Goal: Task Accomplishment & Management: Manage account settings

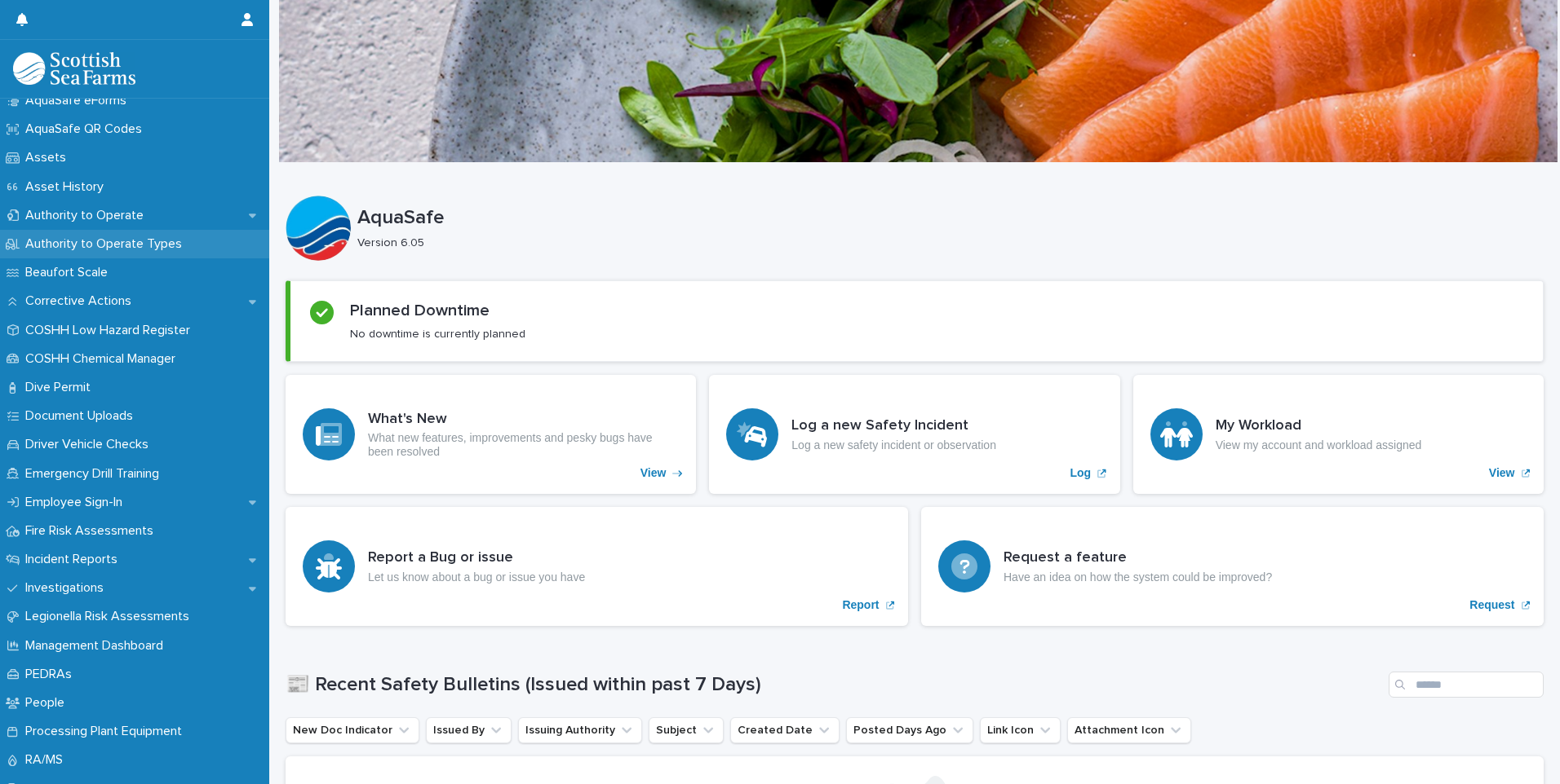
scroll to position [245, 0]
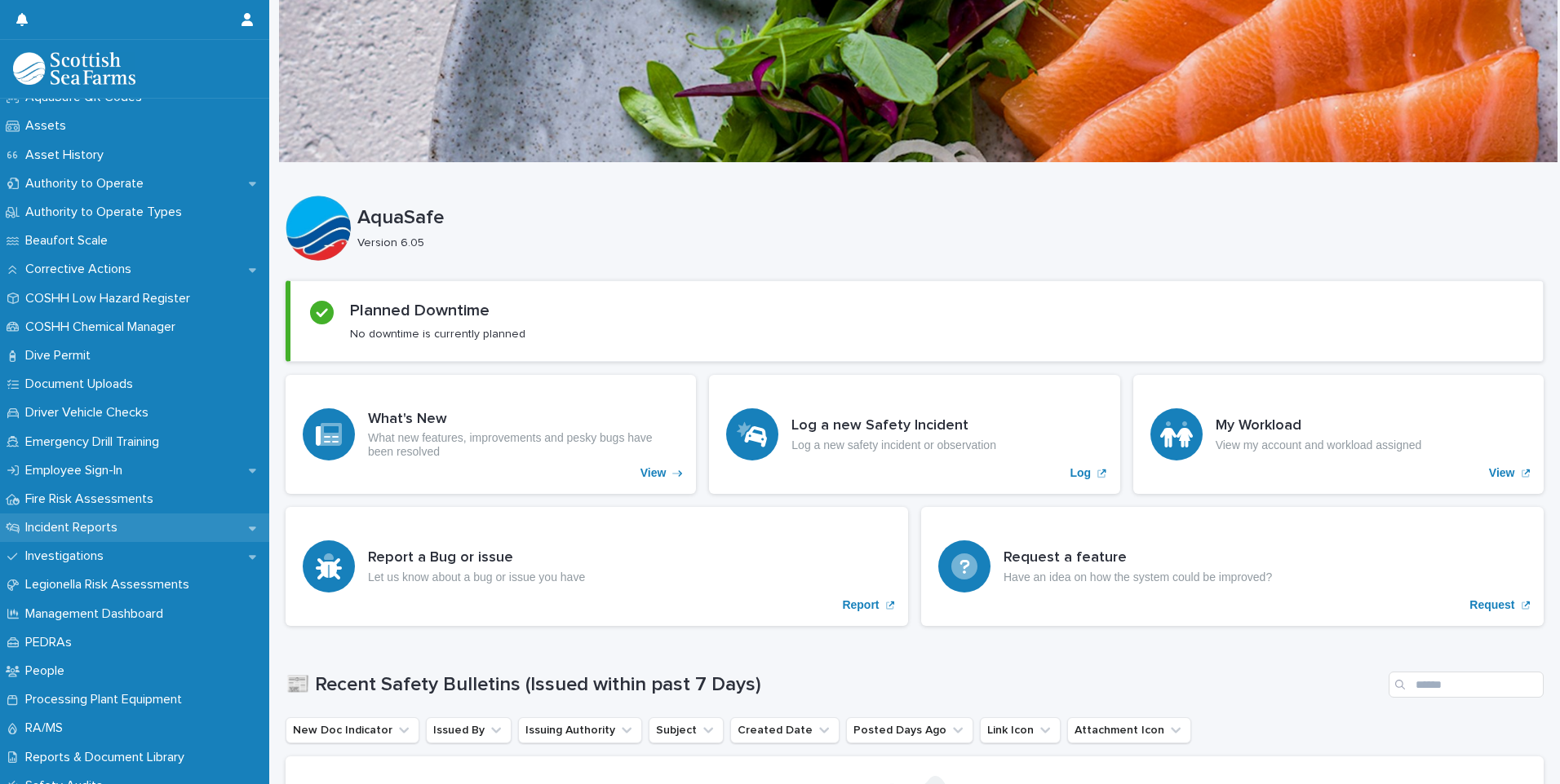
click at [72, 529] on p "Incident Reports" at bounding box center [74, 527] width 112 height 15
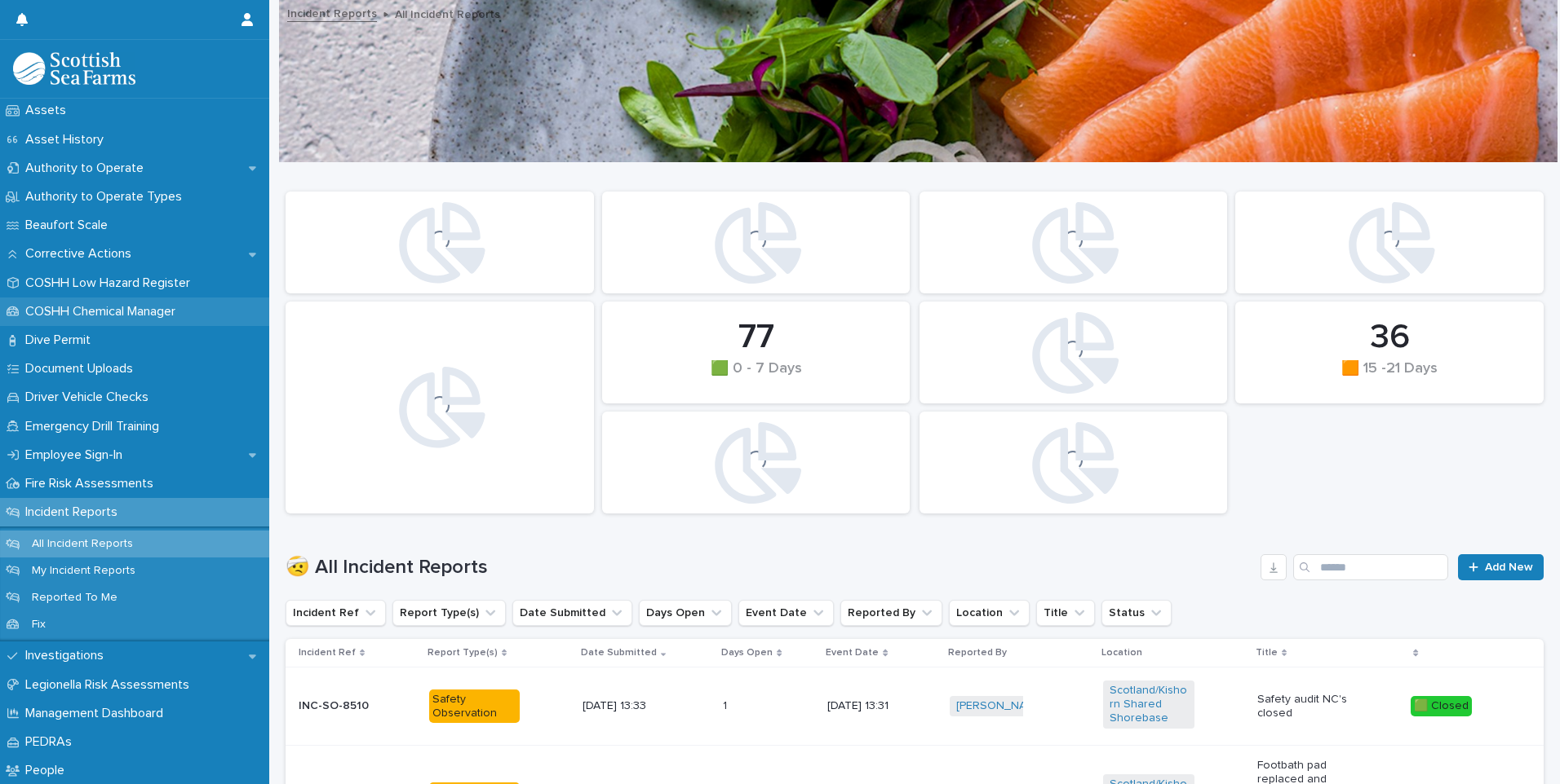
scroll to position [327, 0]
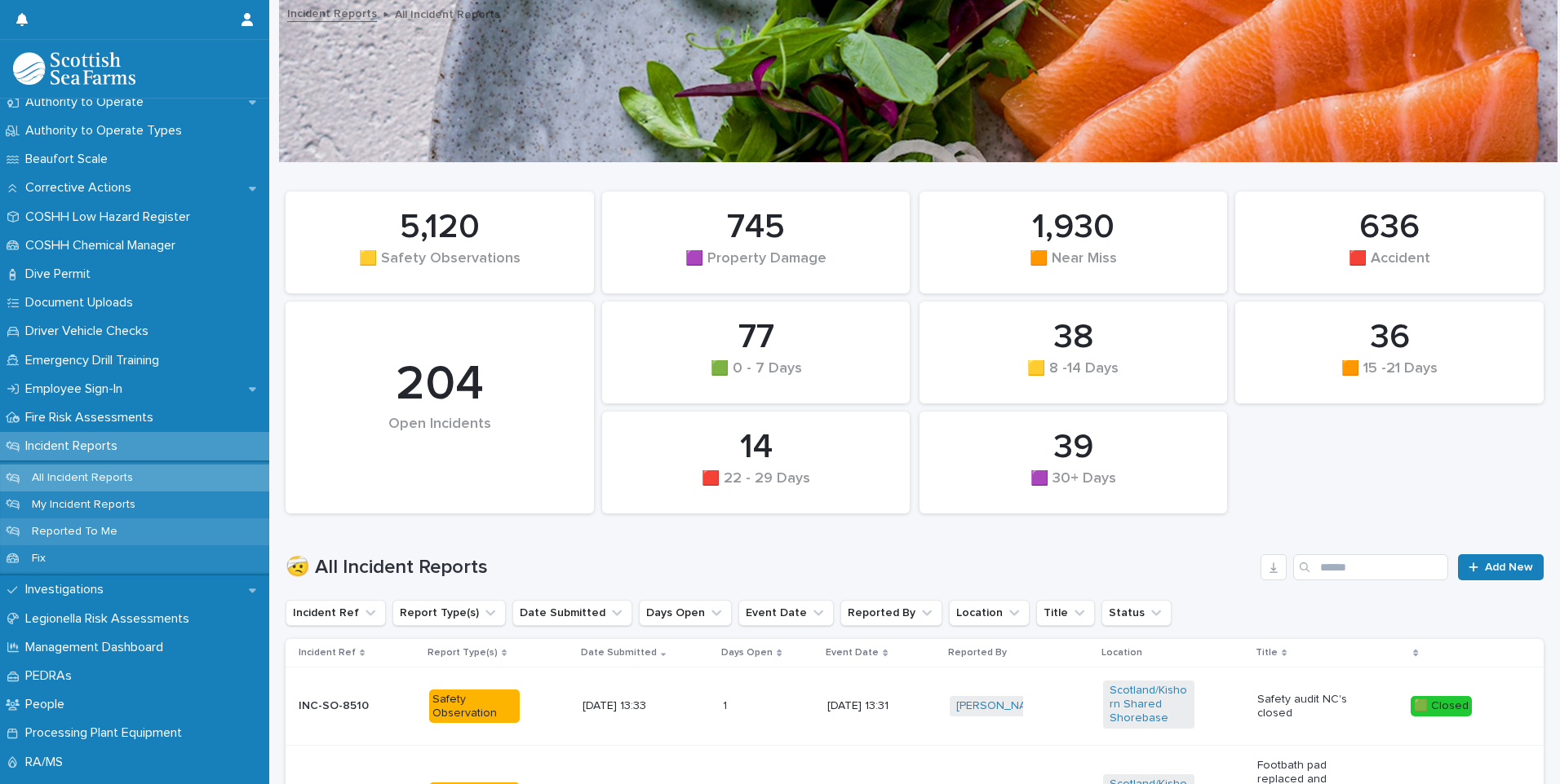
click at [70, 534] on p "Reported To Me" at bounding box center [74, 531] width 112 height 13
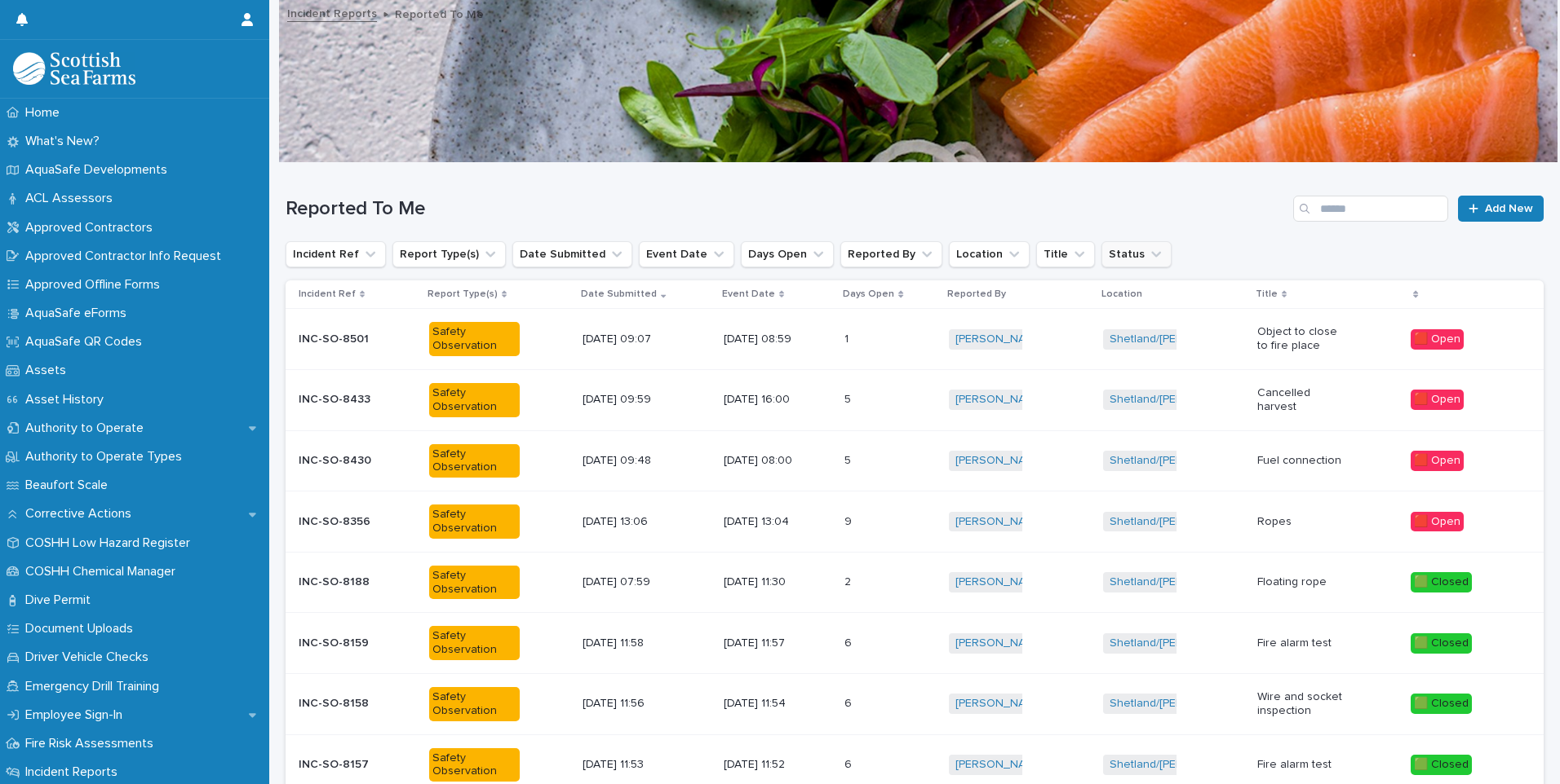
click at [1102, 247] on button "Status" at bounding box center [1136, 254] width 70 height 26
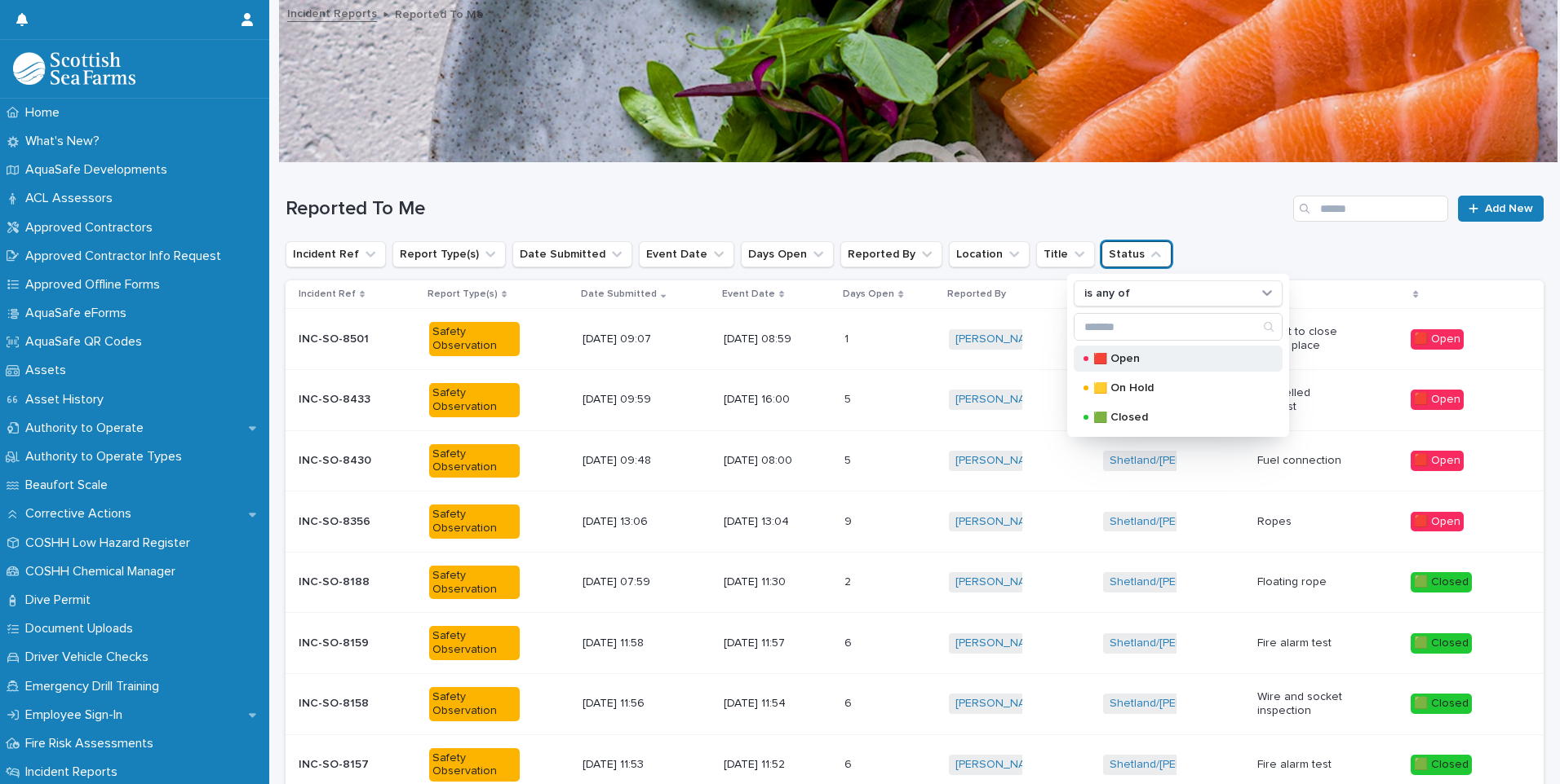
click at [1127, 371] on div "🟥 Open" at bounding box center [1178, 358] width 209 height 26
click at [1363, 240] on div "Reported To Me Add New" at bounding box center [914, 202] width 1258 height 78
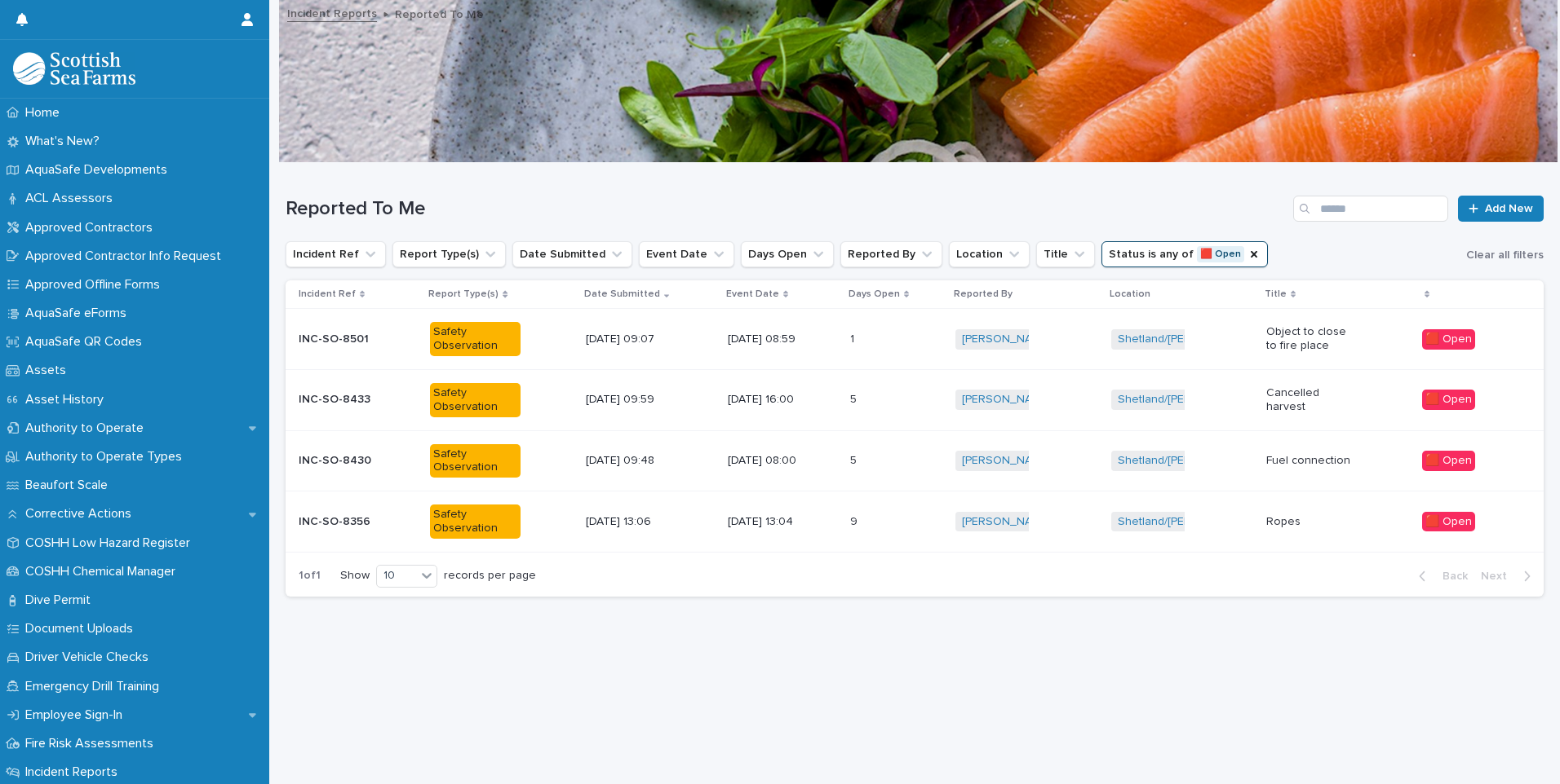
click at [1065, 344] on div "[PERSON_NAME] + 0" at bounding box center [1026, 339] width 142 height 33
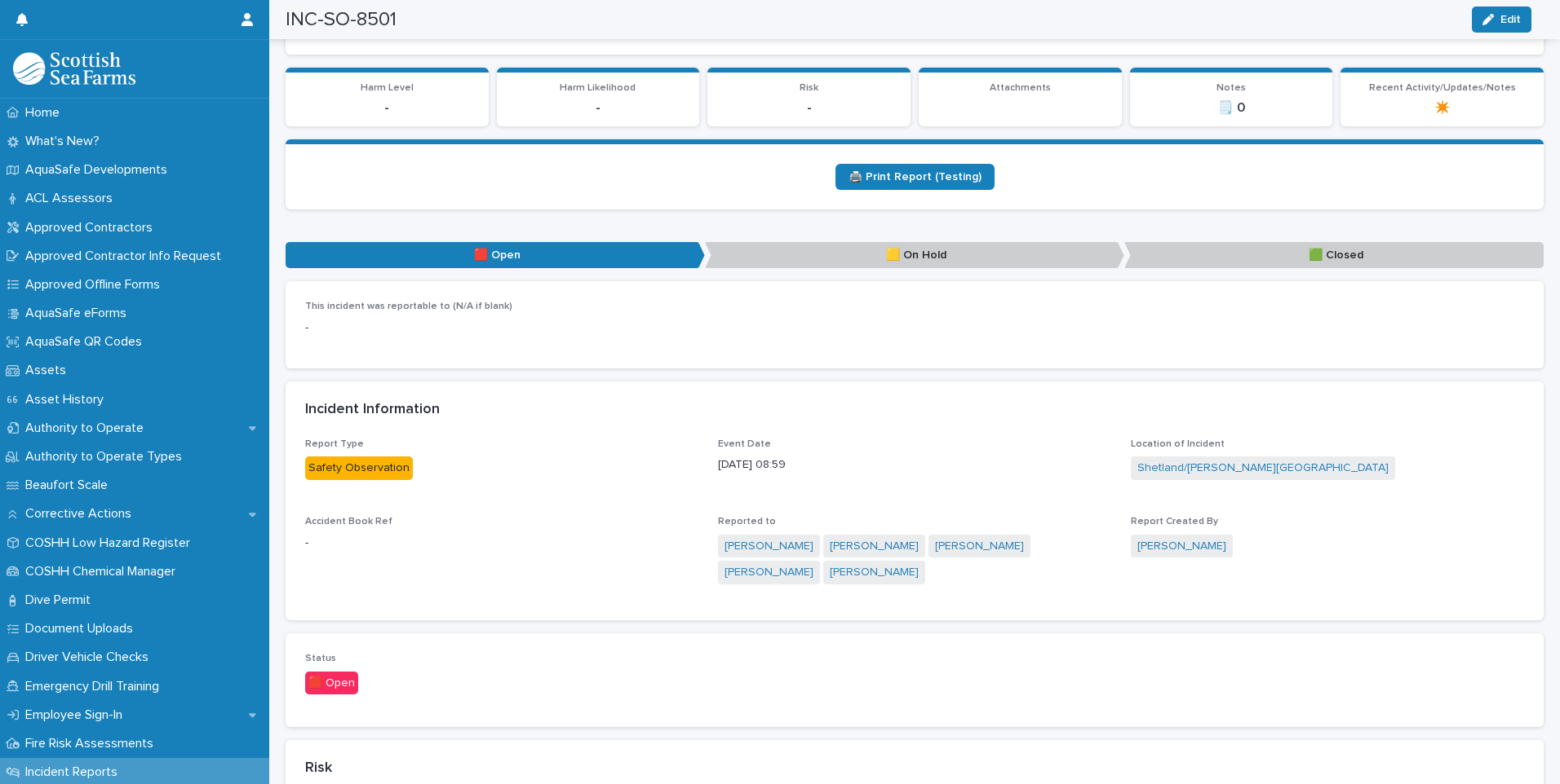
scroll to position [489, 0]
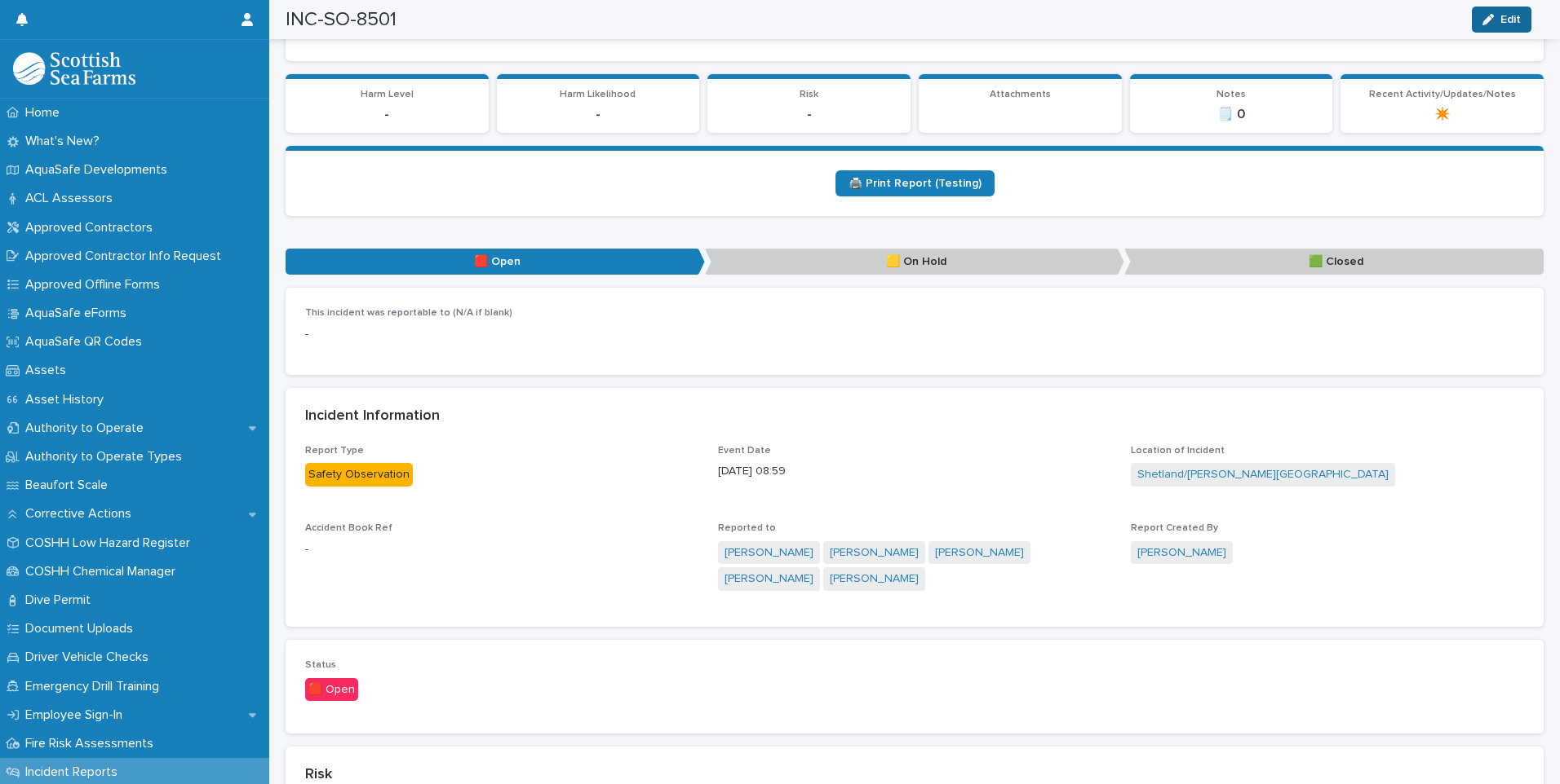
click at [1510, 18] on span "Edit" at bounding box center [1510, 19] width 21 height 12
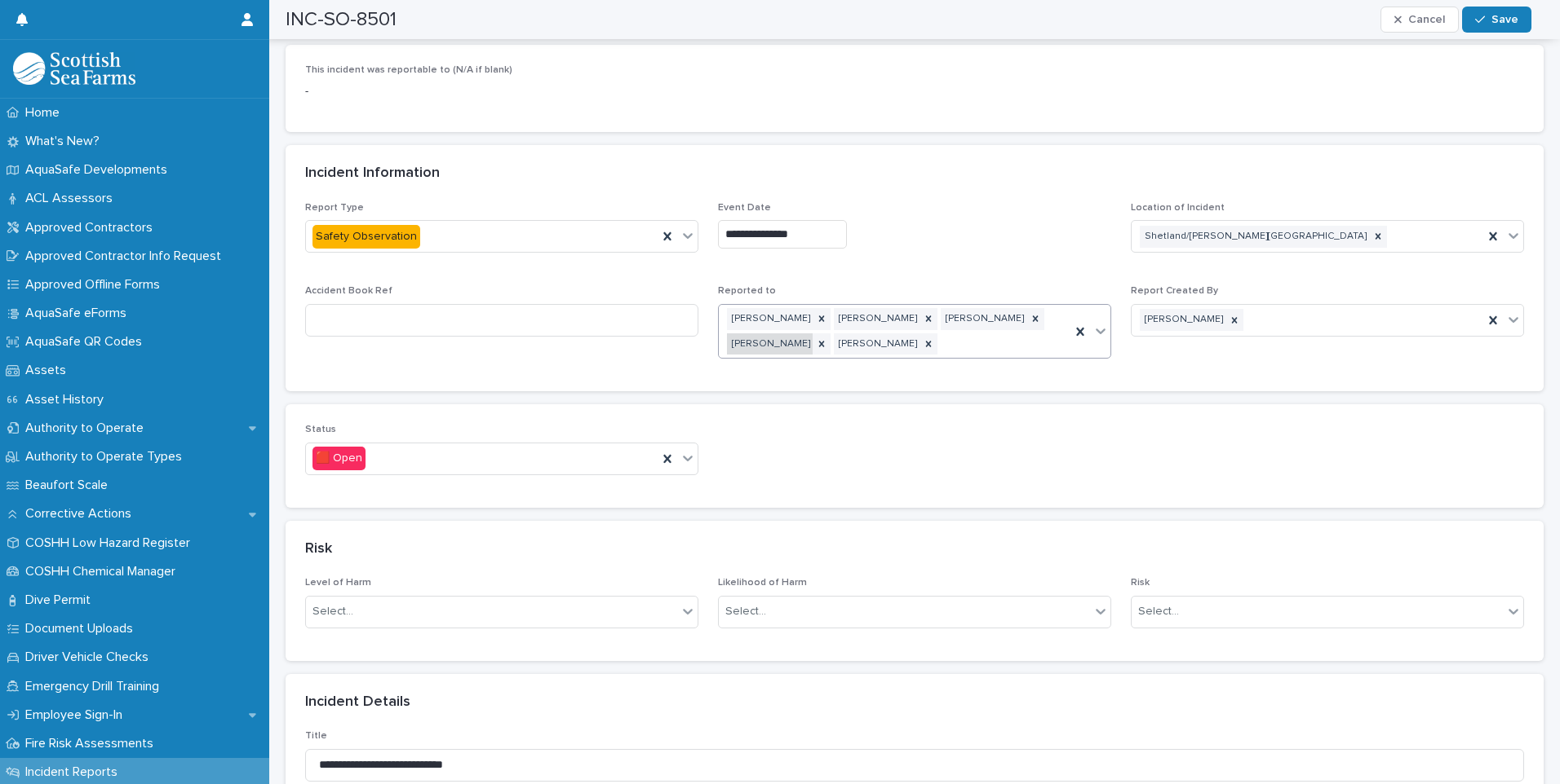
scroll to position [734, 0]
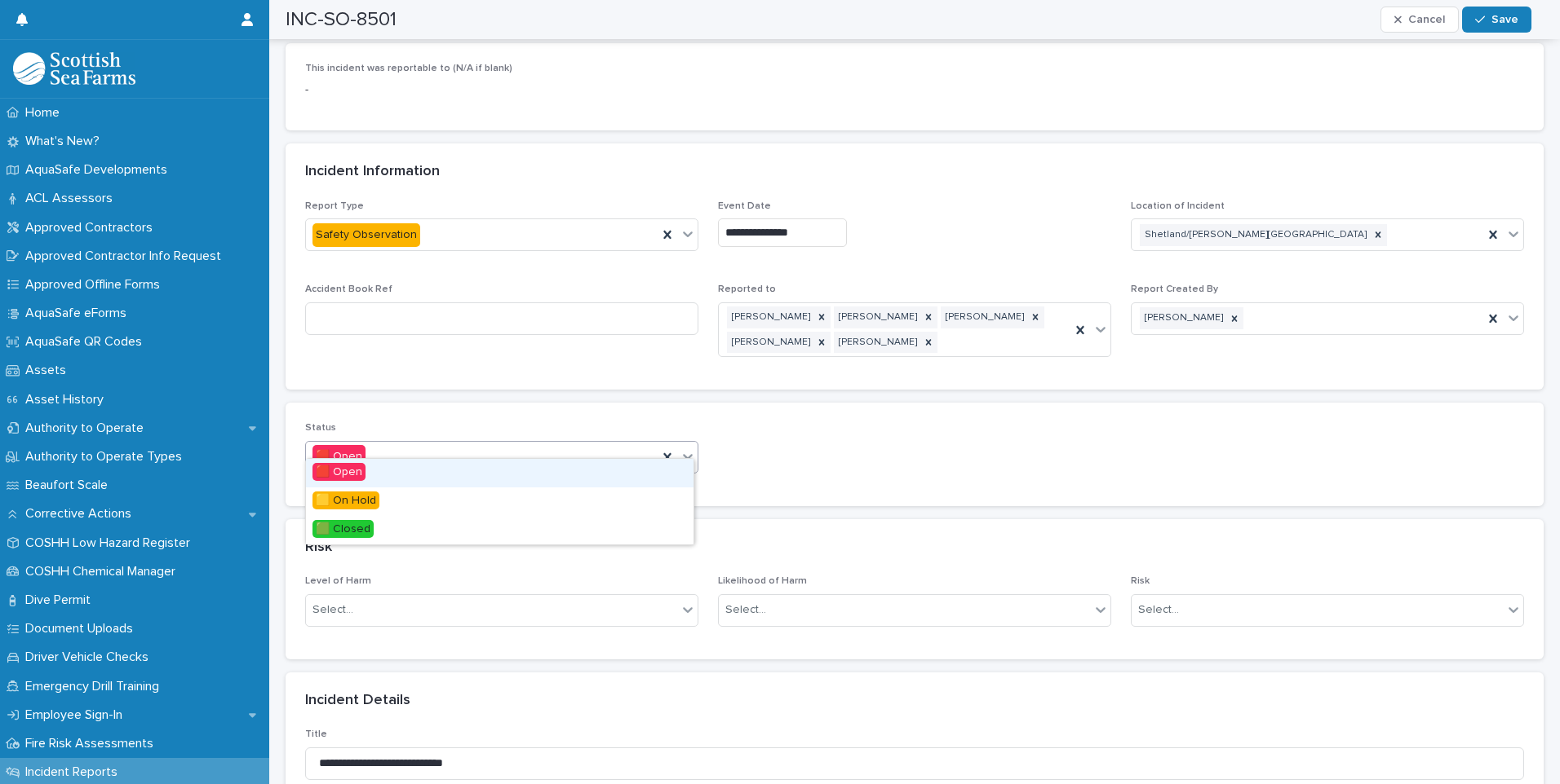
click at [688, 449] on icon at bounding box center [688, 457] width 16 height 16
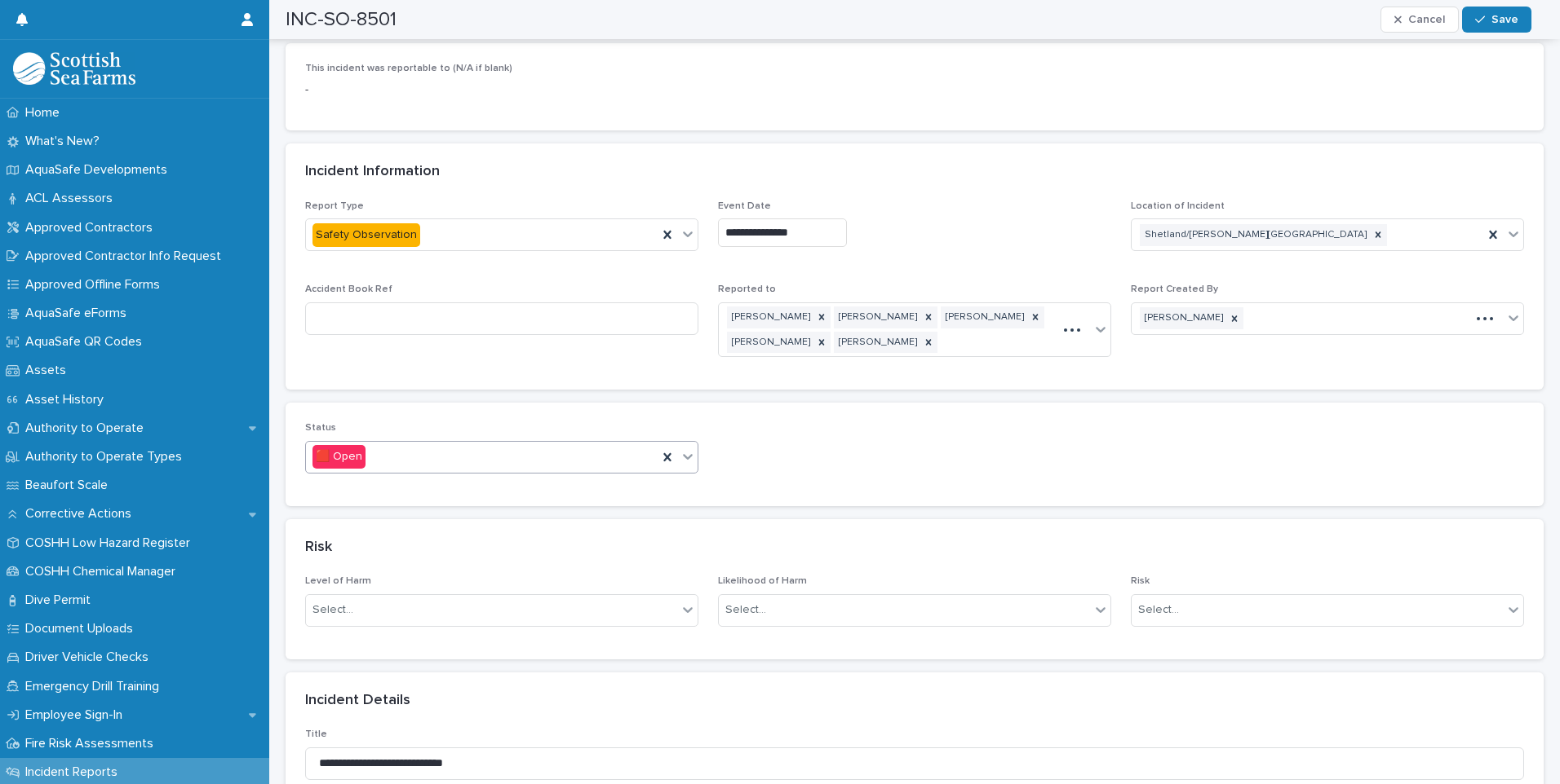
click at [459, 577] on div "Risk" at bounding box center [914, 548] width 1258 height 57
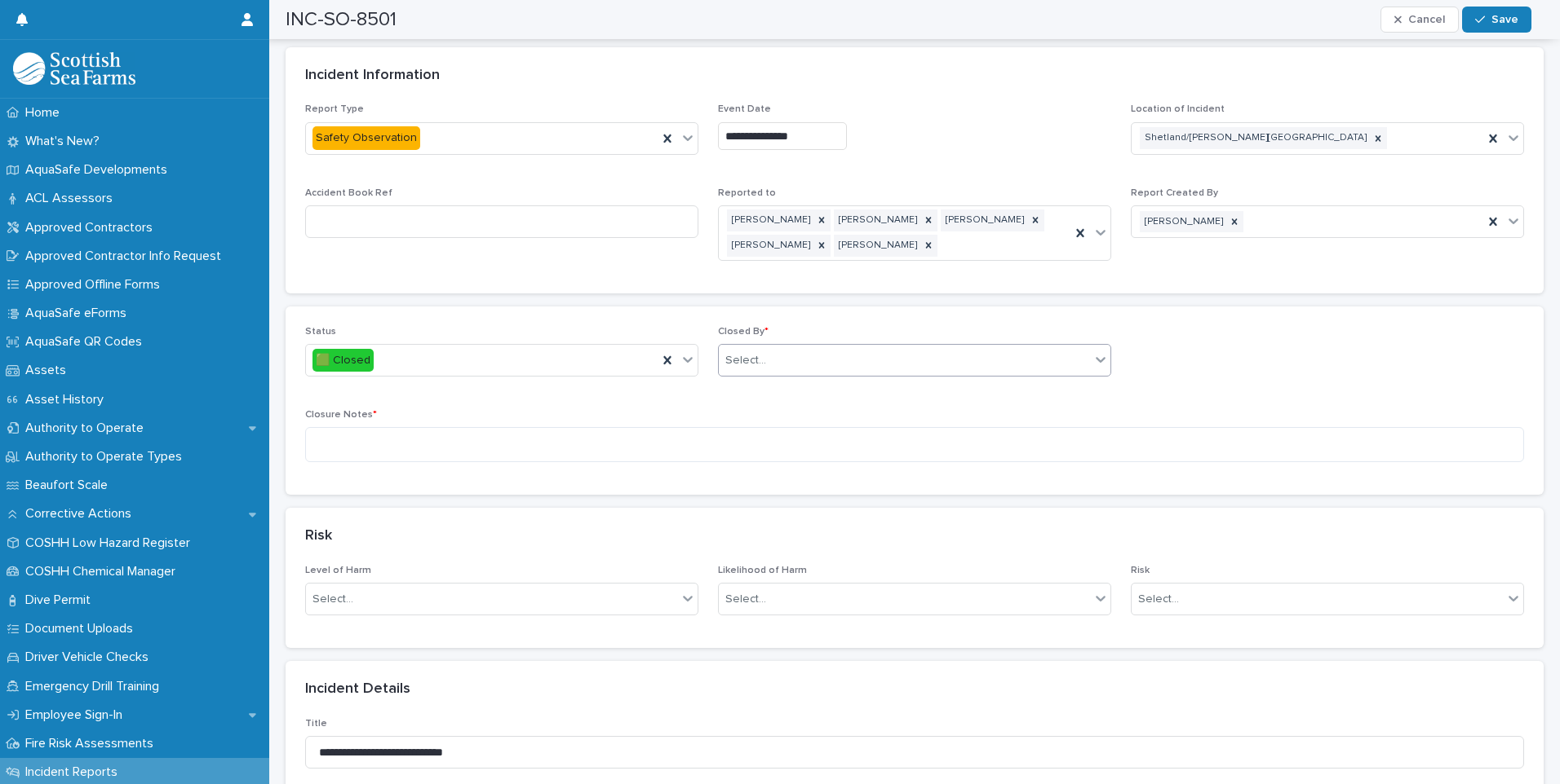
click at [835, 350] on div "Select..." at bounding box center [905, 361] width 372 height 27
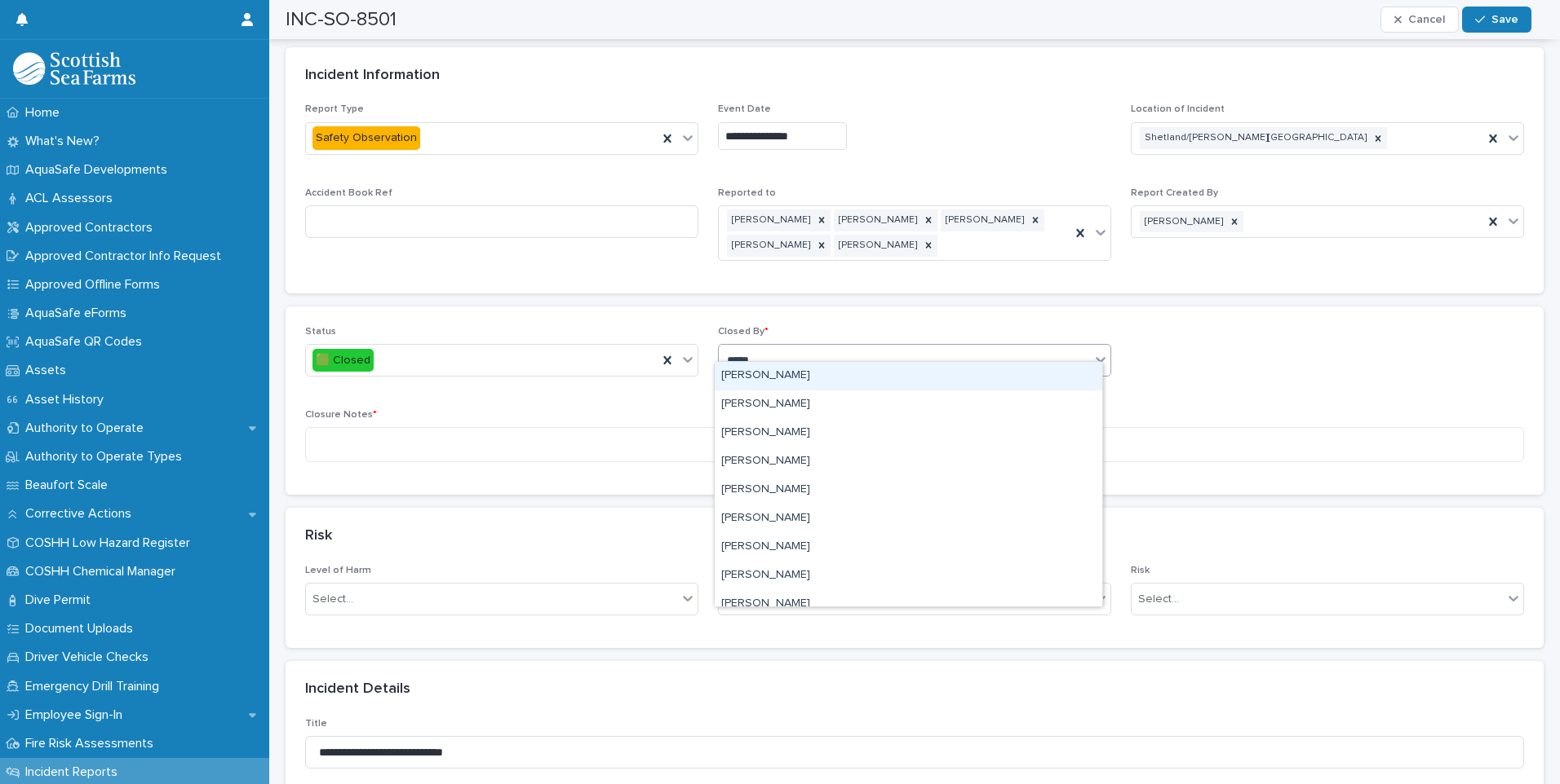
type input "******"
click at [770, 374] on div "[PERSON_NAME]" at bounding box center [908, 377] width 388 height 29
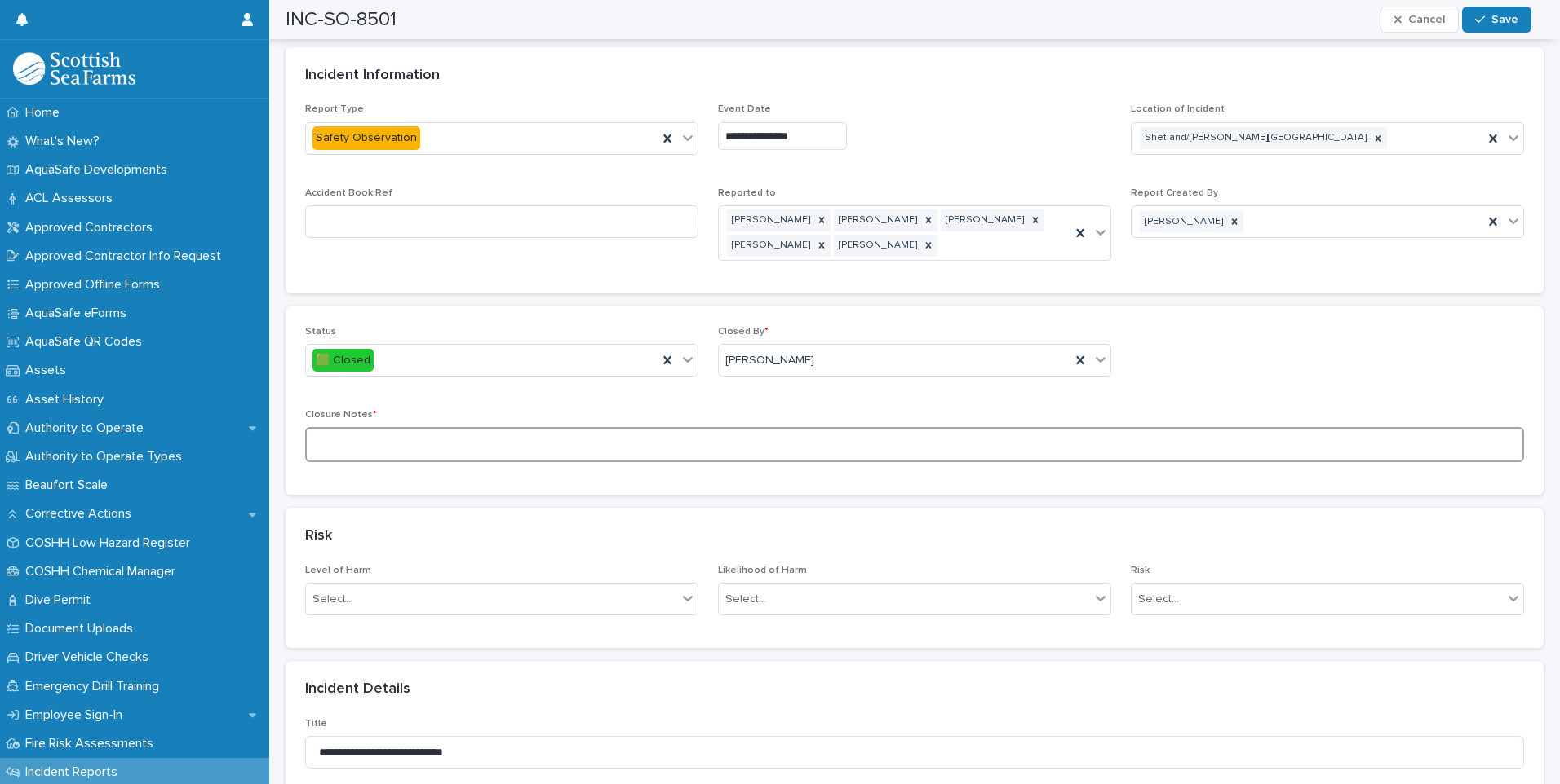
click at [410, 438] on textarea at bounding box center [915, 444] width 1219 height 35
type textarea "**********"
click at [557, 586] on div "Select..." at bounding box center [492, 599] width 372 height 27
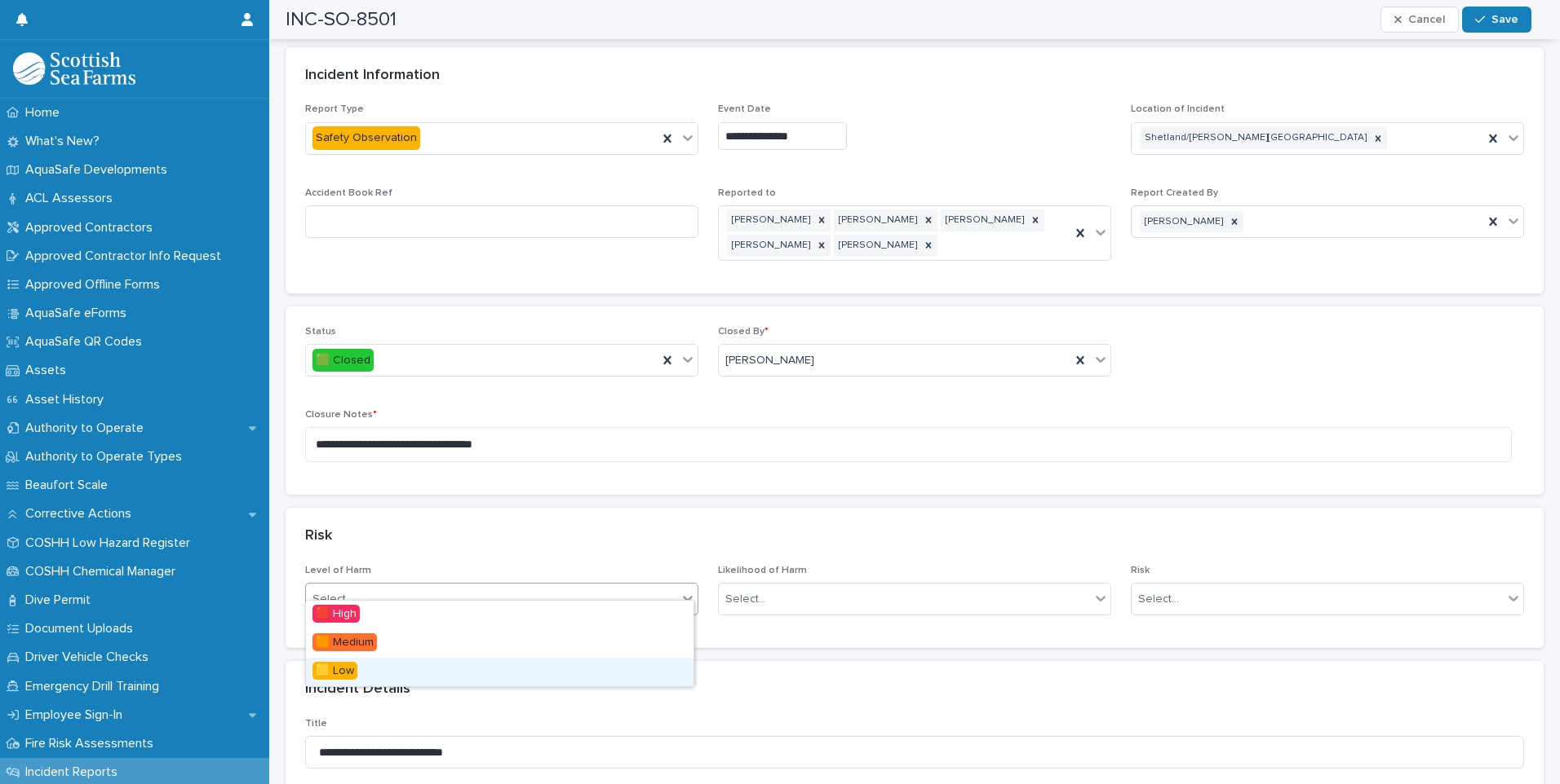
click at [359, 671] on div "🟨 Low" at bounding box center [500, 672] width 388 height 29
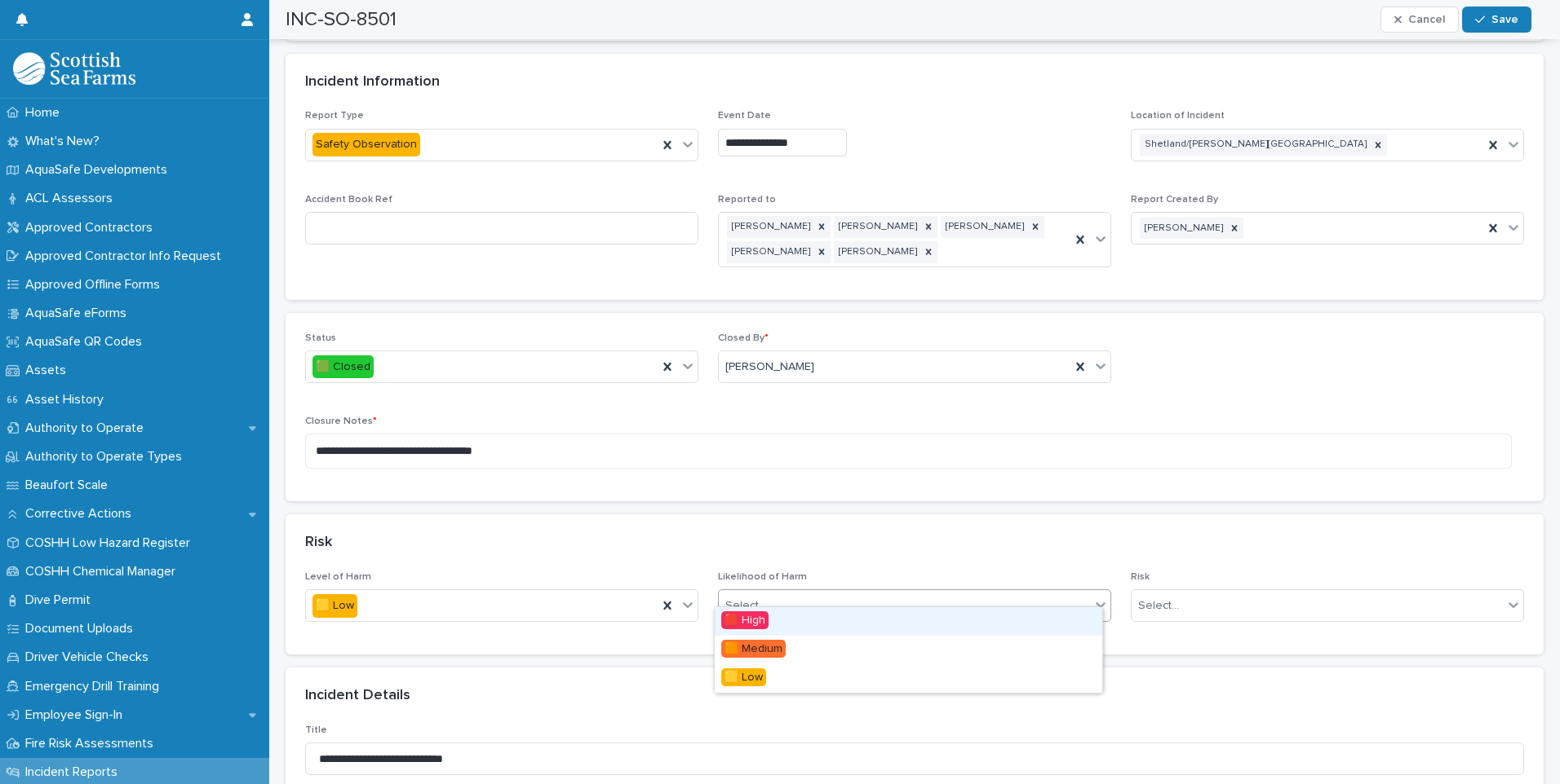
click at [952, 593] on div "Select..." at bounding box center [905, 606] width 372 height 27
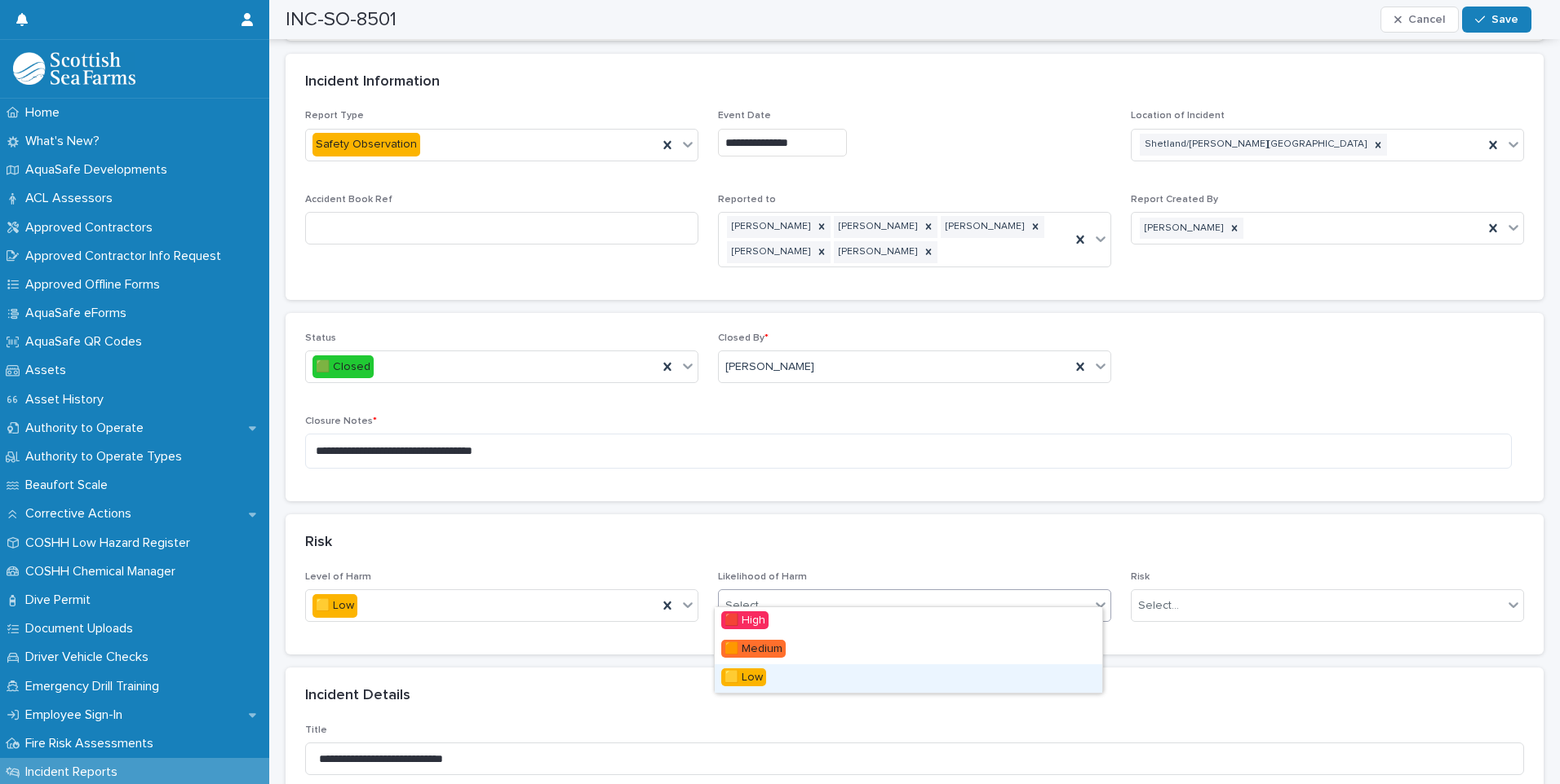
click at [802, 680] on div "🟨 Low" at bounding box center [908, 679] width 388 height 29
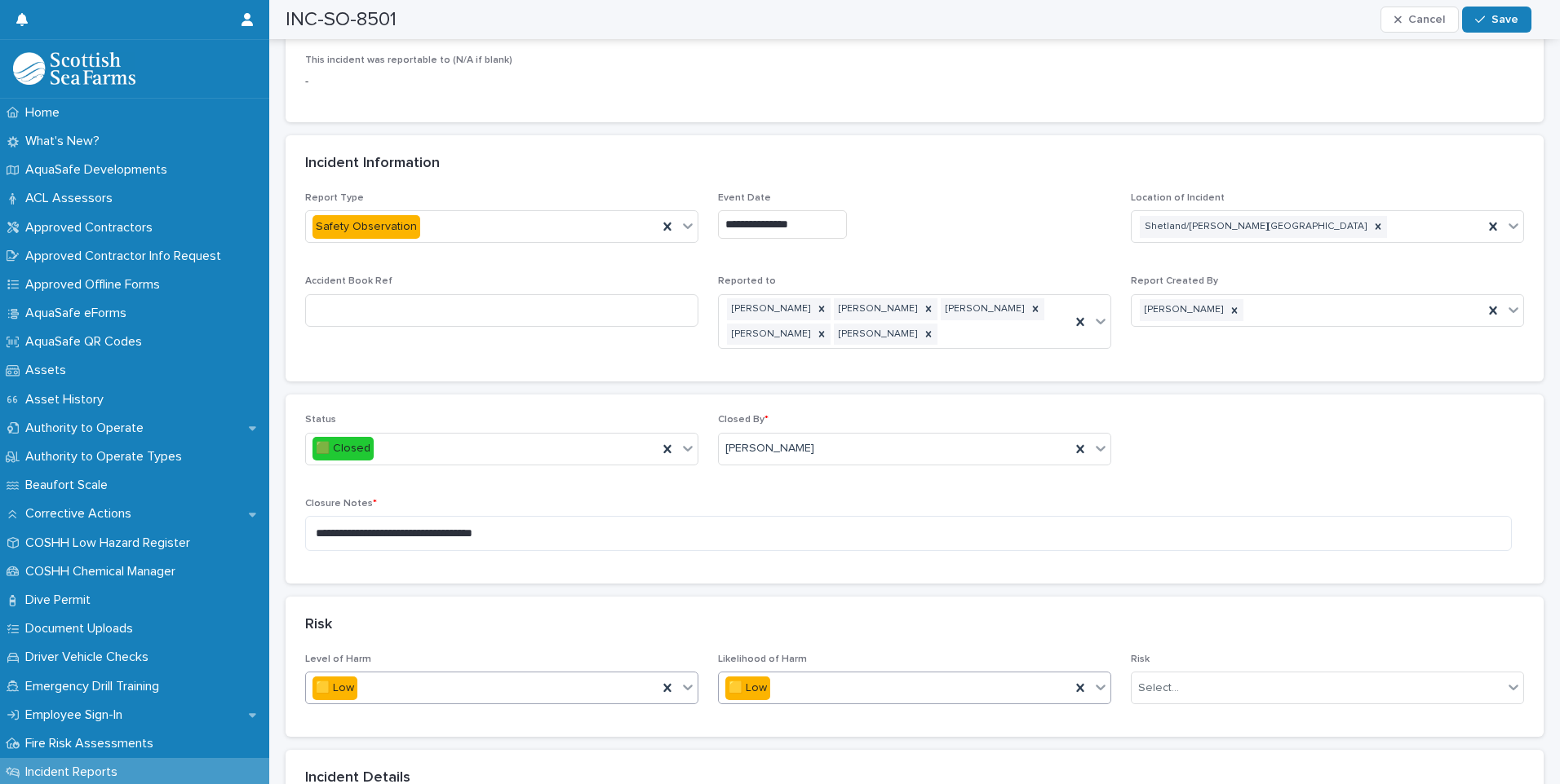
click at [688, 679] on icon at bounding box center [688, 687] width 16 height 16
click at [399, 728] on div "🟧 Medium" at bounding box center [500, 733] width 388 height 29
click at [1212, 675] on div "Select..." at bounding box center [1318, 688] width 372 height 27
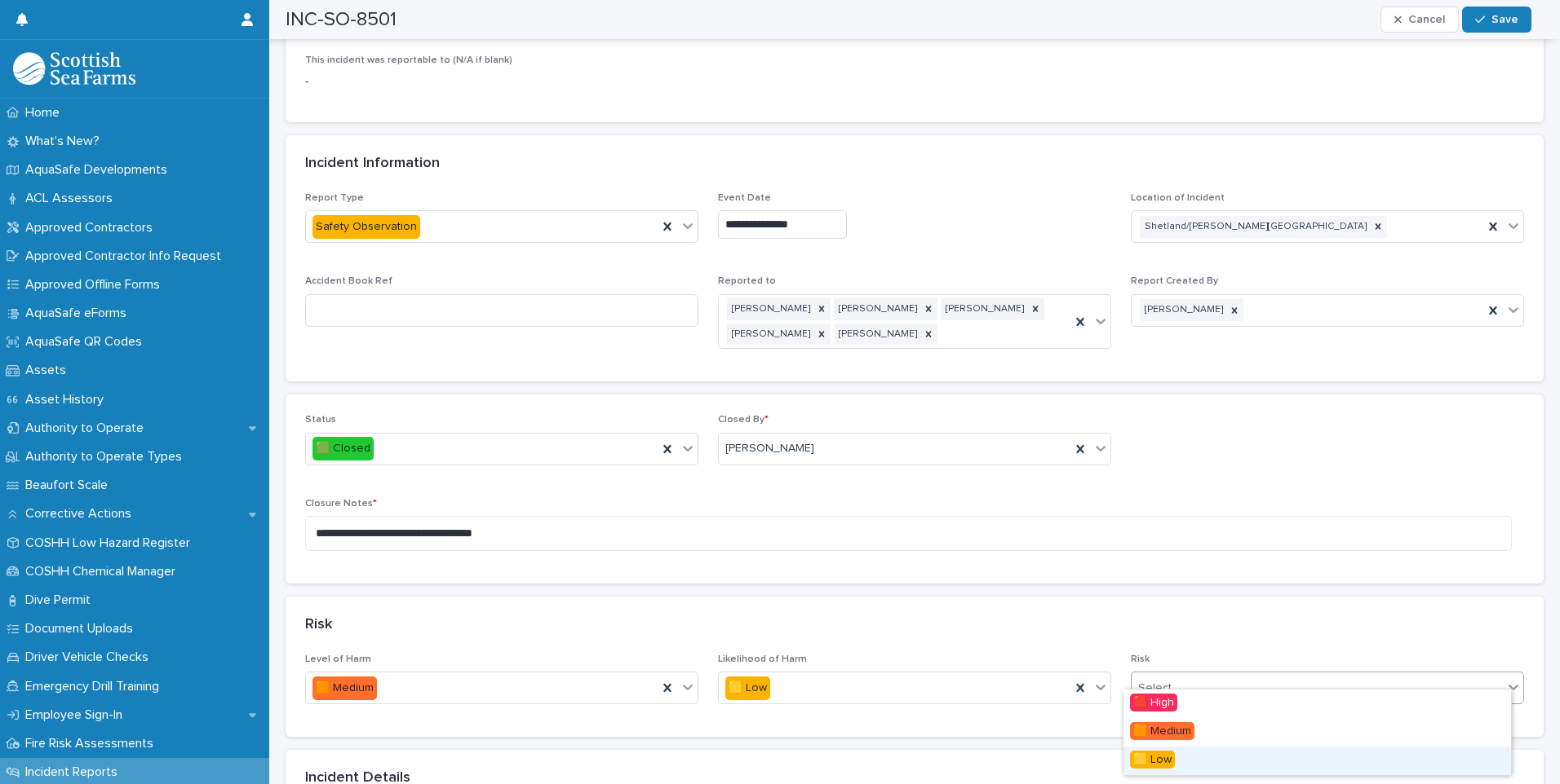
click at [1165, 755] on span "🟨 Low" at bounding box center [1152, 760] width 45 height 18
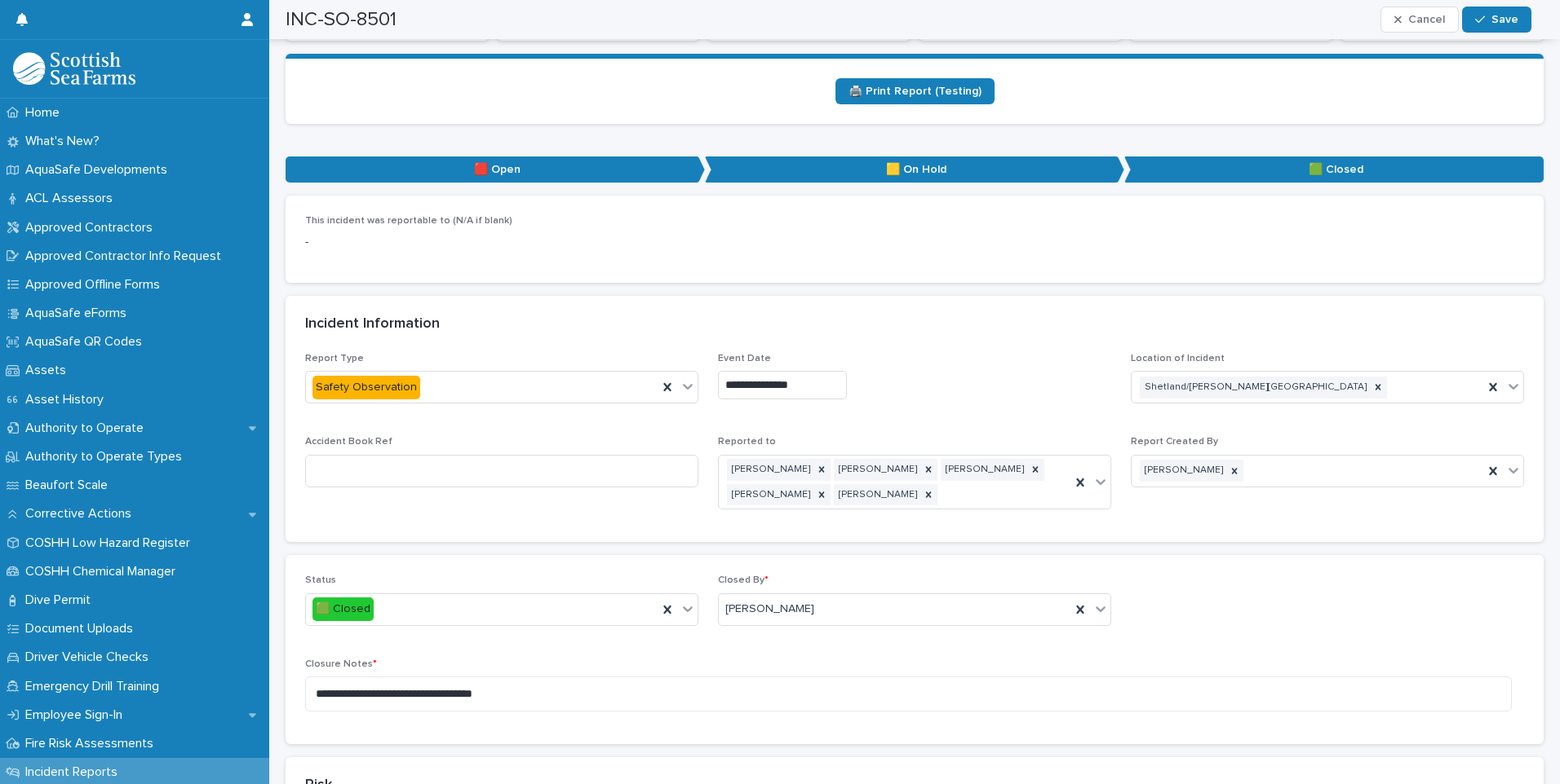
scroll to position [571, 0]
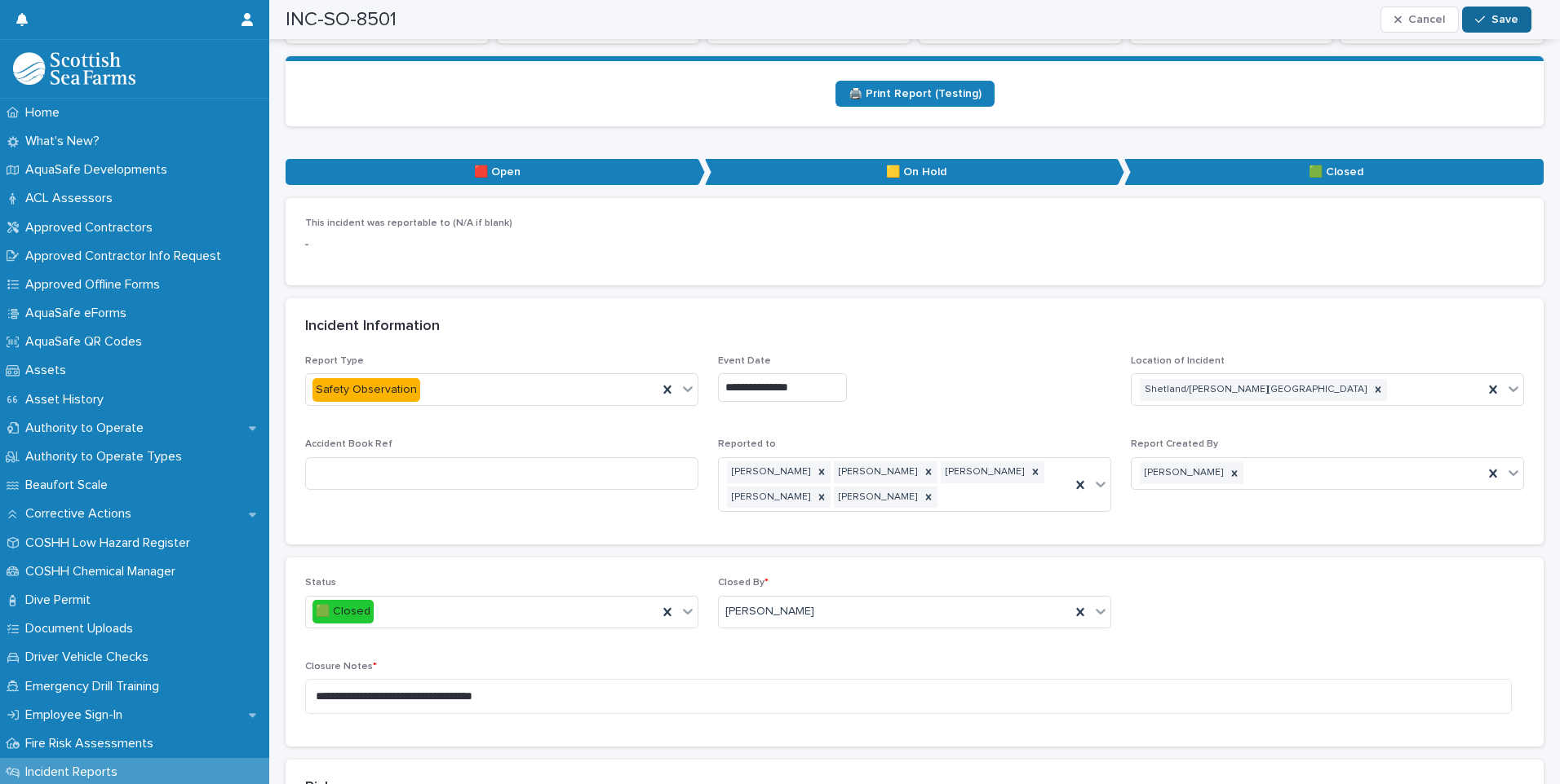
click at [1513, 16] on span "Save" at bounding box center [1504, 19] width 27 height 12
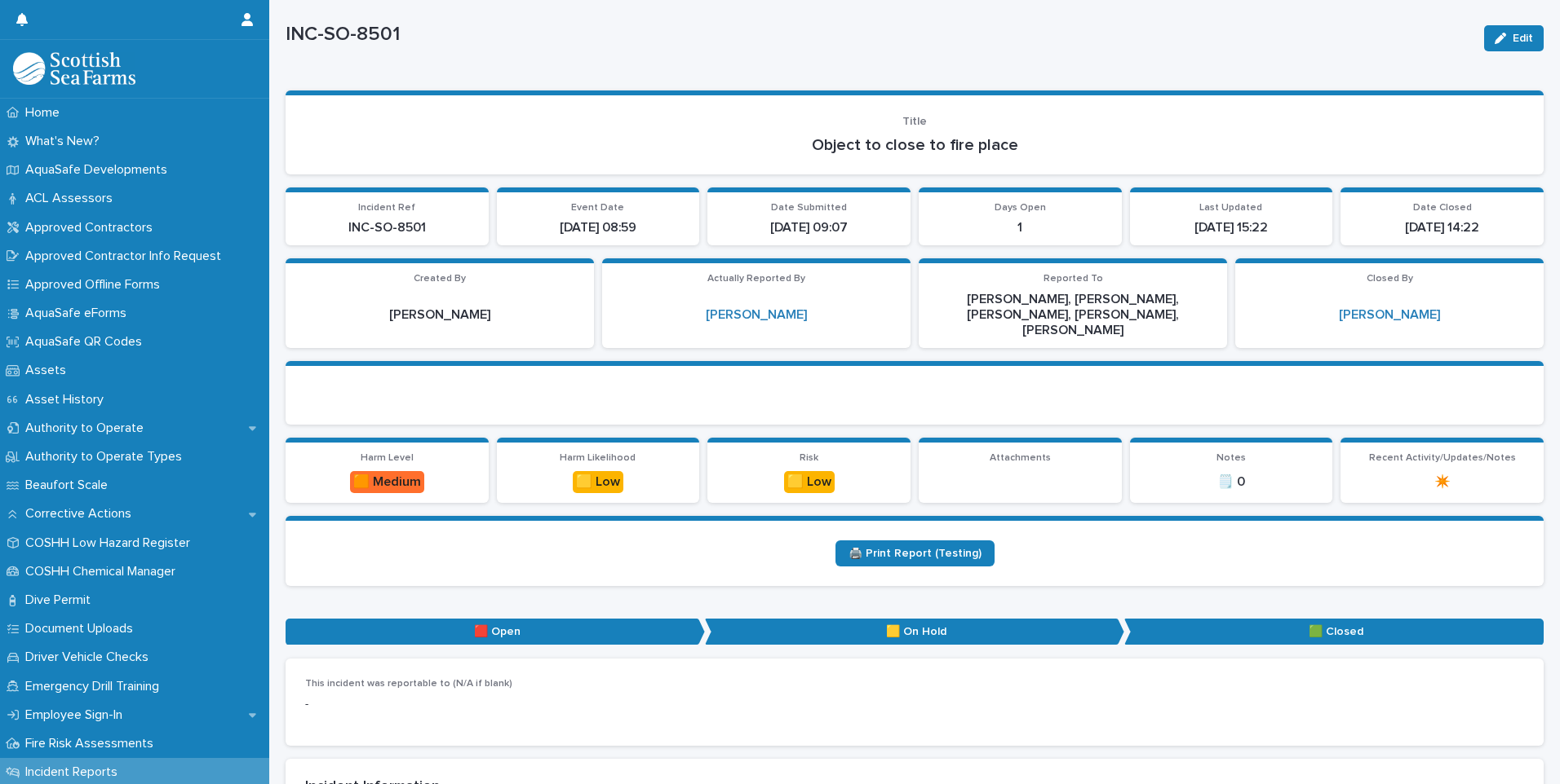
scroll to position [0, 0]
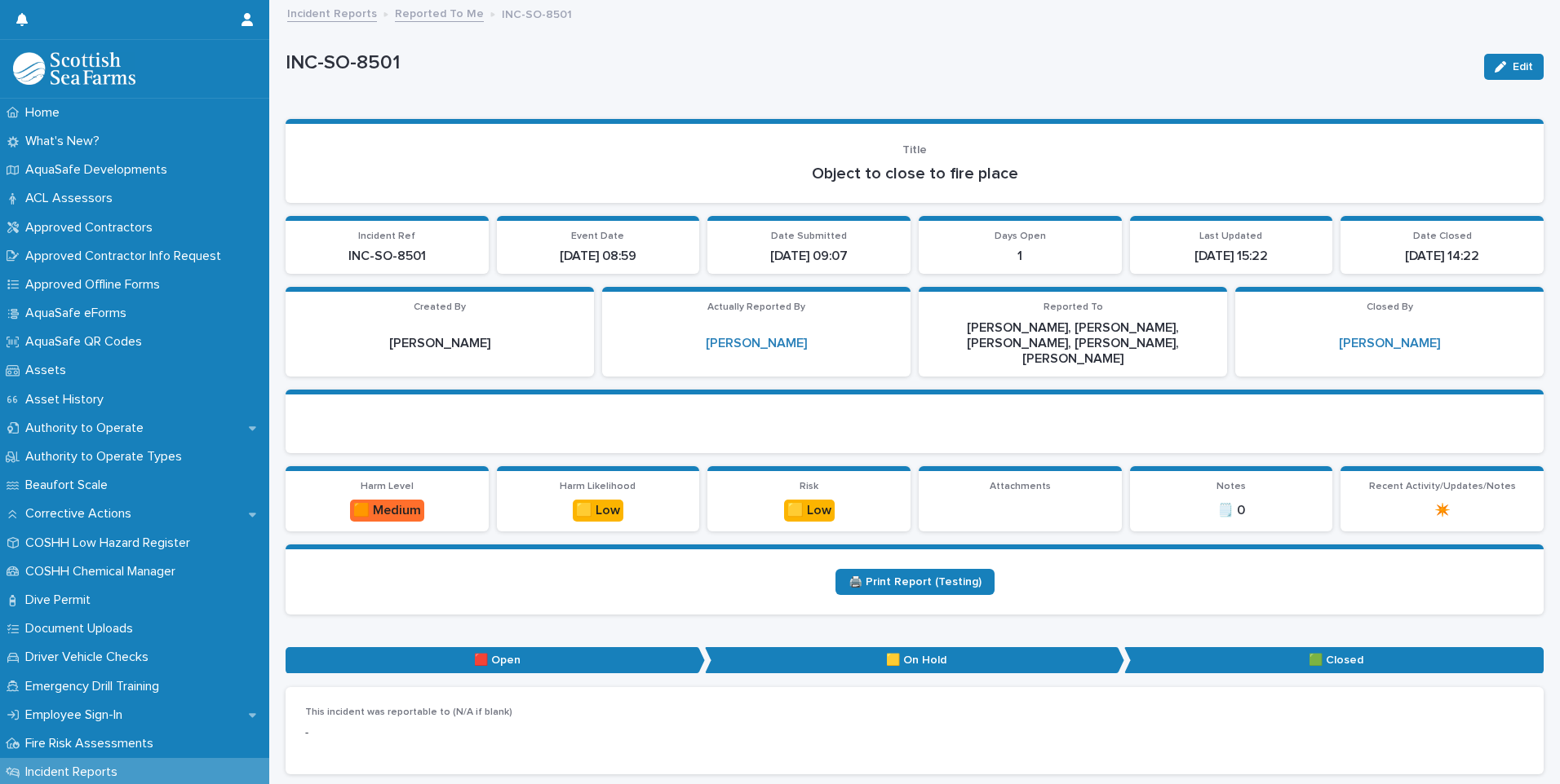
click at [439, 18] on link "Reported To Me" at bounding box center [439, 13] width 89 height 19
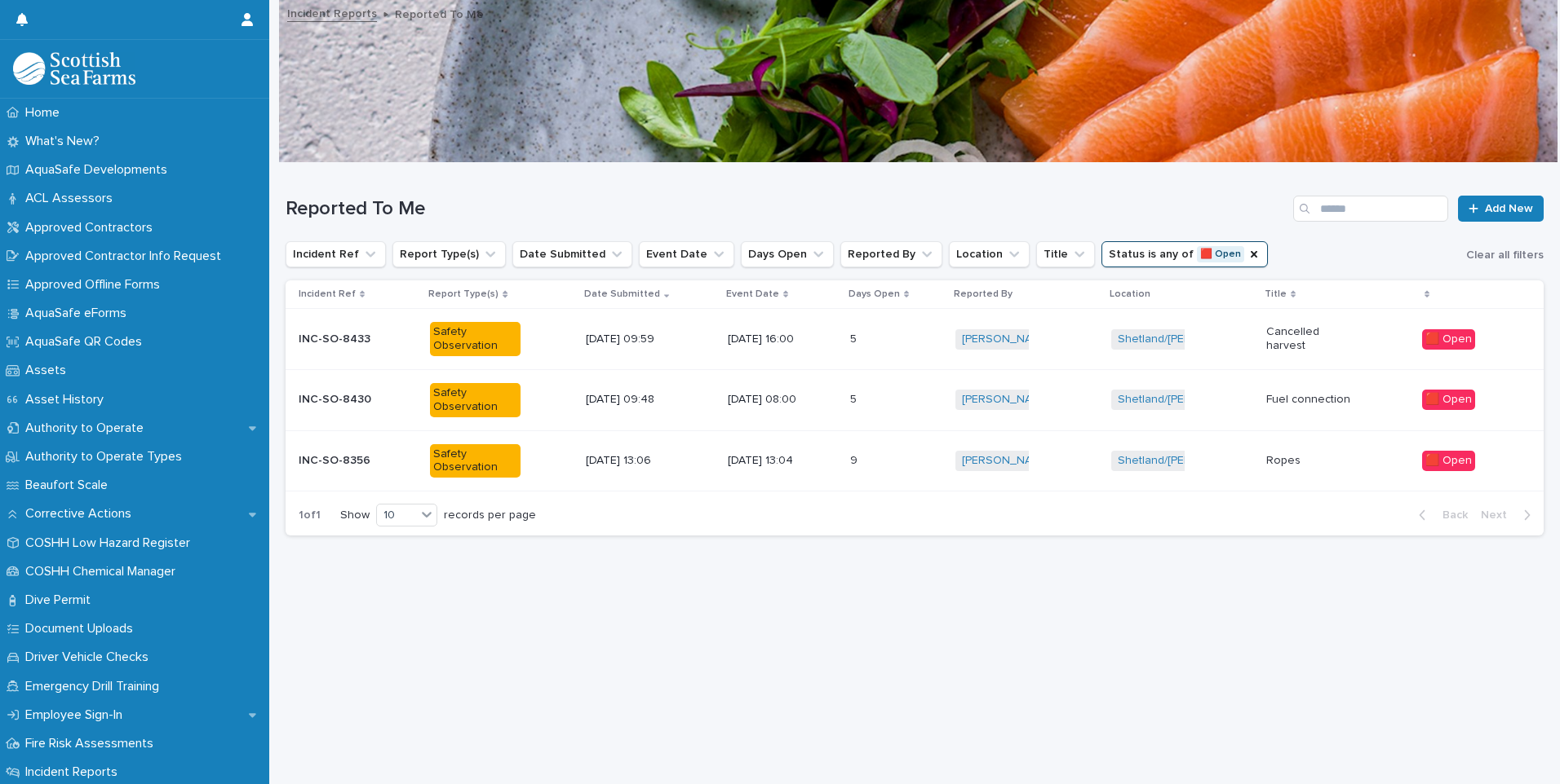
click at [912, 353] on div "5 5" at bounding box center [896, 340] width 92 height 27
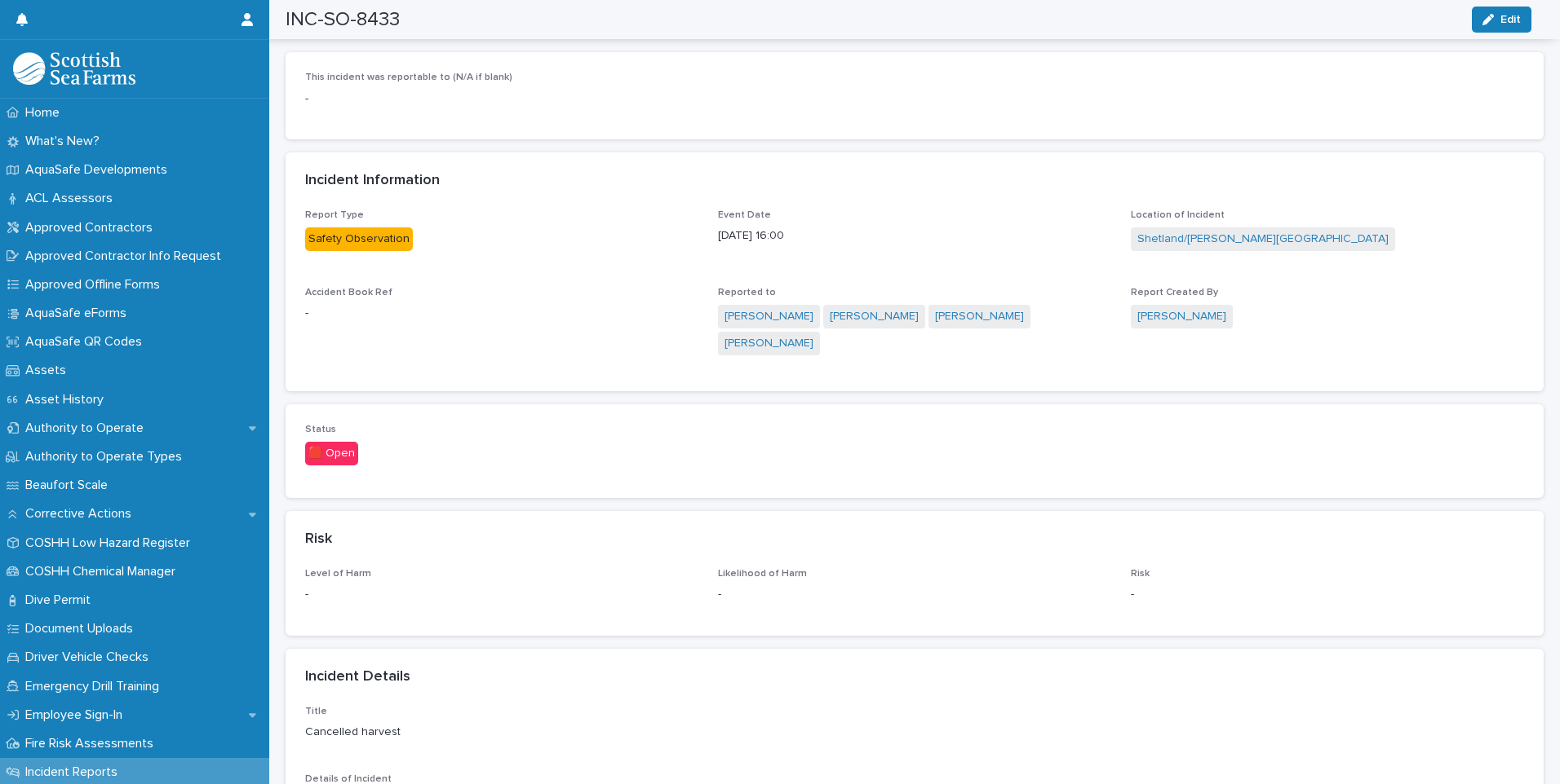
scroll to position [652, 0]
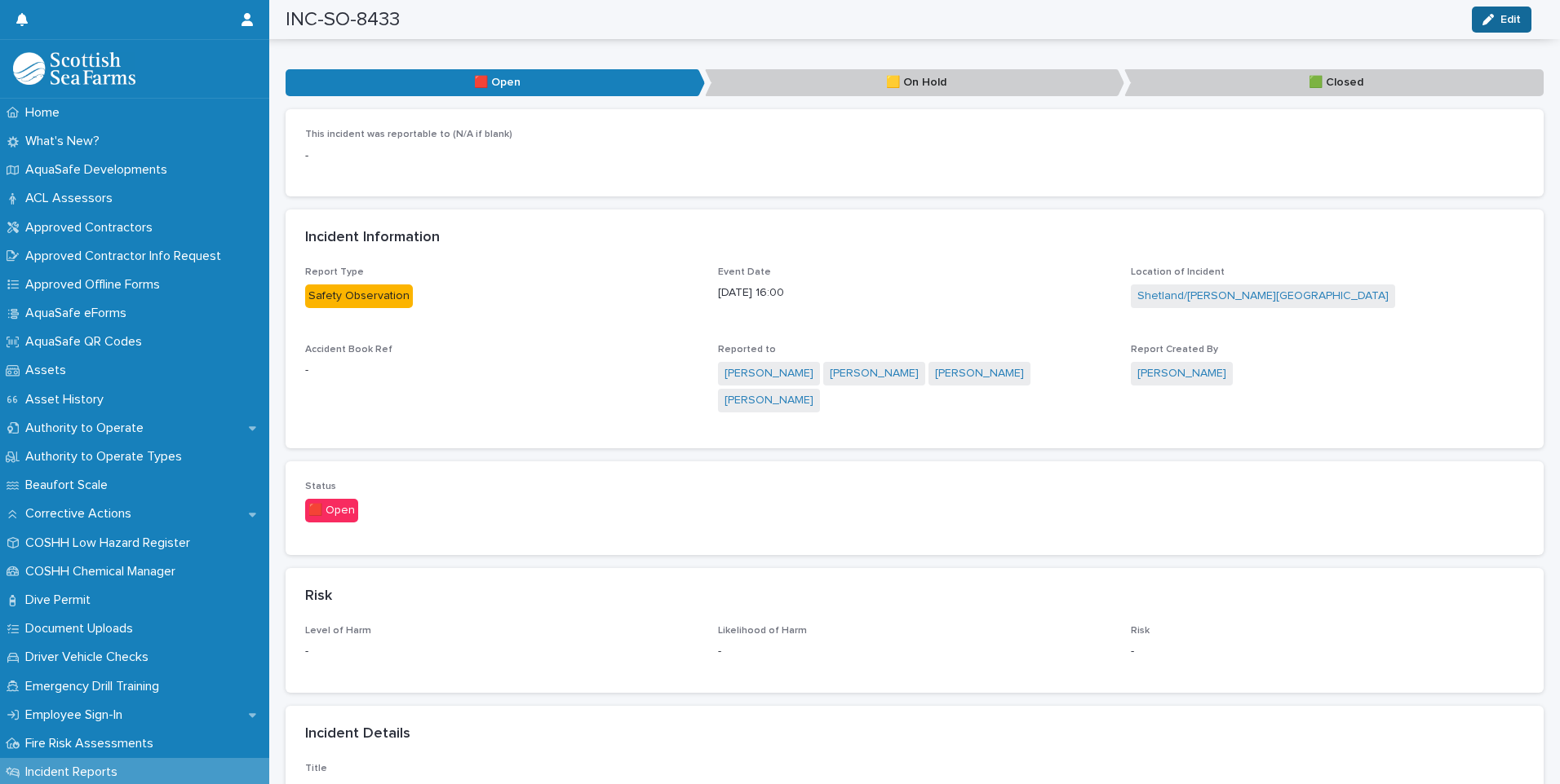
click at [1512, 22] on span "Edit" at bounding box center [1510, 19] width 21 height 12
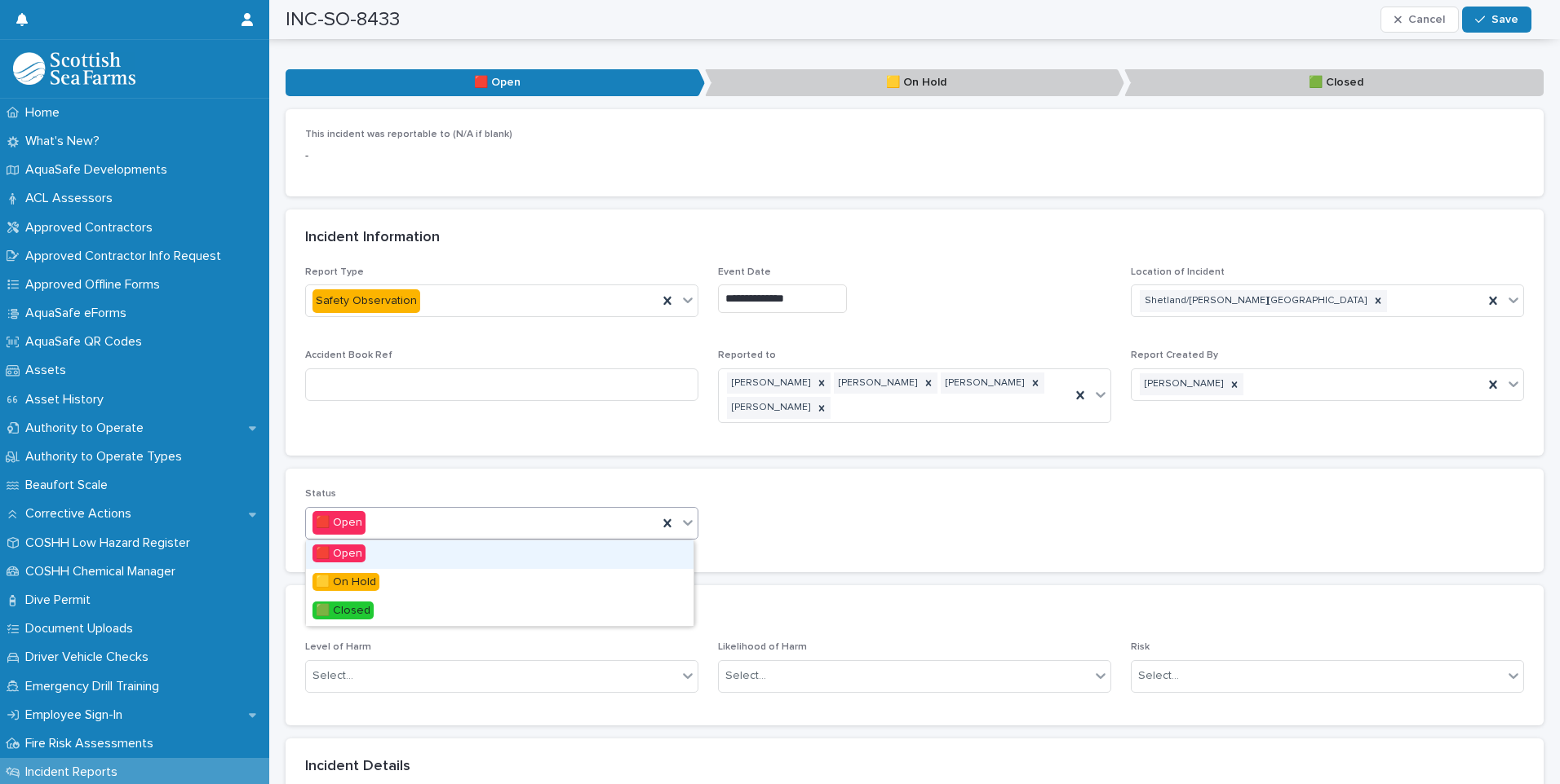
click at [686, 523] on icon at bounding box center [688, 523] width 10 height 5
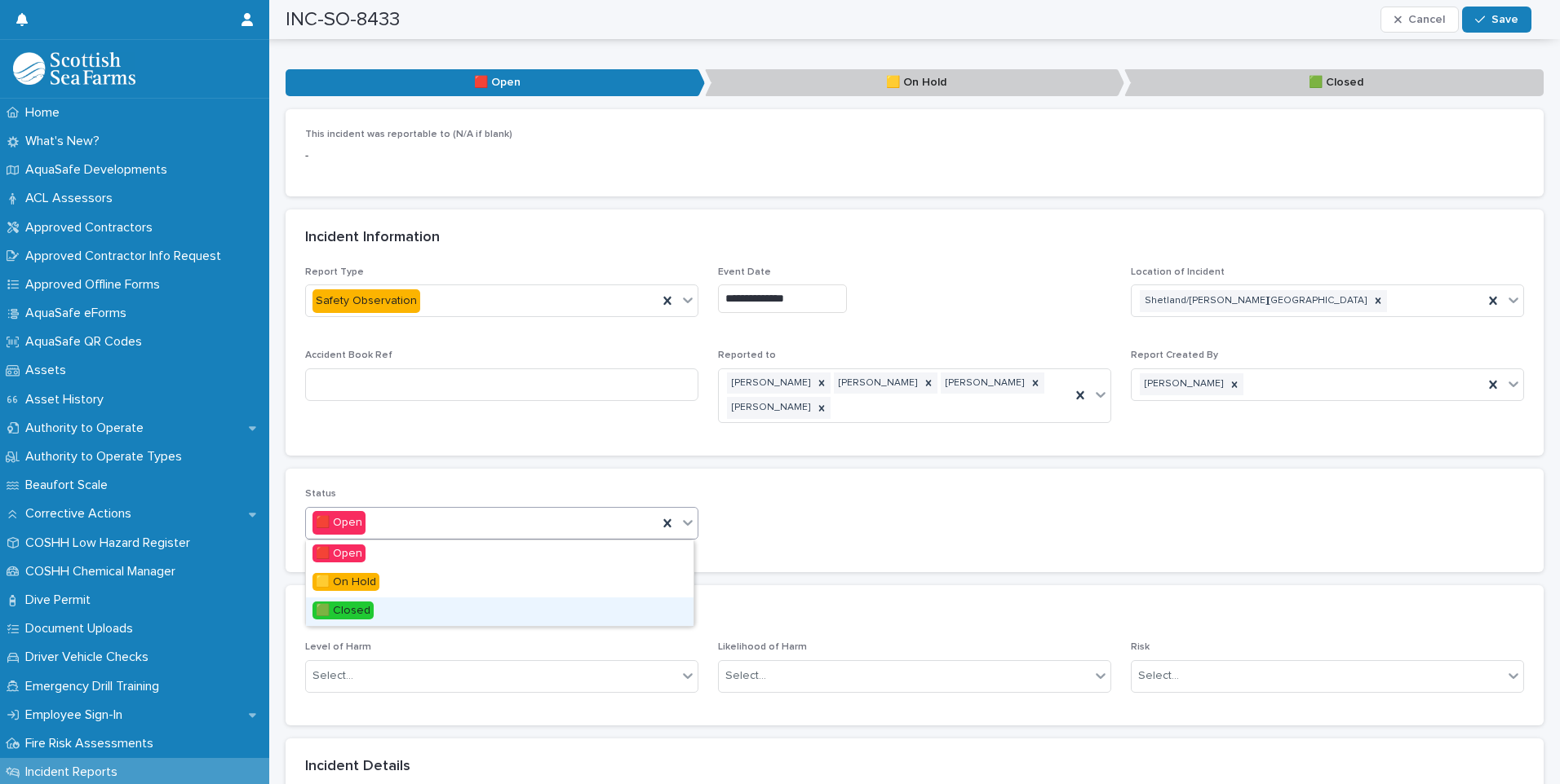
click at [362, 614] on span "🟩 Closed" at bounding box center [343, 611] width 61 height 18
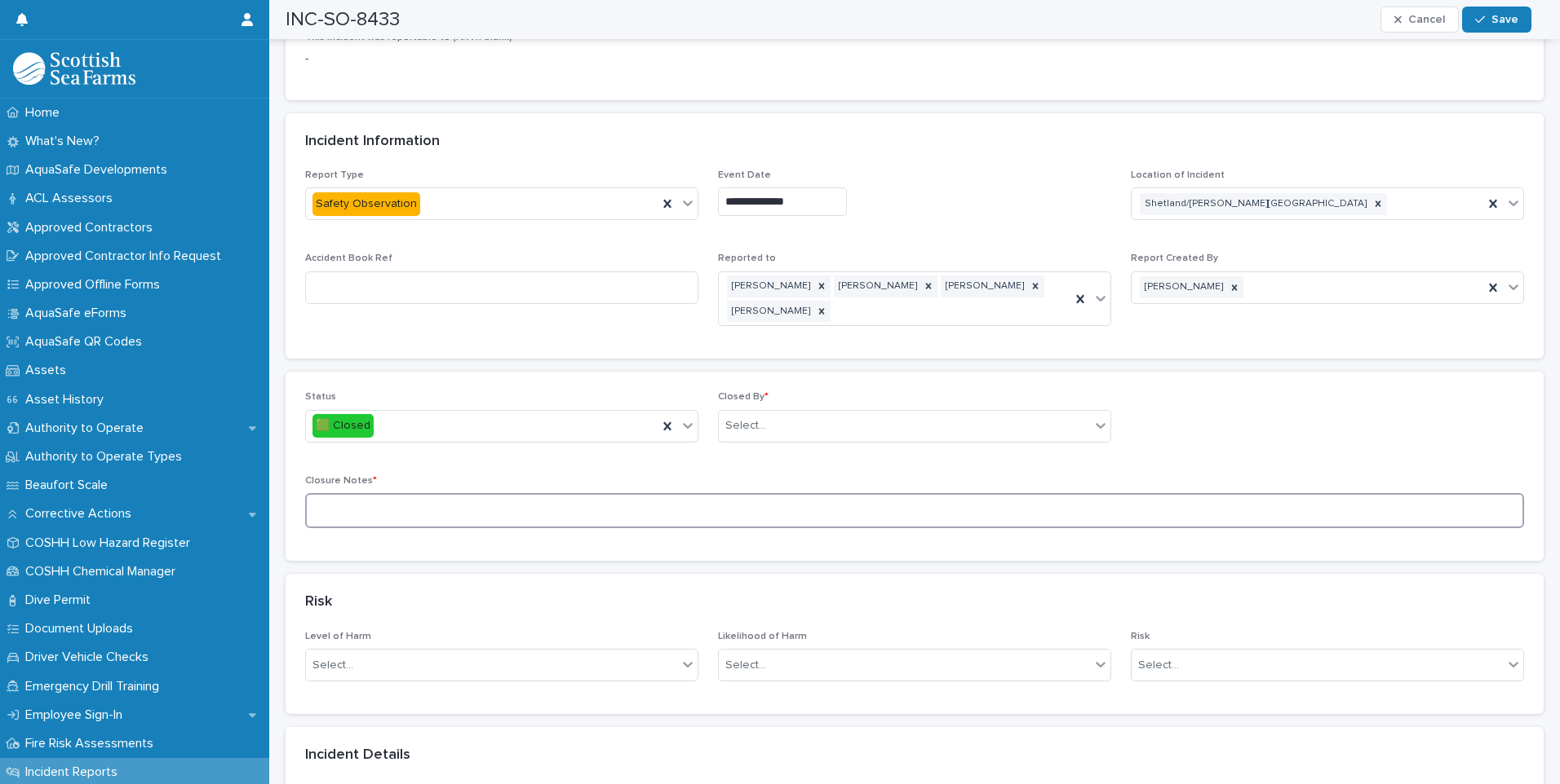
click at [477, 512] on textarea at bounding box center [915, 510] width 1219 height 35
click at [538, 509] on textarea "**********" at bounding box center [908, 510] width 1206 height 35
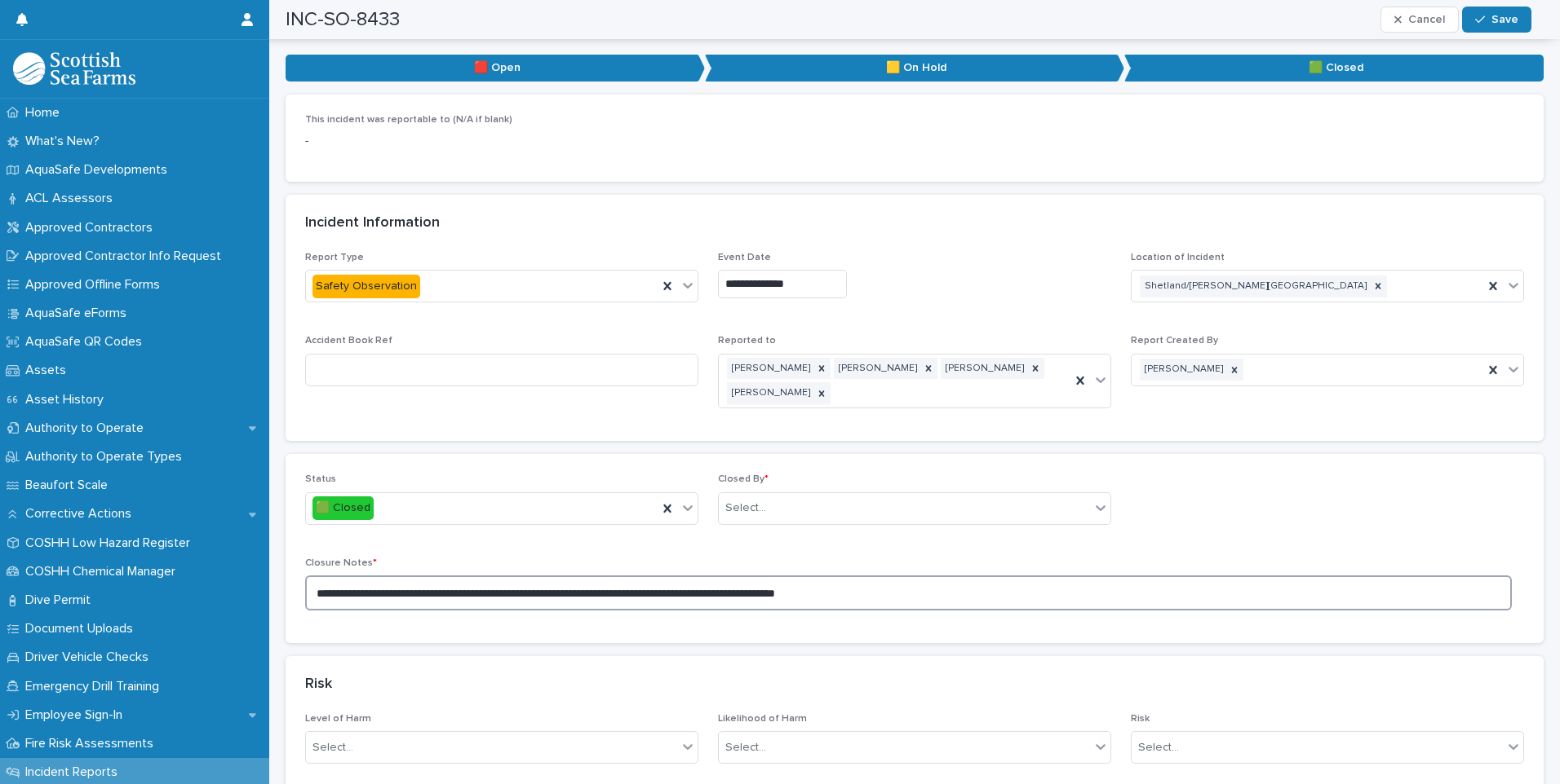
click at [871, 597] on textarea "**********" at bounding box center [908, 593] width 1206 height 35
type textarea "**********"
click at [874, 505] on div "Select..." at bounding box center [905, 509] width 372 height 27
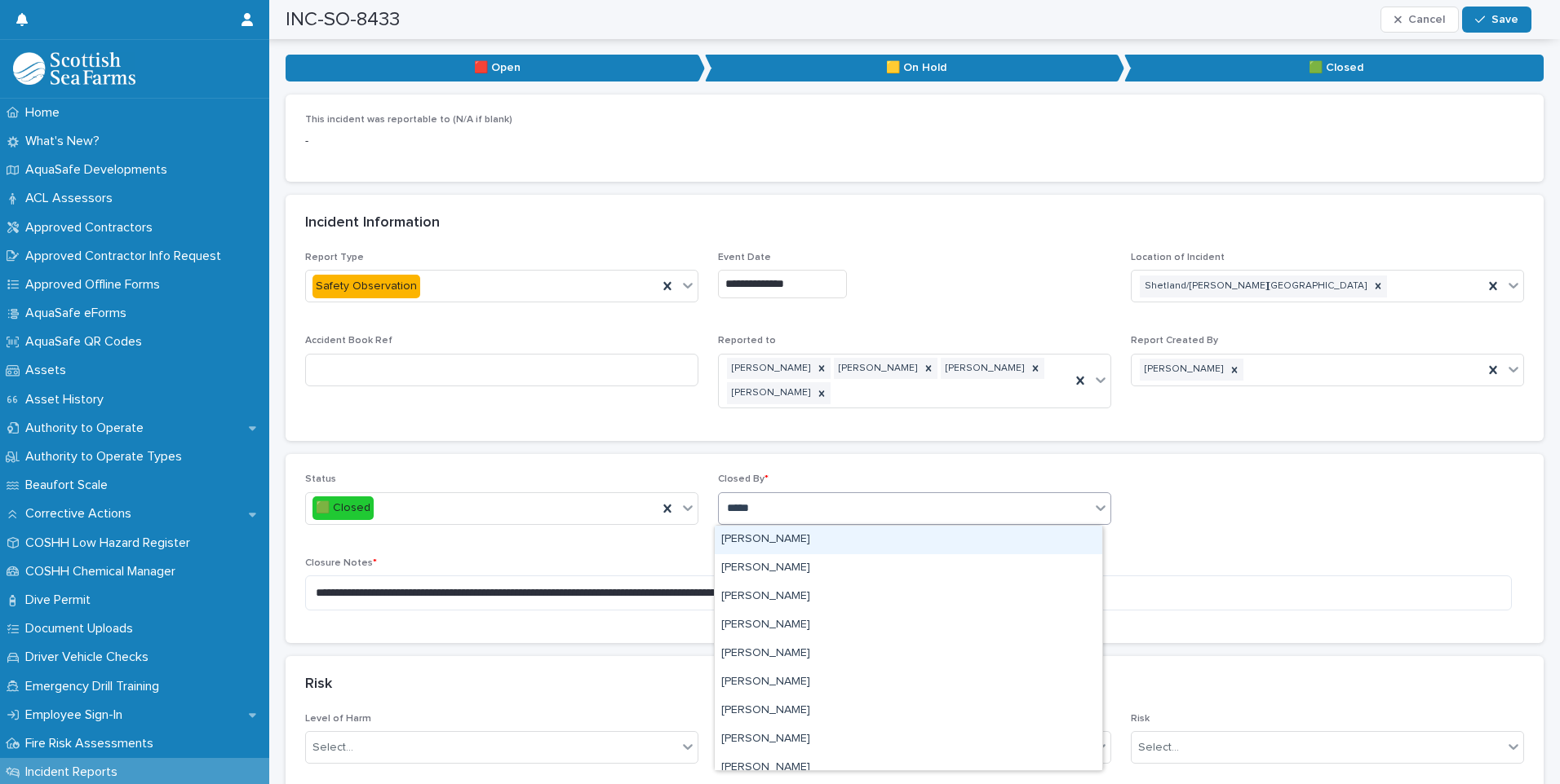
type input "******"
click at [788, 541] on div "[PERSON_NAME]" at bounding box center [908, 540] width 388 height 29
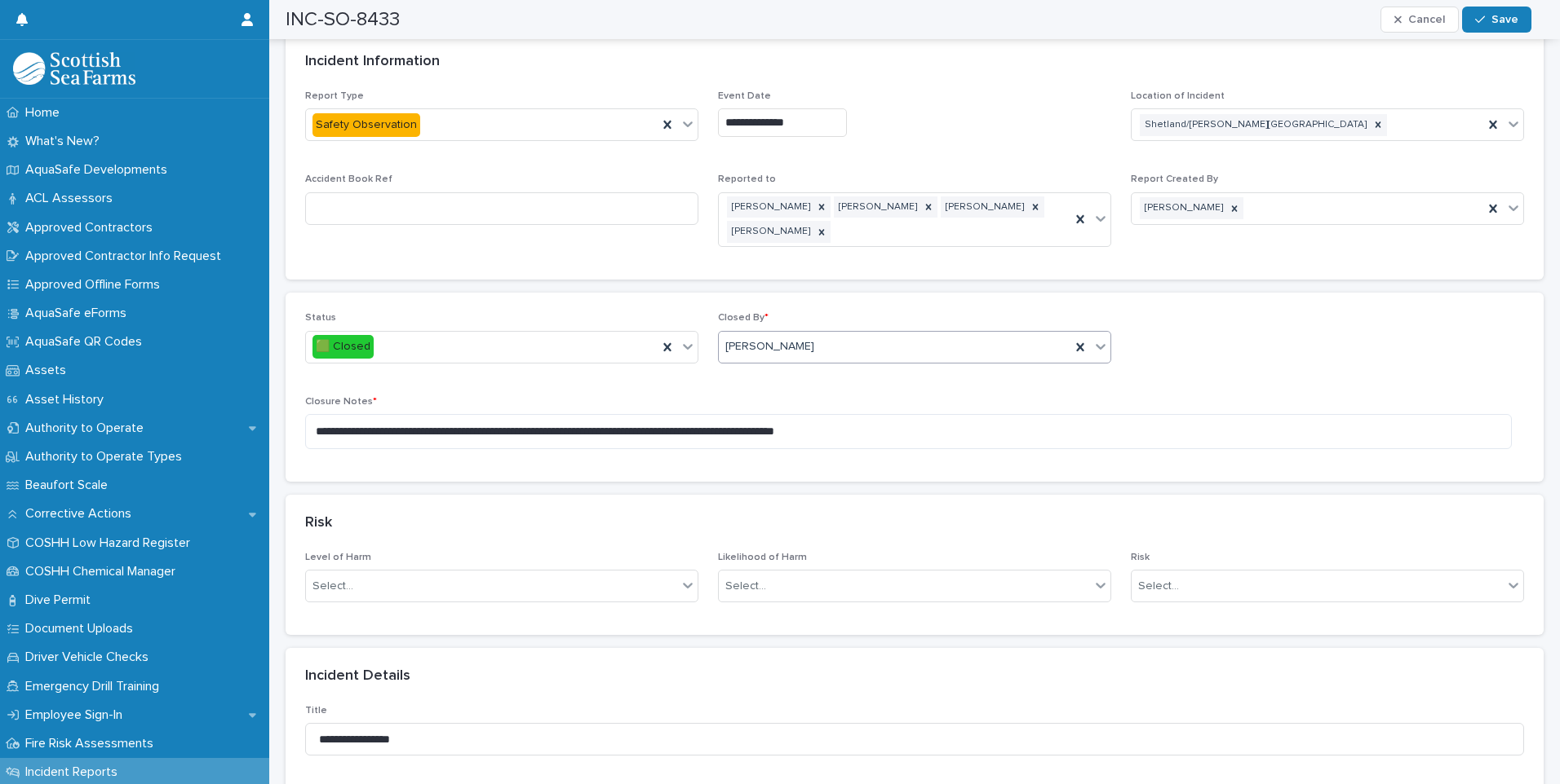
scroll to position [815, 0]
click at [687, 587] on icon at bounding box center [688, 584] width 16 height 16
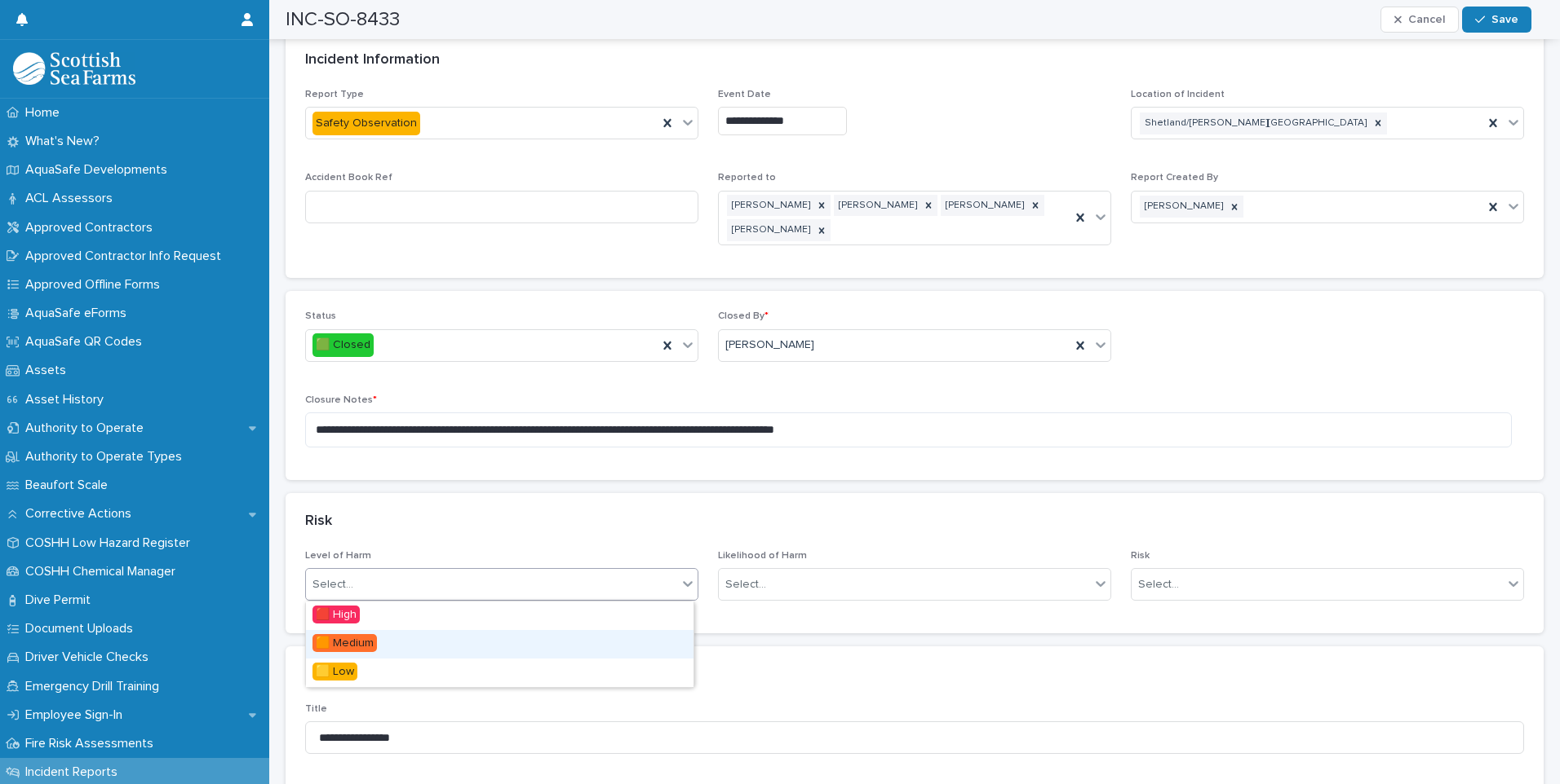
click at [417, 647] on div "🟧 Medium" at bounding box center [500, 645] width 388 height 29
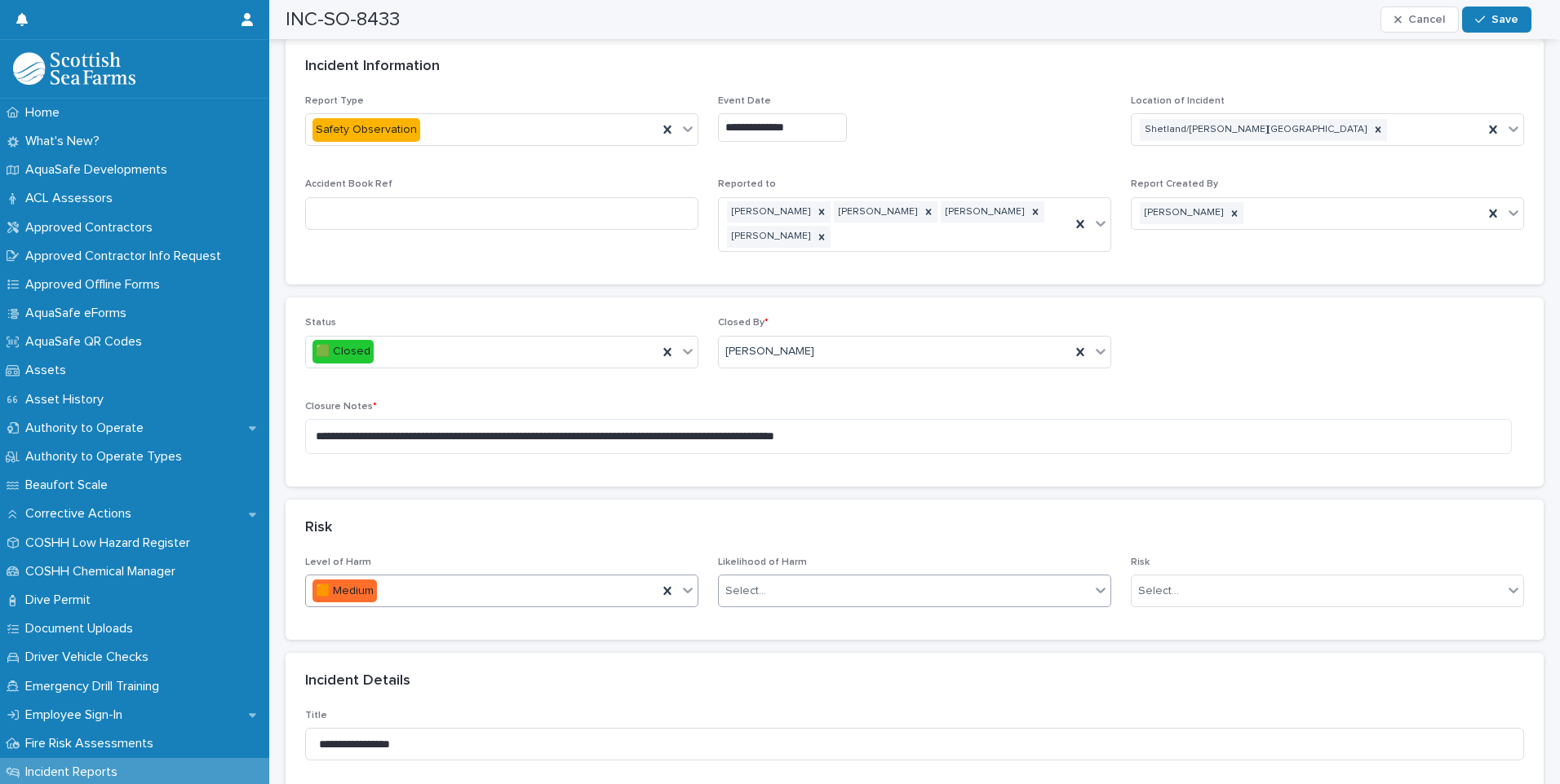
click at [863, 590] on div "Select..." at bounding box center [905, 591] width 372 height 27
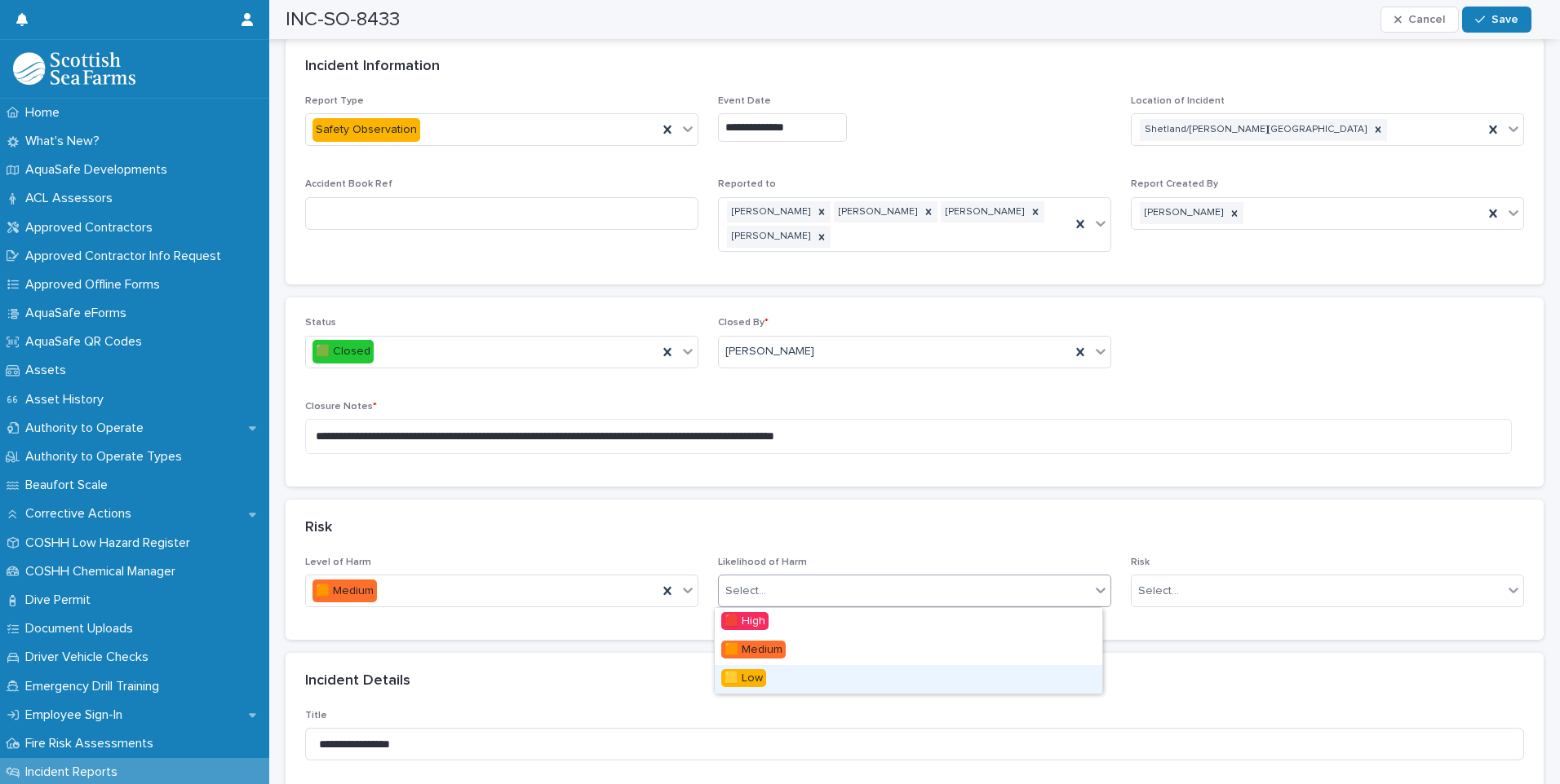
click at [783, 681] on div "🟨 Low" at bounding box center [908, 680] width 388 height 29
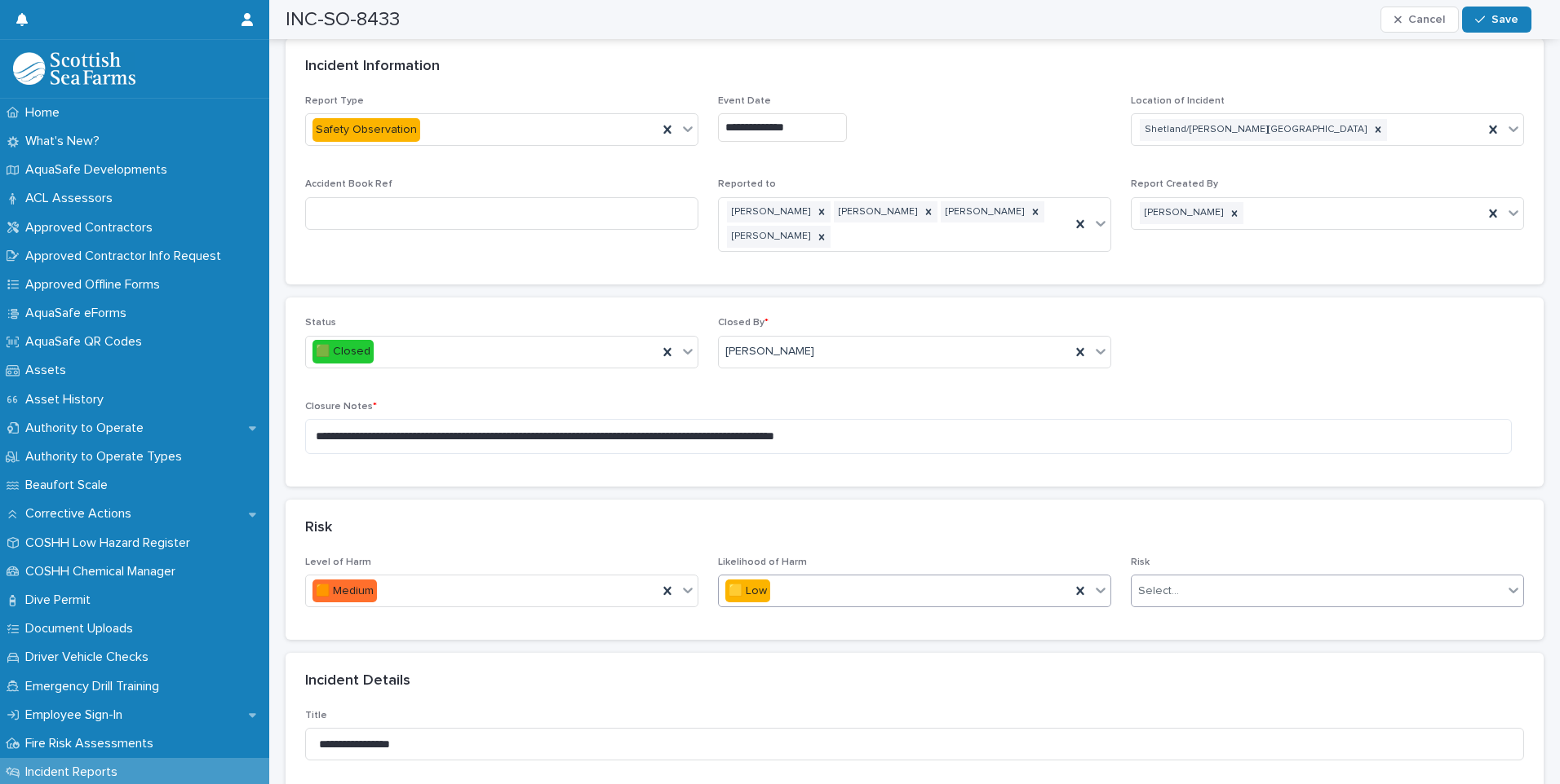
click at [1188, 592] on div "Select..." at bounding box center [1318, 591] width 372 height 27
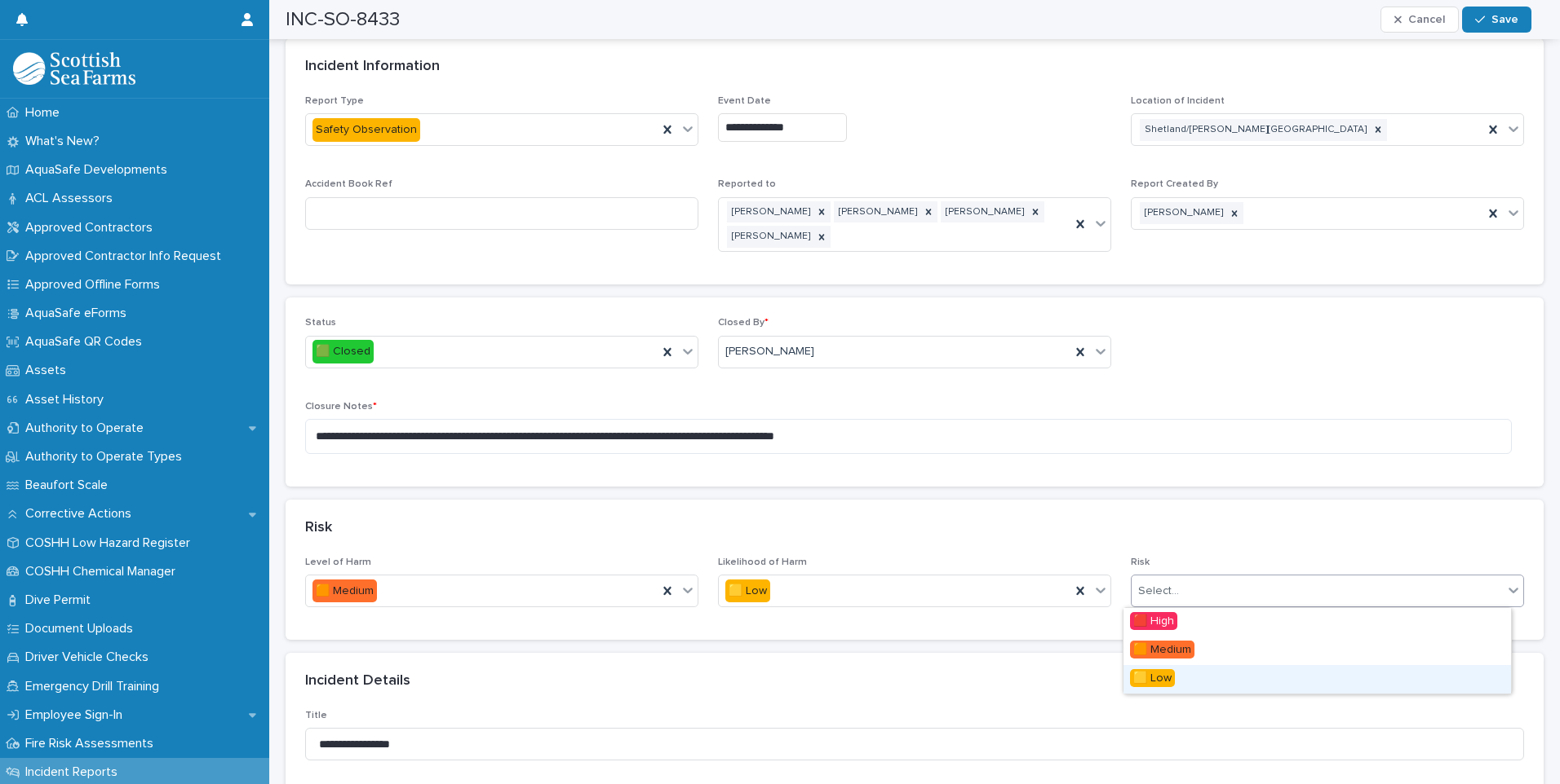
click at [1172, 675] on span "🟨 Low" at bounding box center [1152, 678] width 45 height 18
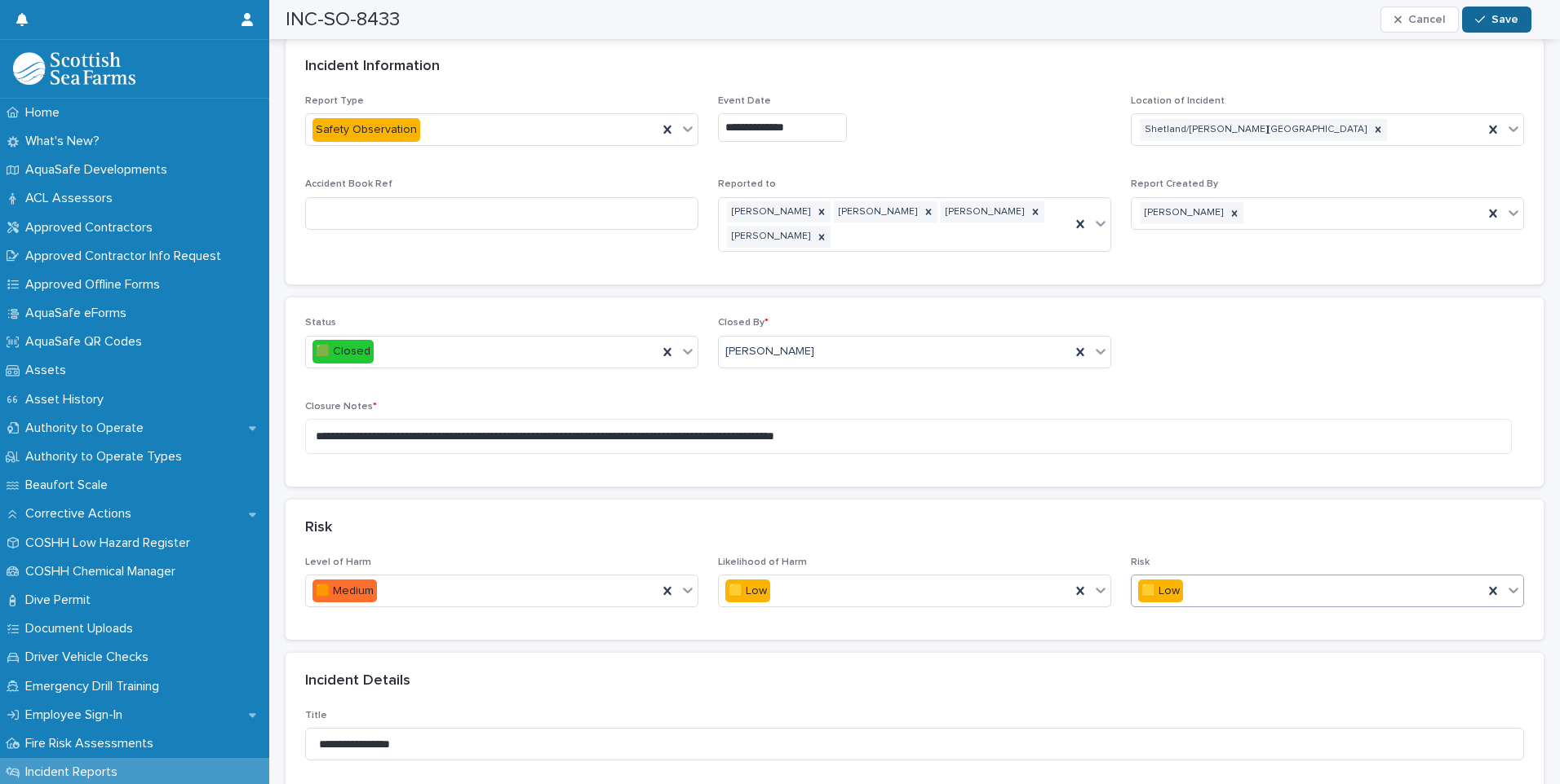
click at [1495, 27] on button "Save" at bounding box center [1496, 19] width 69 height 26
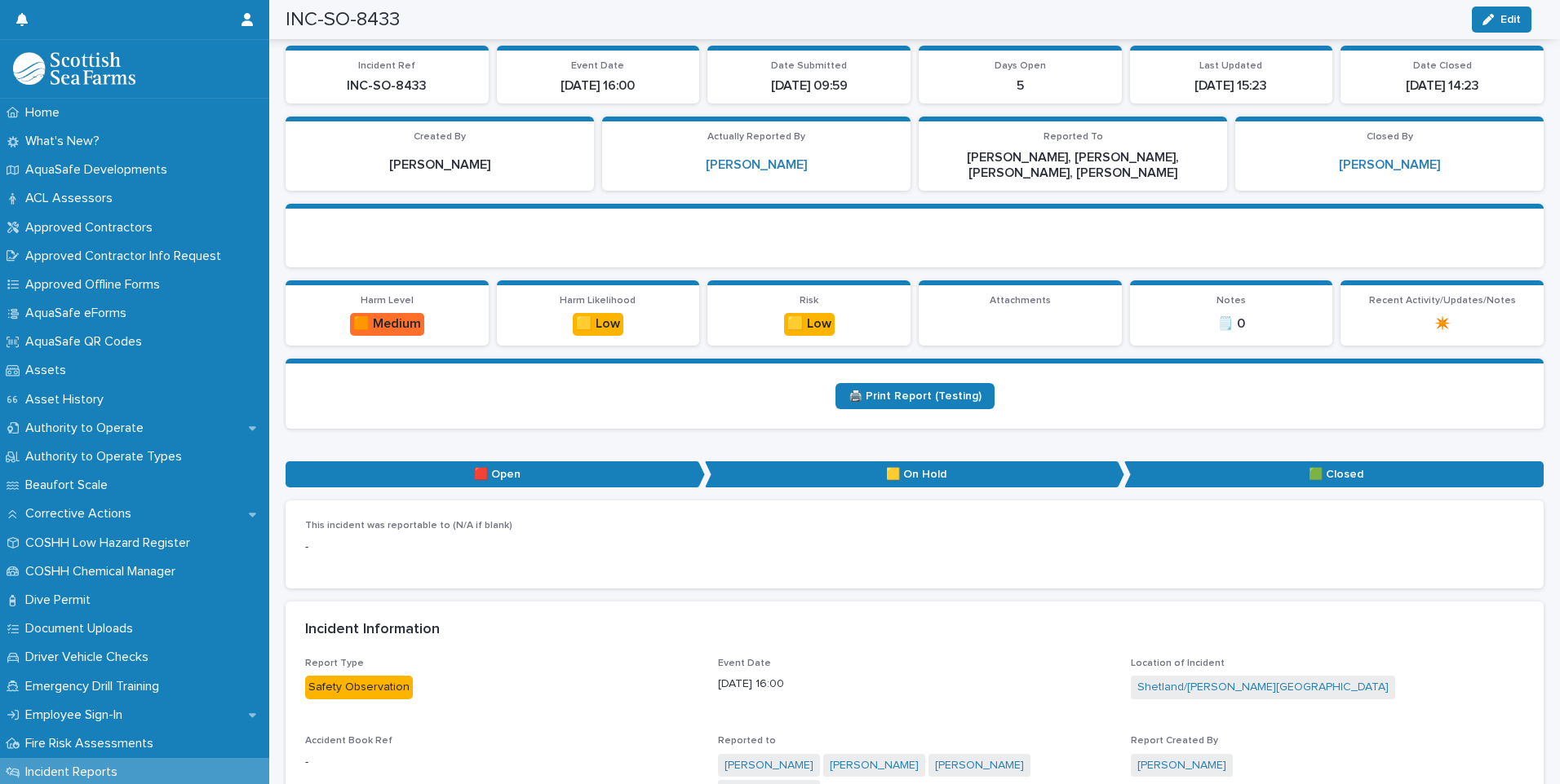
scroll to position [0, 0]
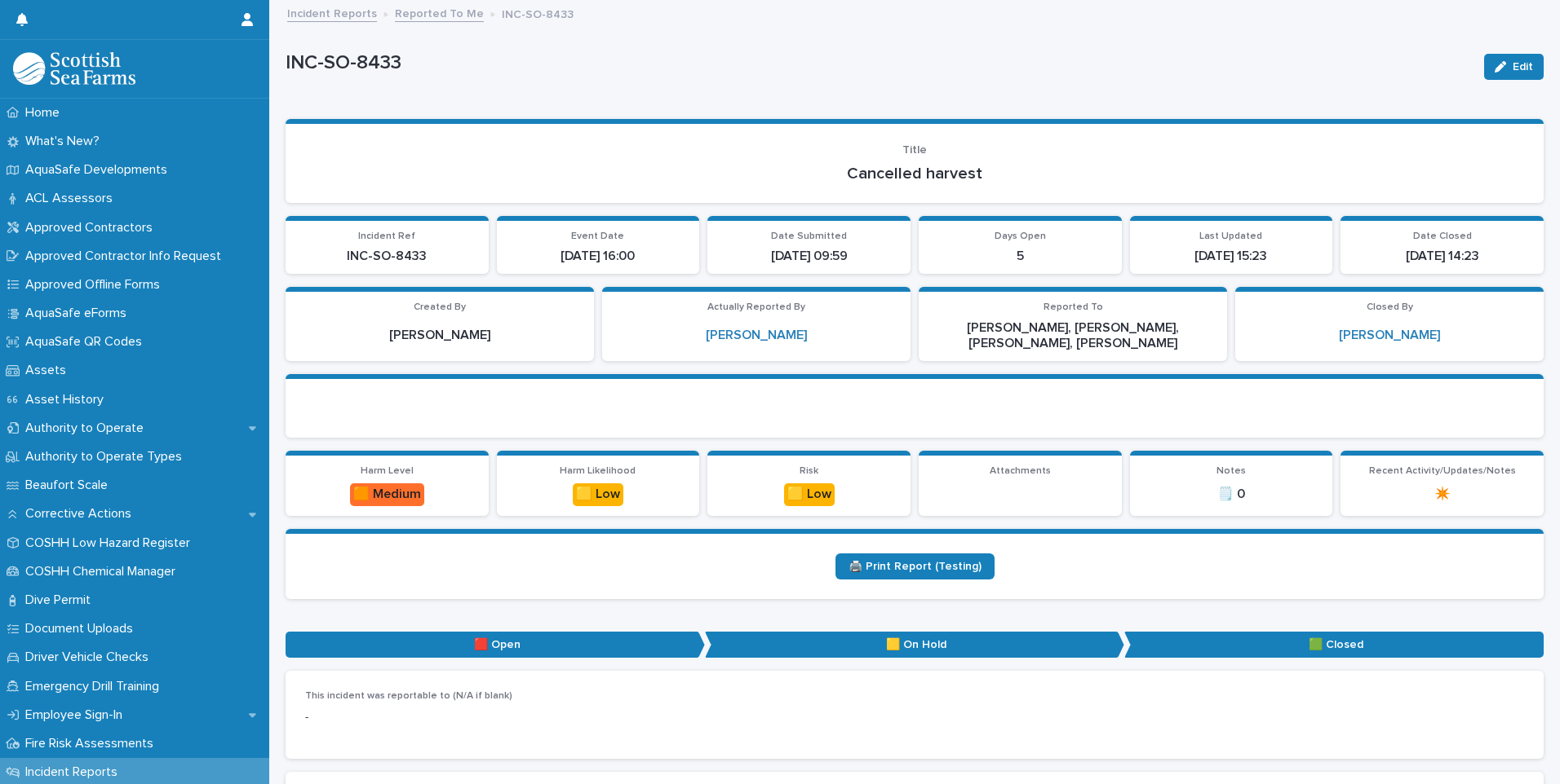
click at [426, 14] on link "Reported To Me" at bounding box center [439, 13] width 89 height 19
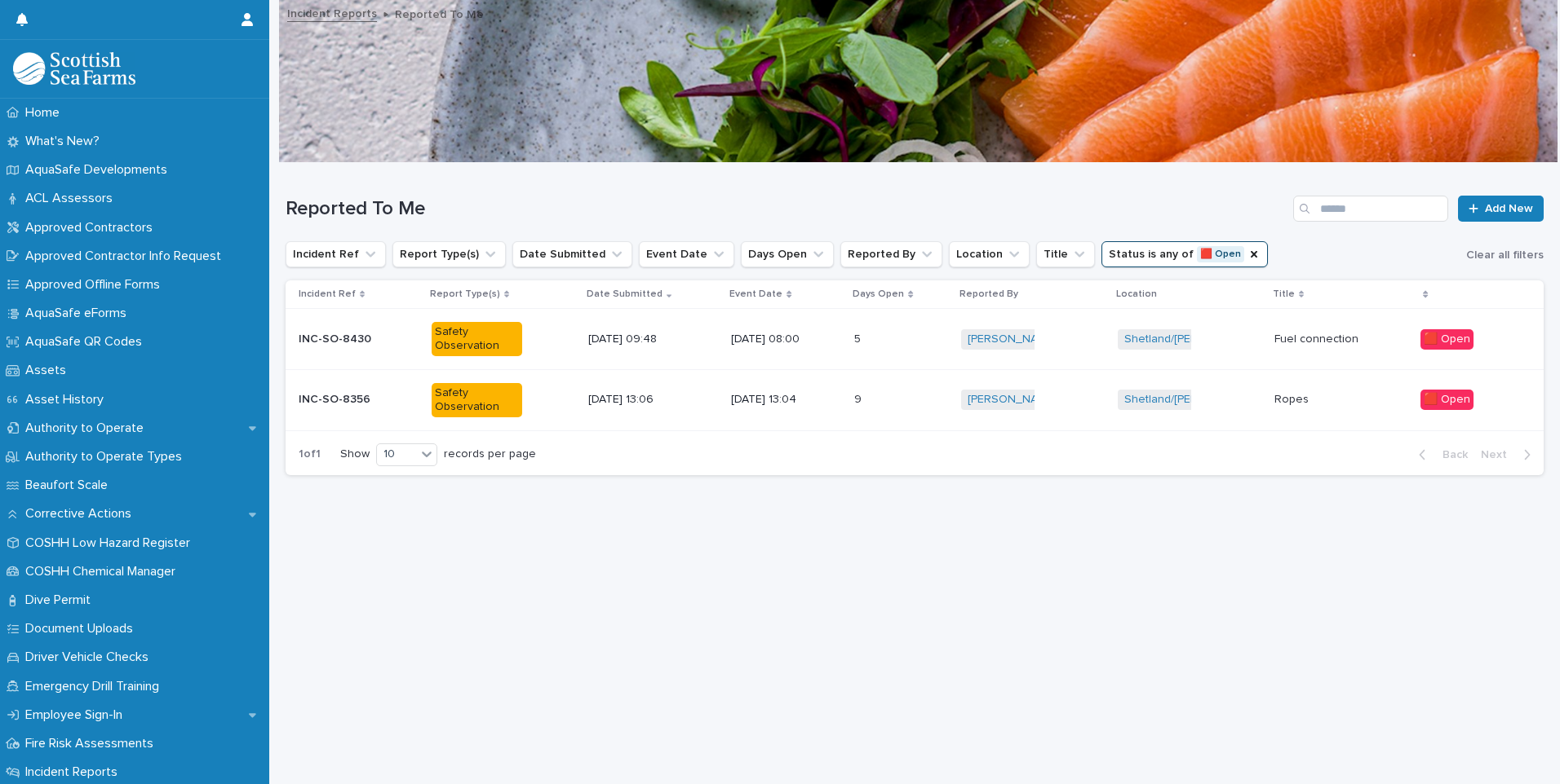
click at [912, 402] on div "9 9" at bounding box center [901, 400] width 93 height 27
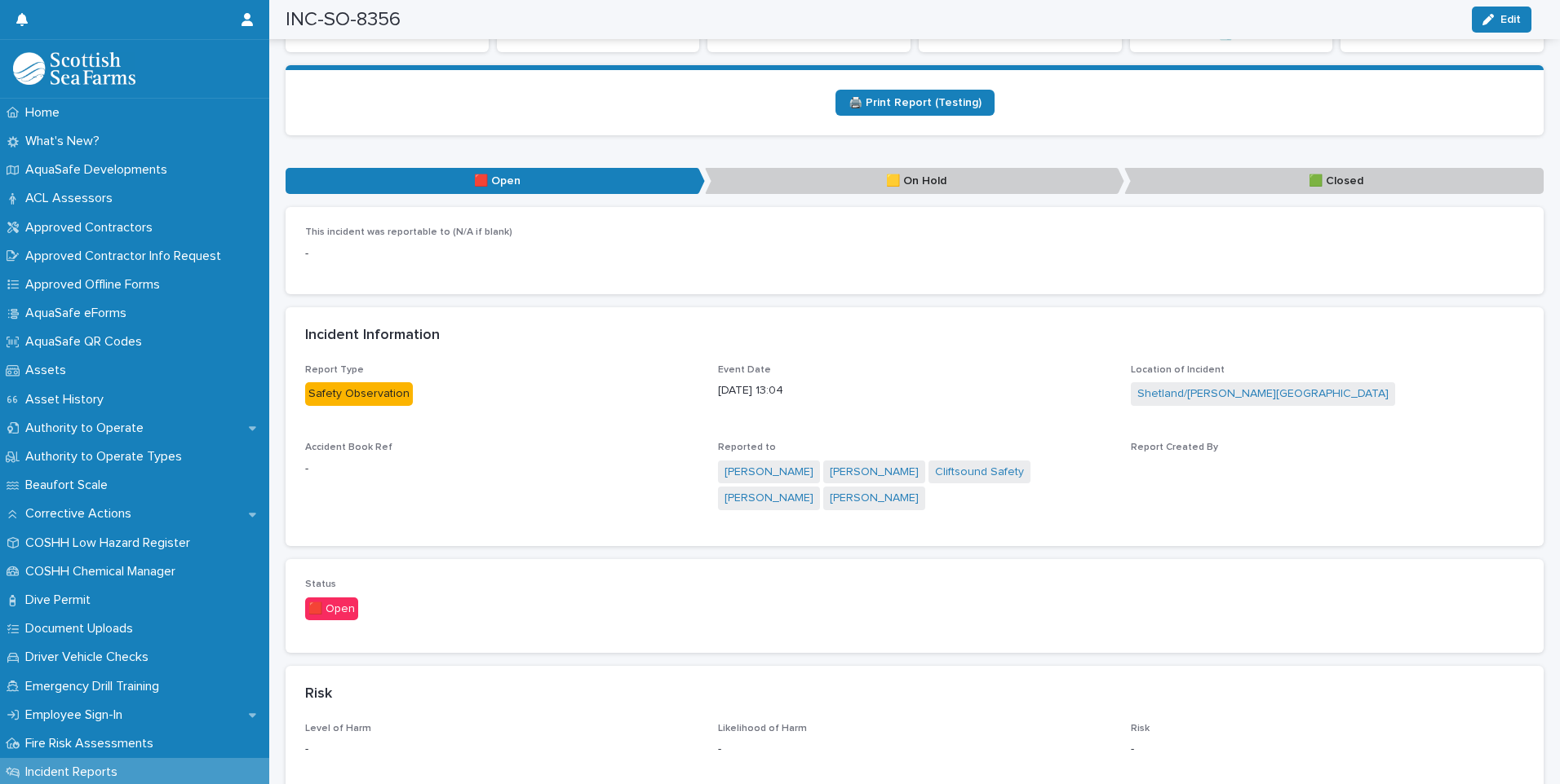
scroll to position [407, 0]
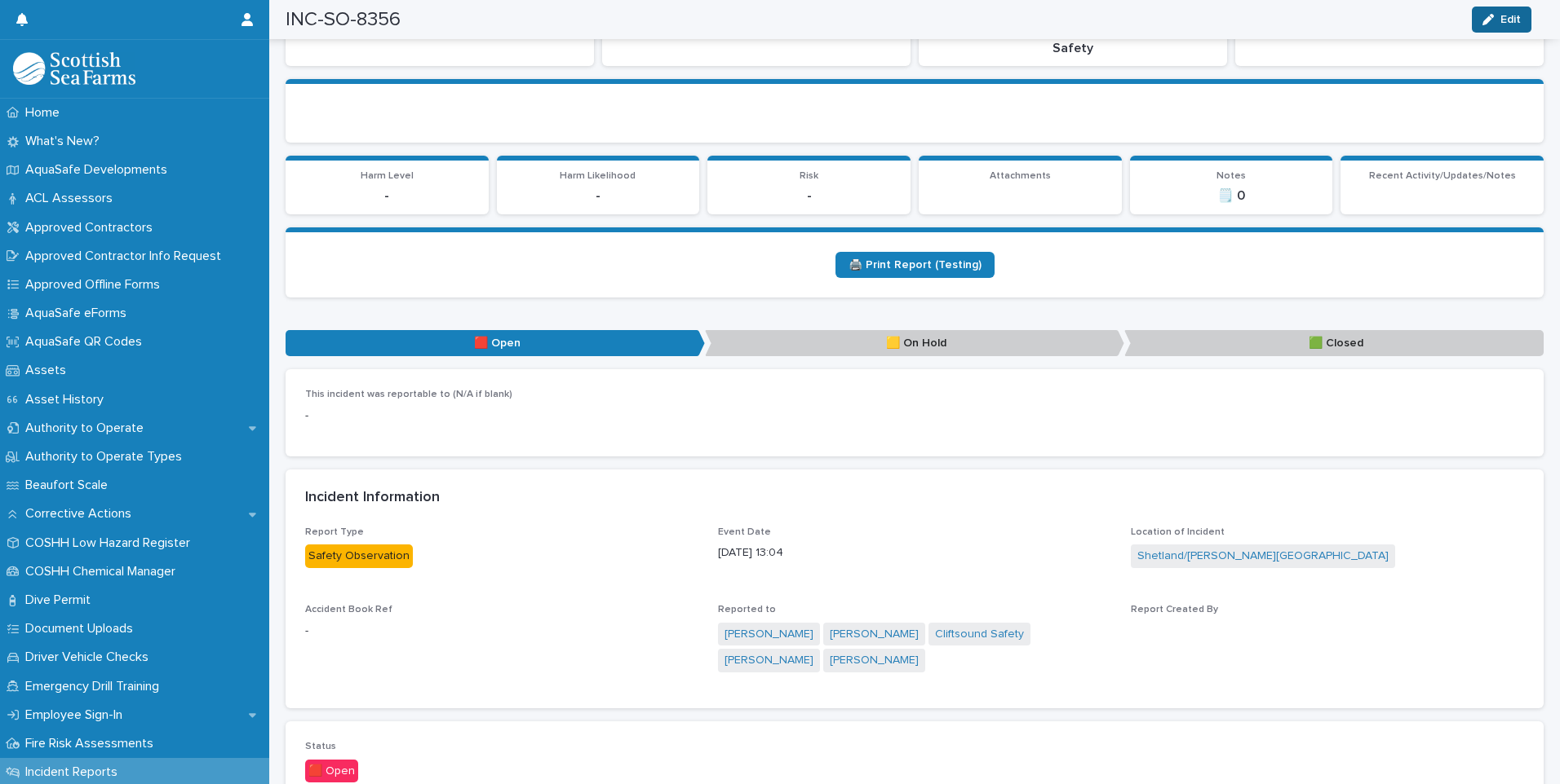
click at [1509, 22] on span "Edit" at bounding box center [1510, 19] width 21 height 12
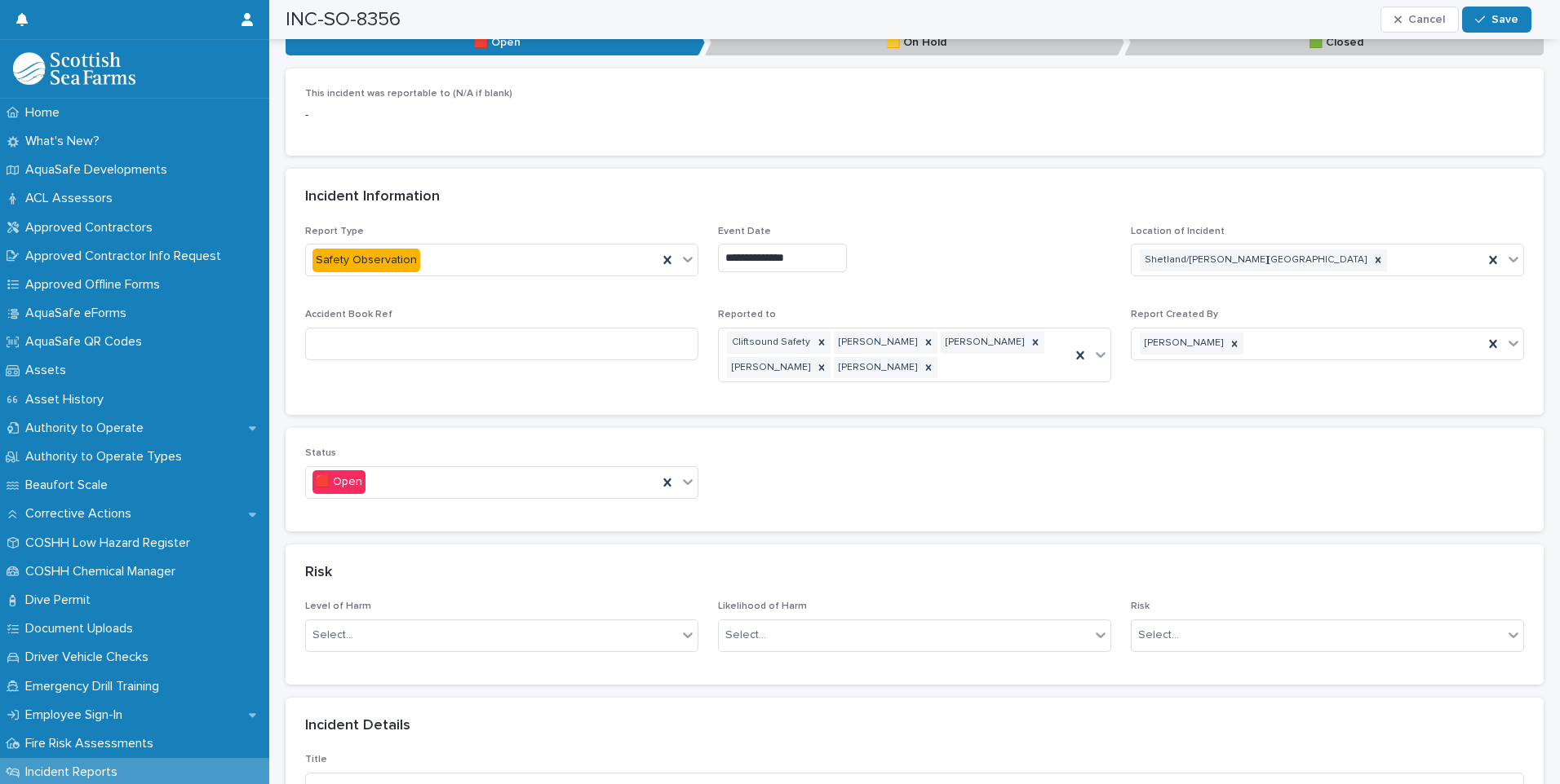
scroll to position [734, 0]
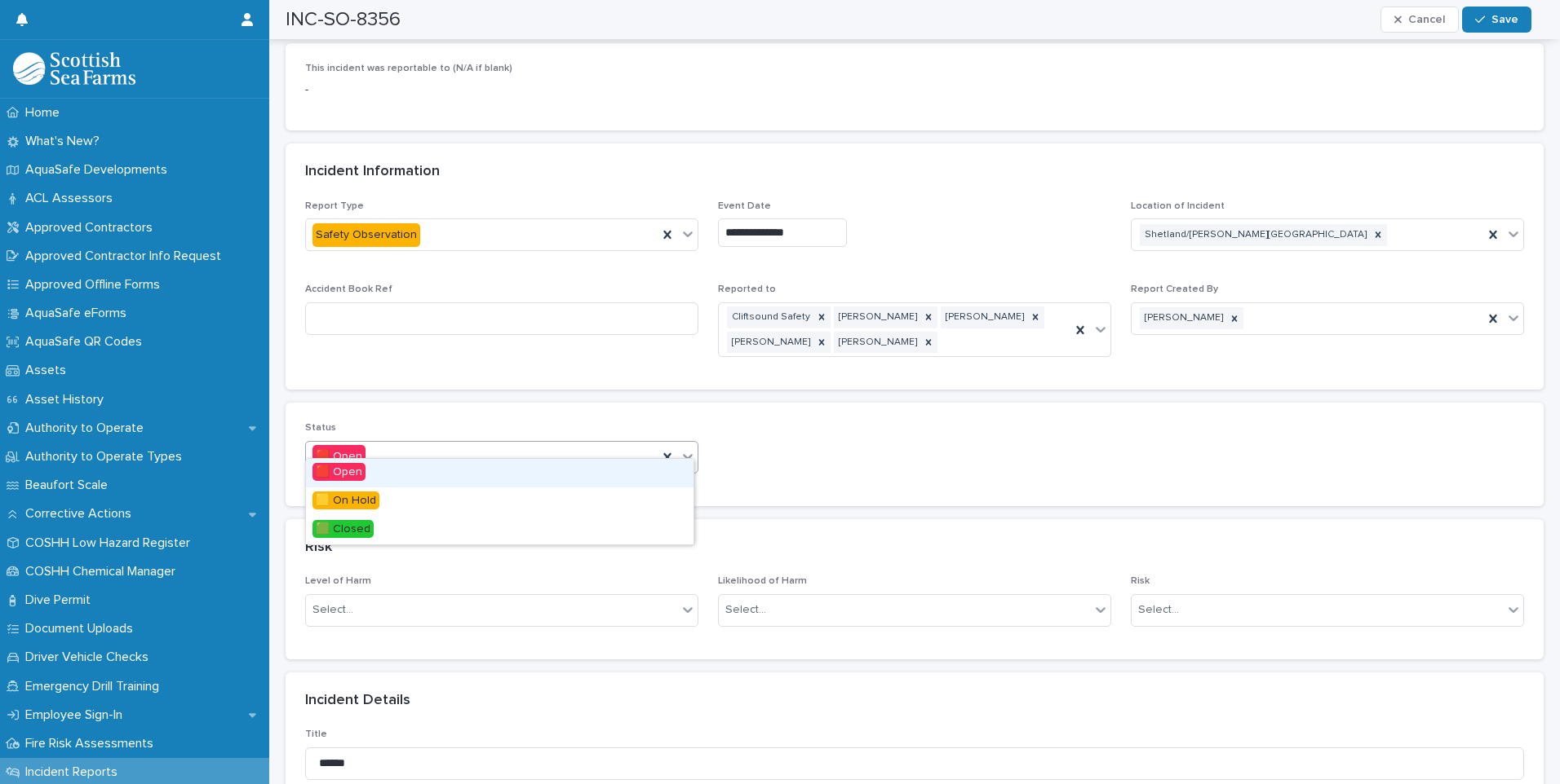
click at [687, 454] on icon at bounding box center [688, 457] width 10 height 5
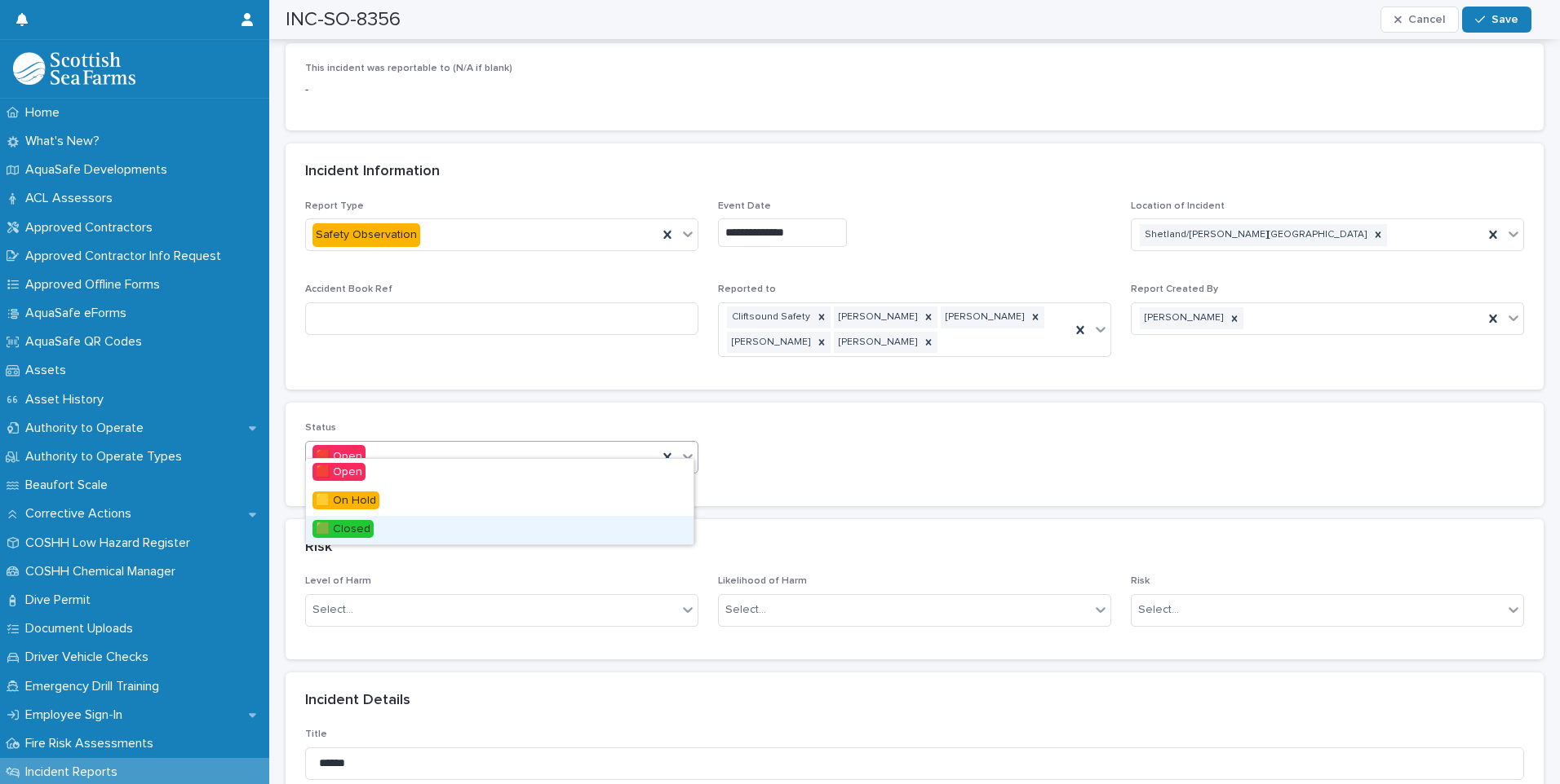
click at [385, 532] on div "🟩 Closed" at bounding box center [500, 530] width 388 height 29
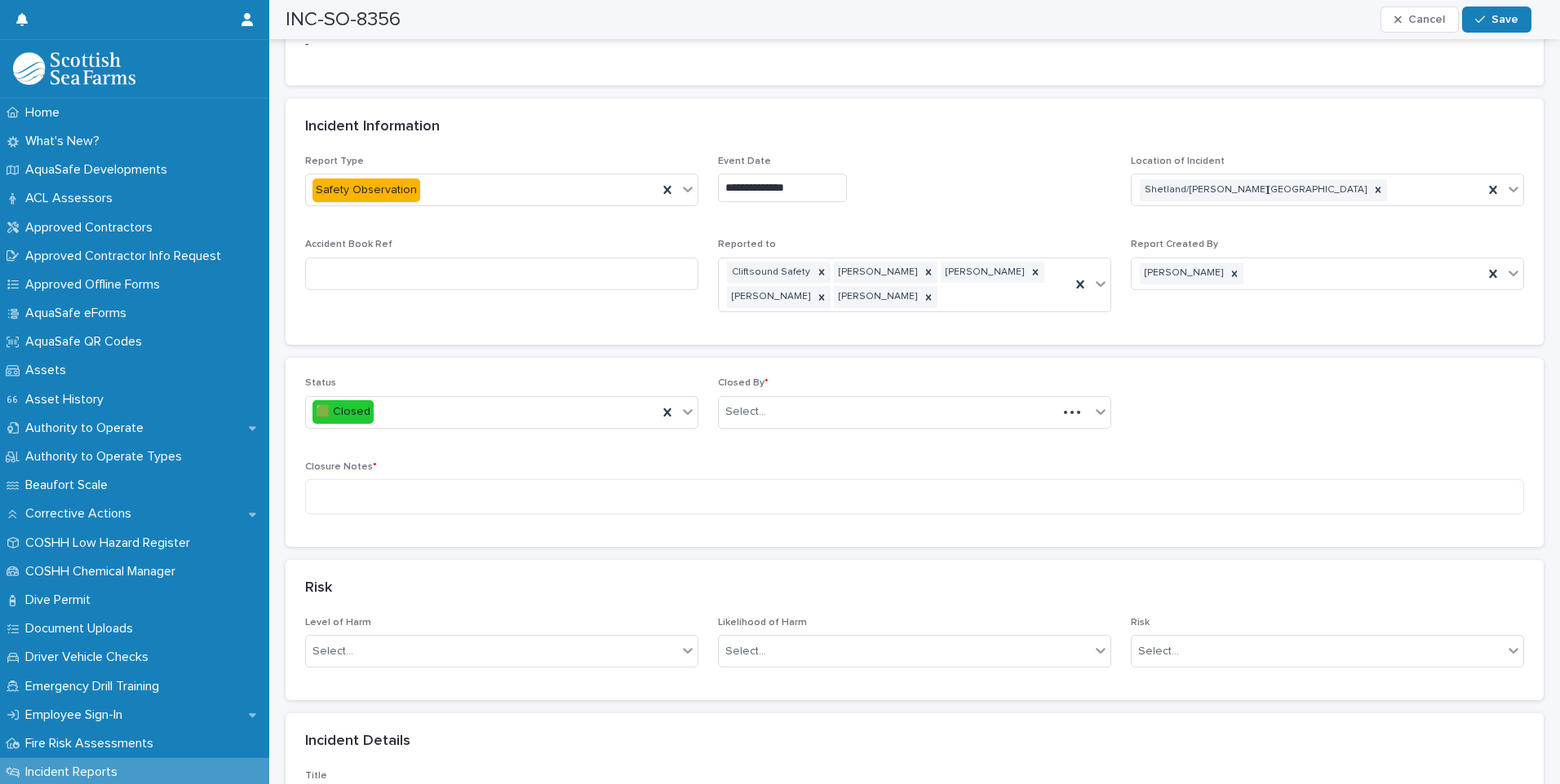
click at [521, 603] on section "Risk Level of Harm Select... Likelihood of Harm Select... Risk Select..." at bounding box center [914, 630] width 1258 height 140
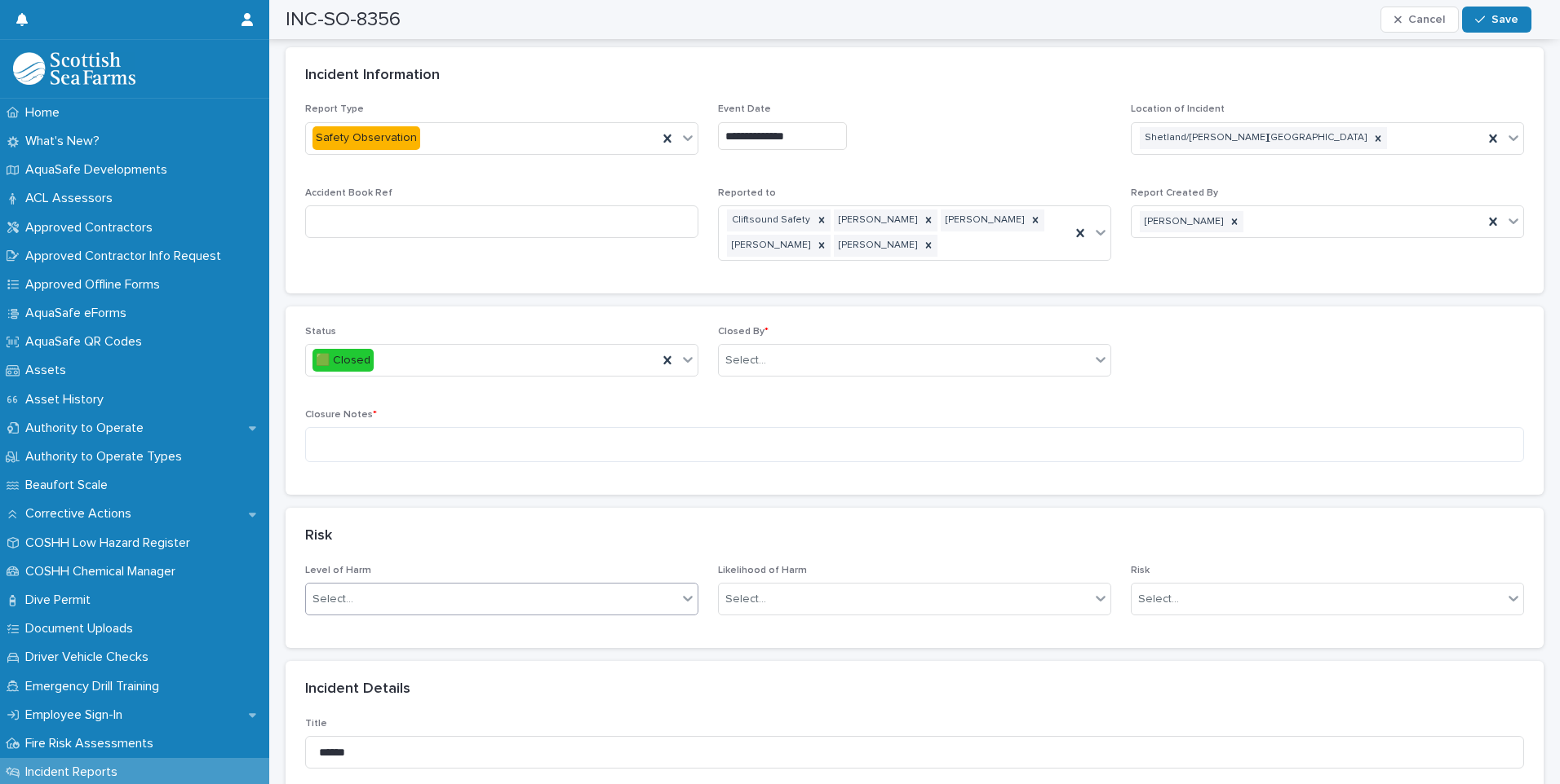
click at [528, 586] on div "Select..." at bounding box center [492, 599] width 372 height 27
click at [416, 675] on div "🟨 Low" at bounding box center [500, 672] width 388 height 29
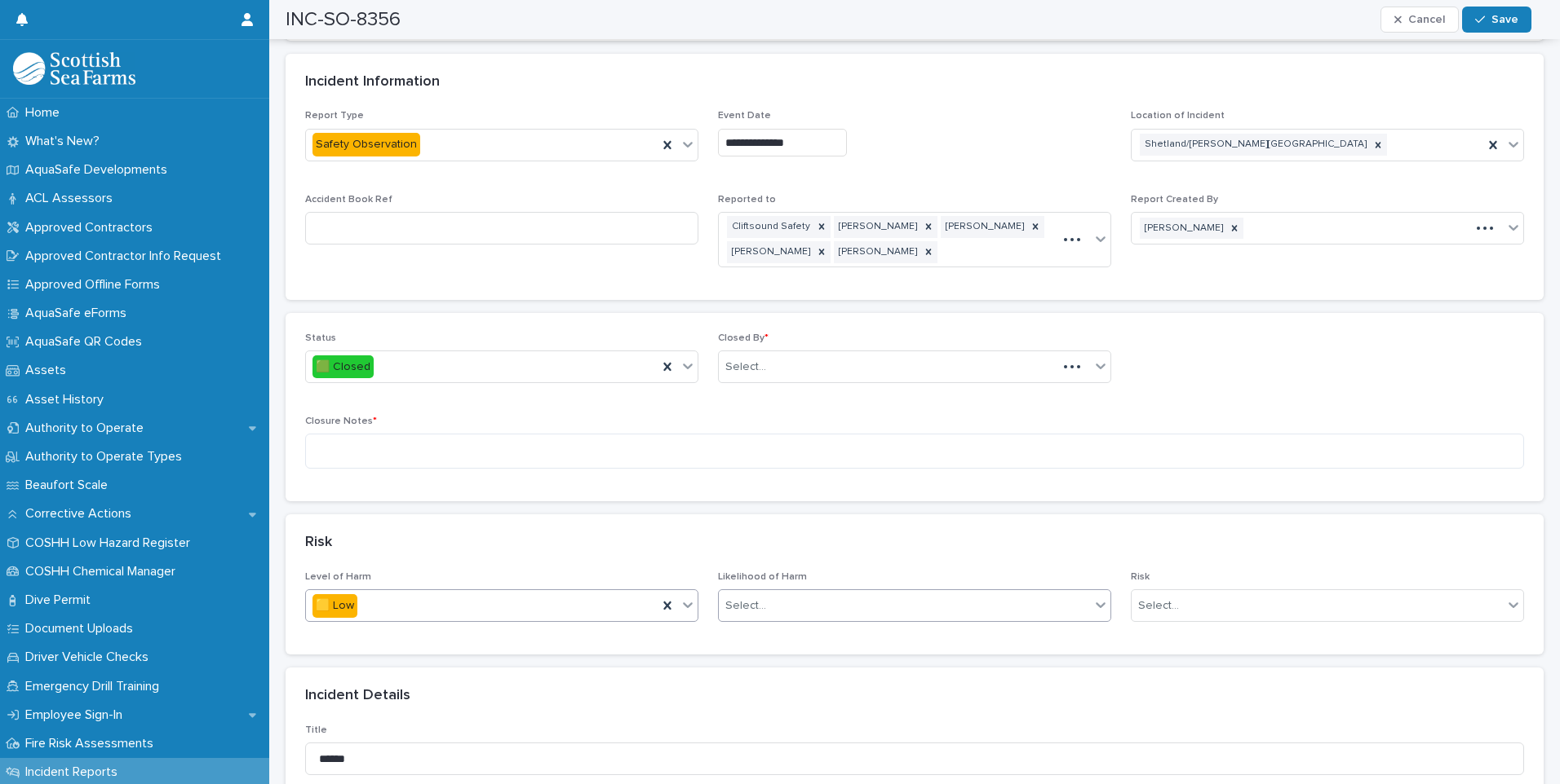
click at [813, 593] on div "Select..." at bounding box center [905, 606] width 372 height 27
click at [783, 681] on div "🟨 Low" at bounding box center [908, 679] width 388 height 29
click at [1217, 593] on div "Select..." at bounding box center [1318, 606] width 372 height 27
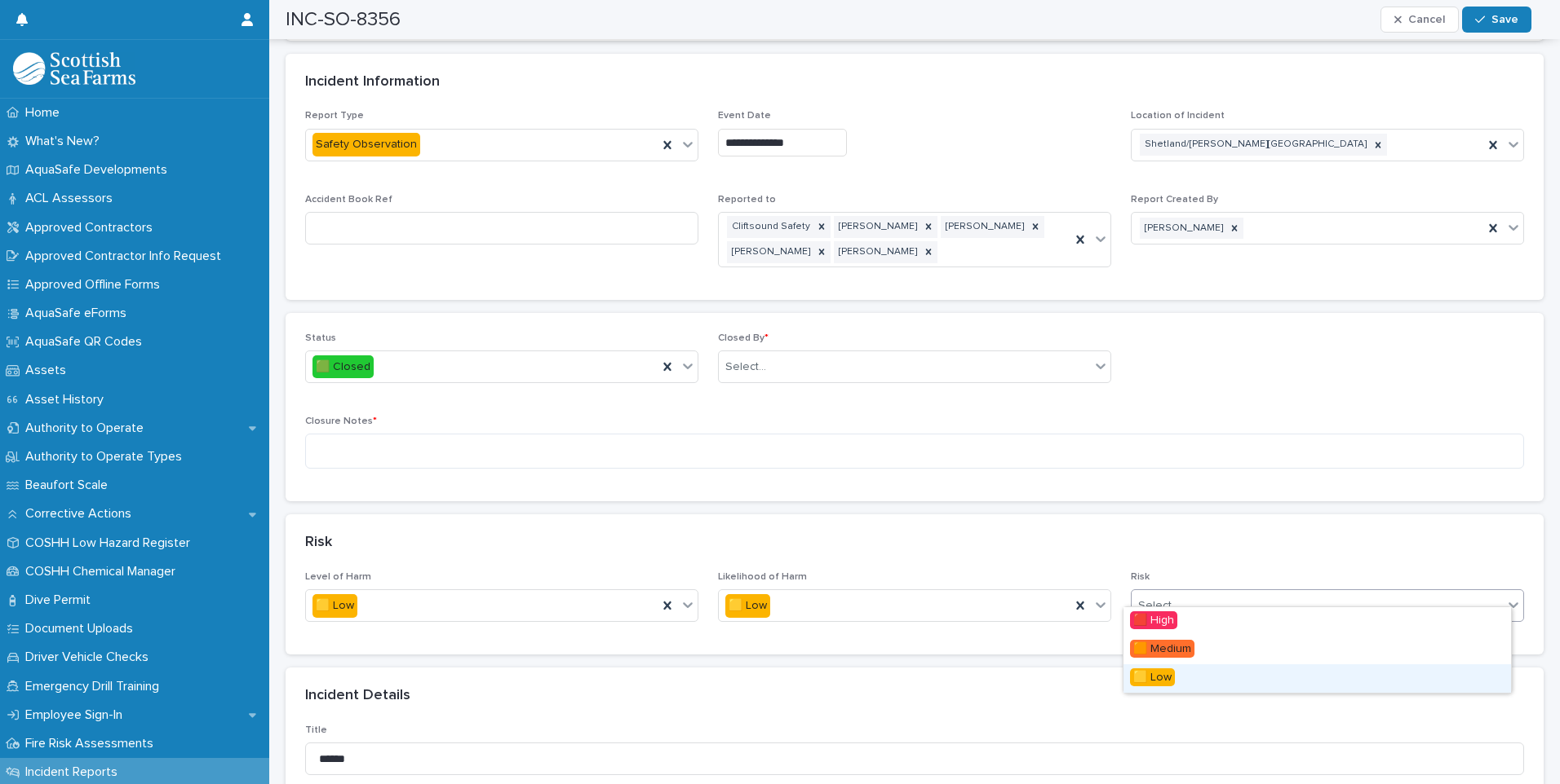
click at [1166, 682] on span "🟨 Low" at bounding box center [1152, 677] width 45 height 18
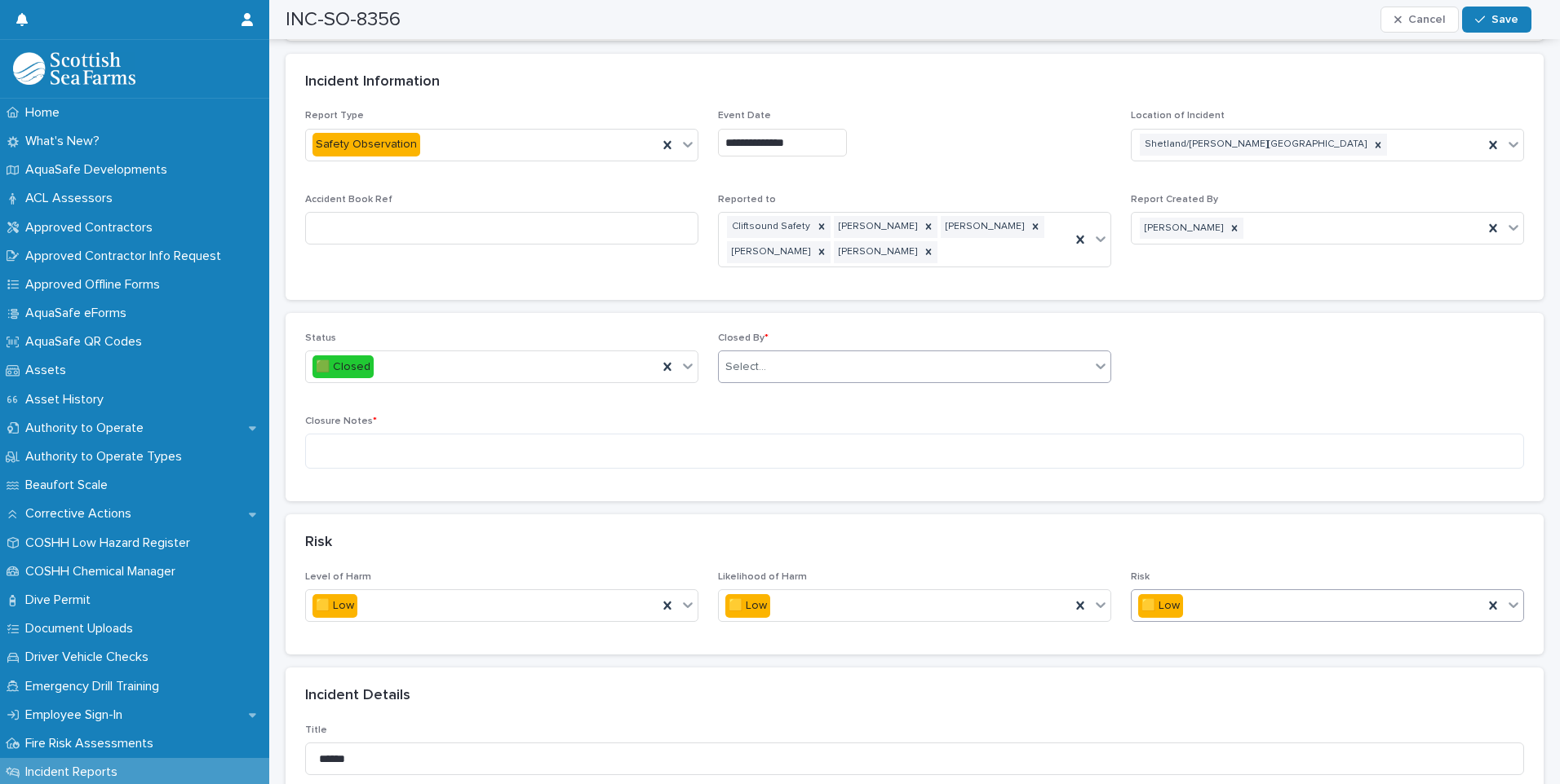
click at [1092, 358] on icon at bounding box center [1100, 366] width 16 height 16
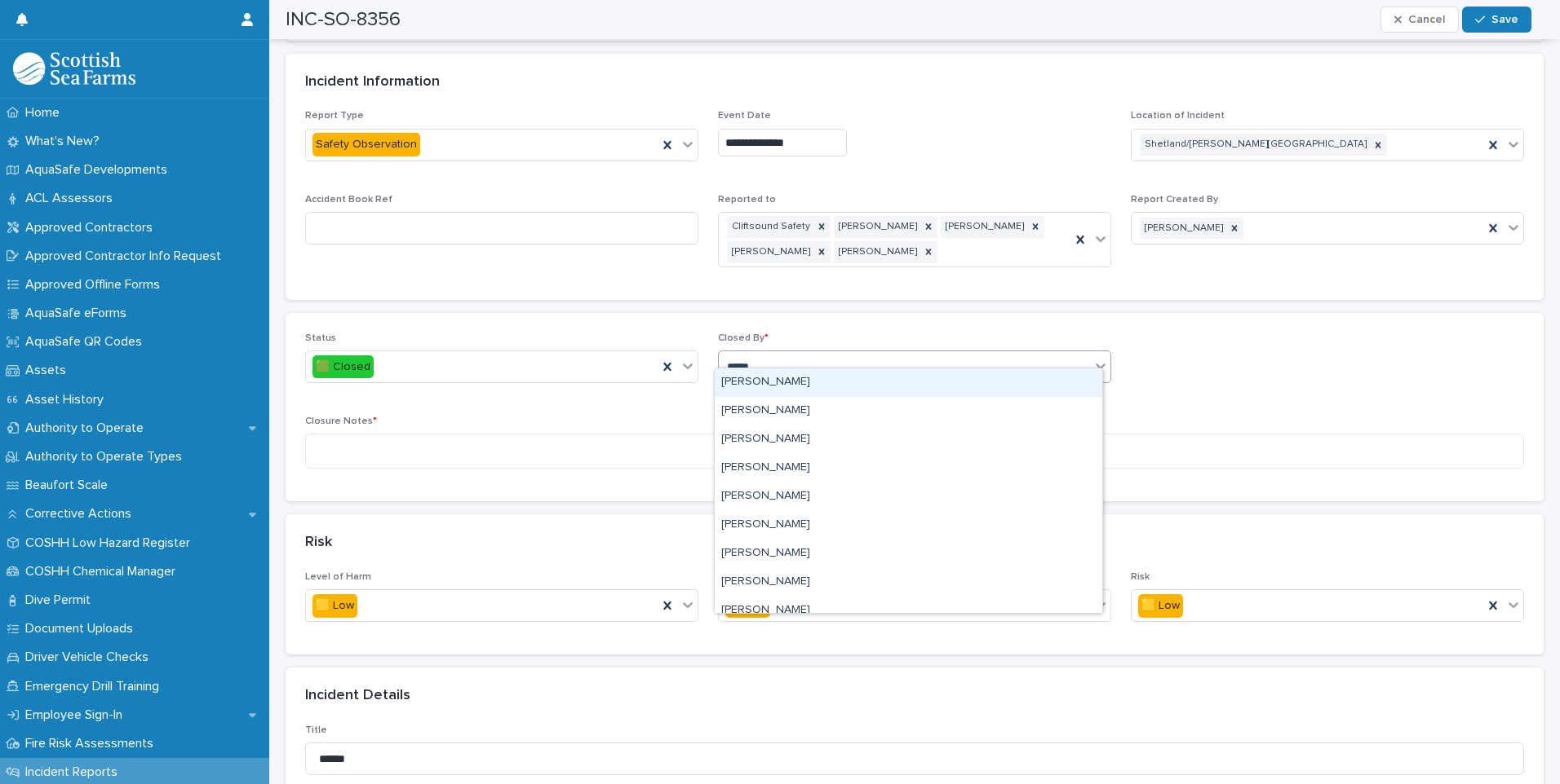
type input "******"
click at [774, 379] on div "[PERSON_NAME]" at bounding box center [908, 383] width 388 height 29
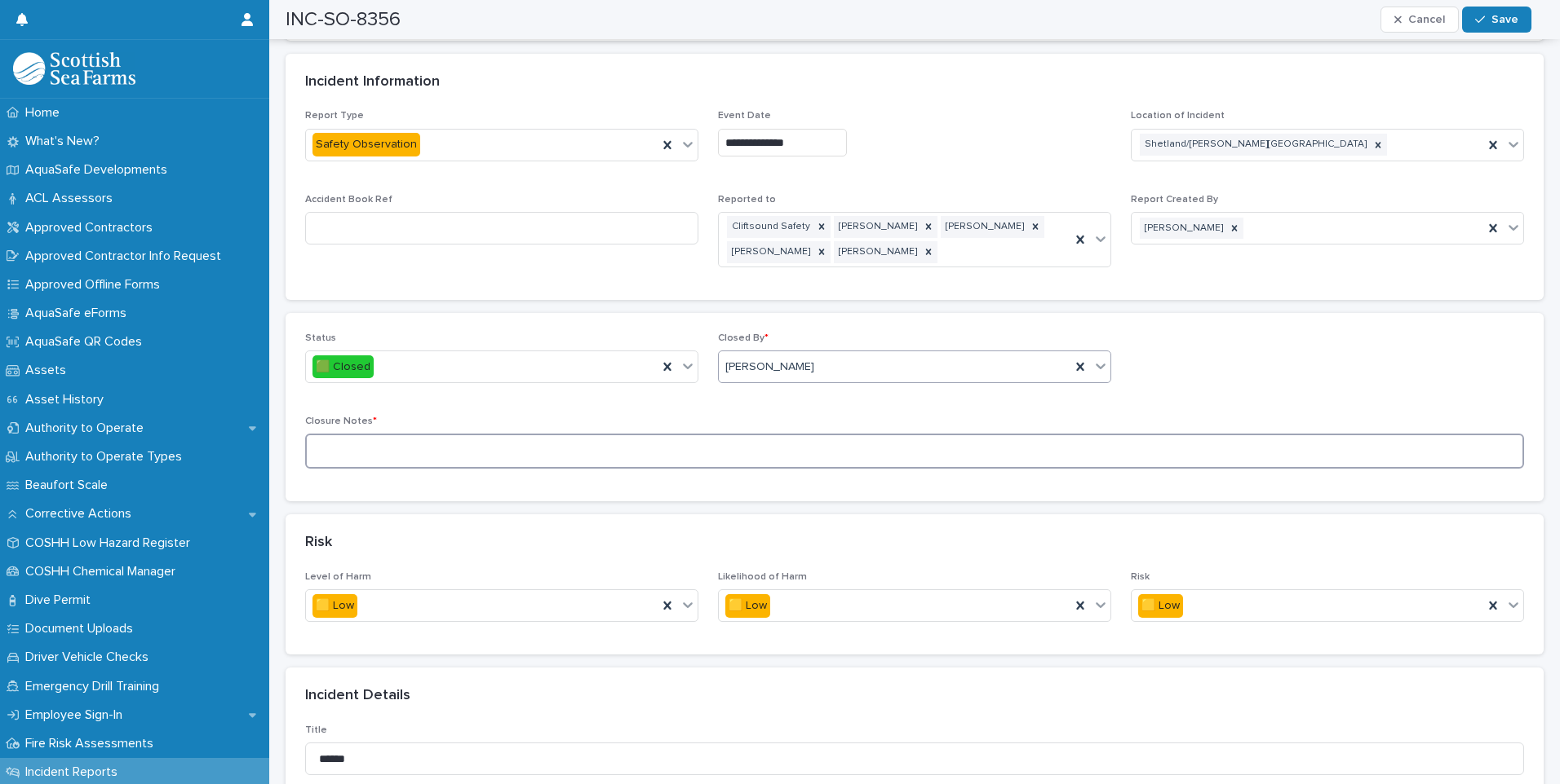
click at [435, 433] on textarea at bounding box center [915, 450] width 1219 height 35
type textarea "**********"
click at [1488, 22] on div "button" at bounding box center [1483, 19] width 16 height 12
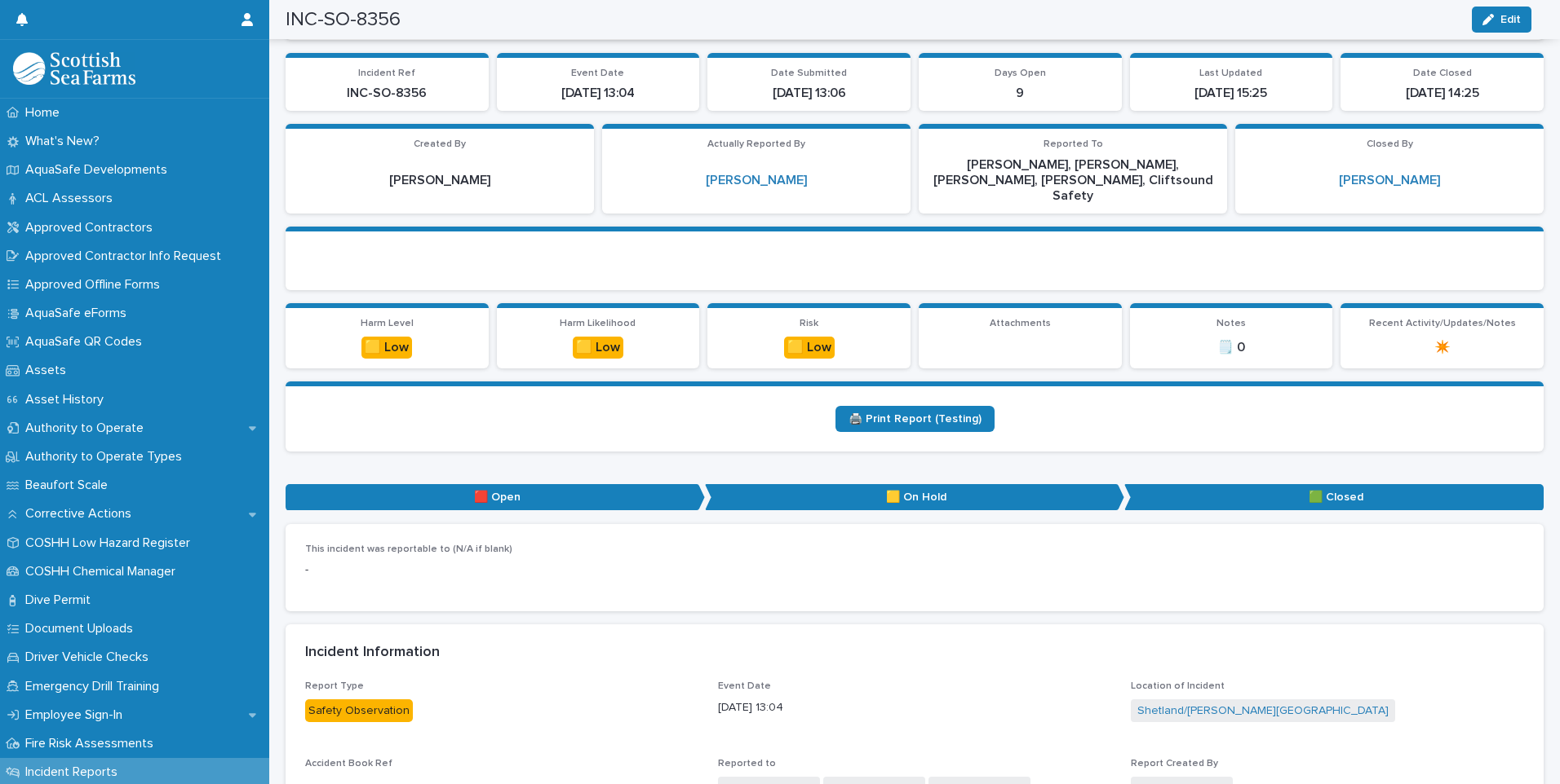
scroll to position [0, 0]
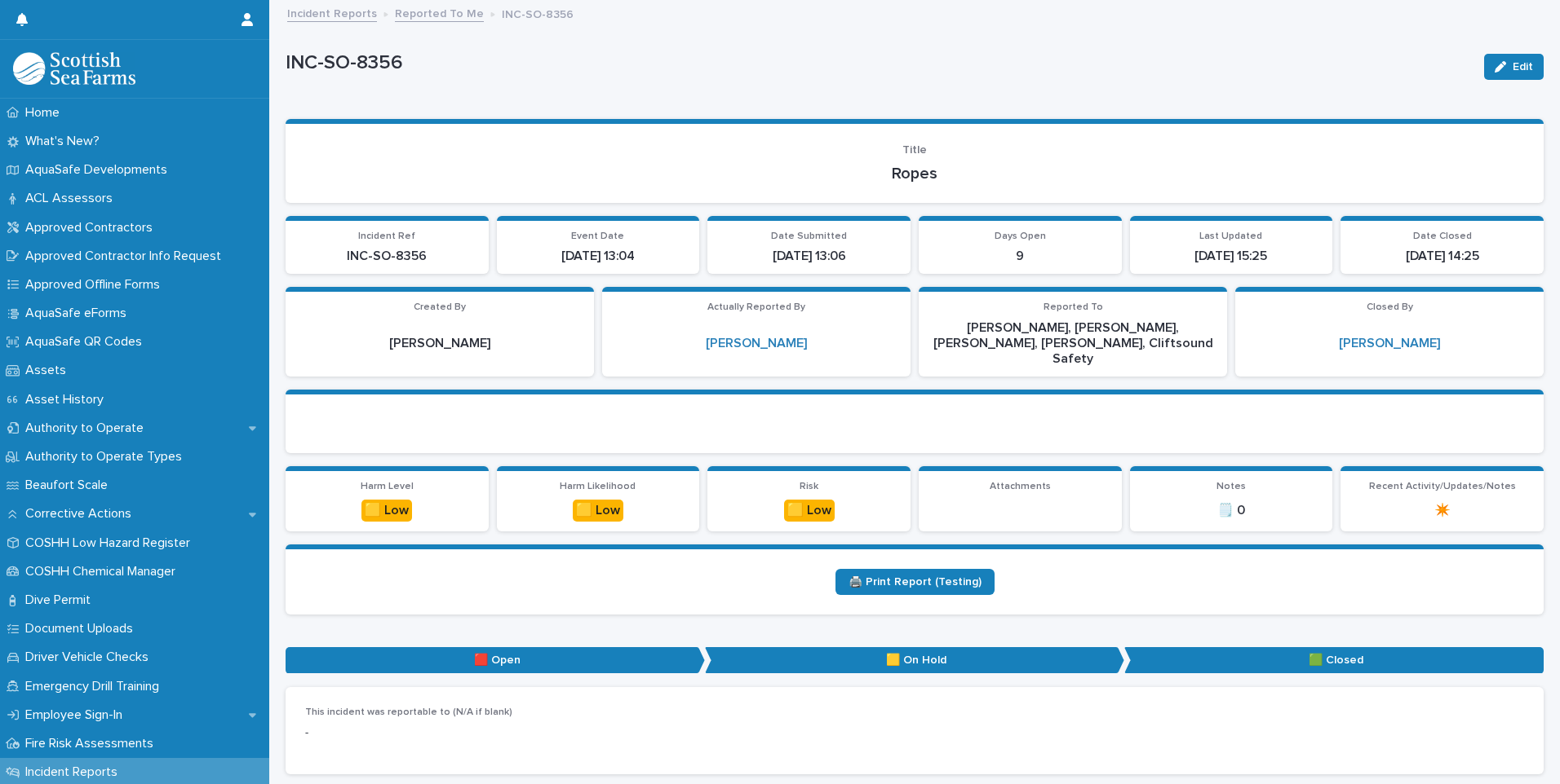
click at [425, 18] on link "Reported To Me" at bounding box center [439, 13] width 89 height 19
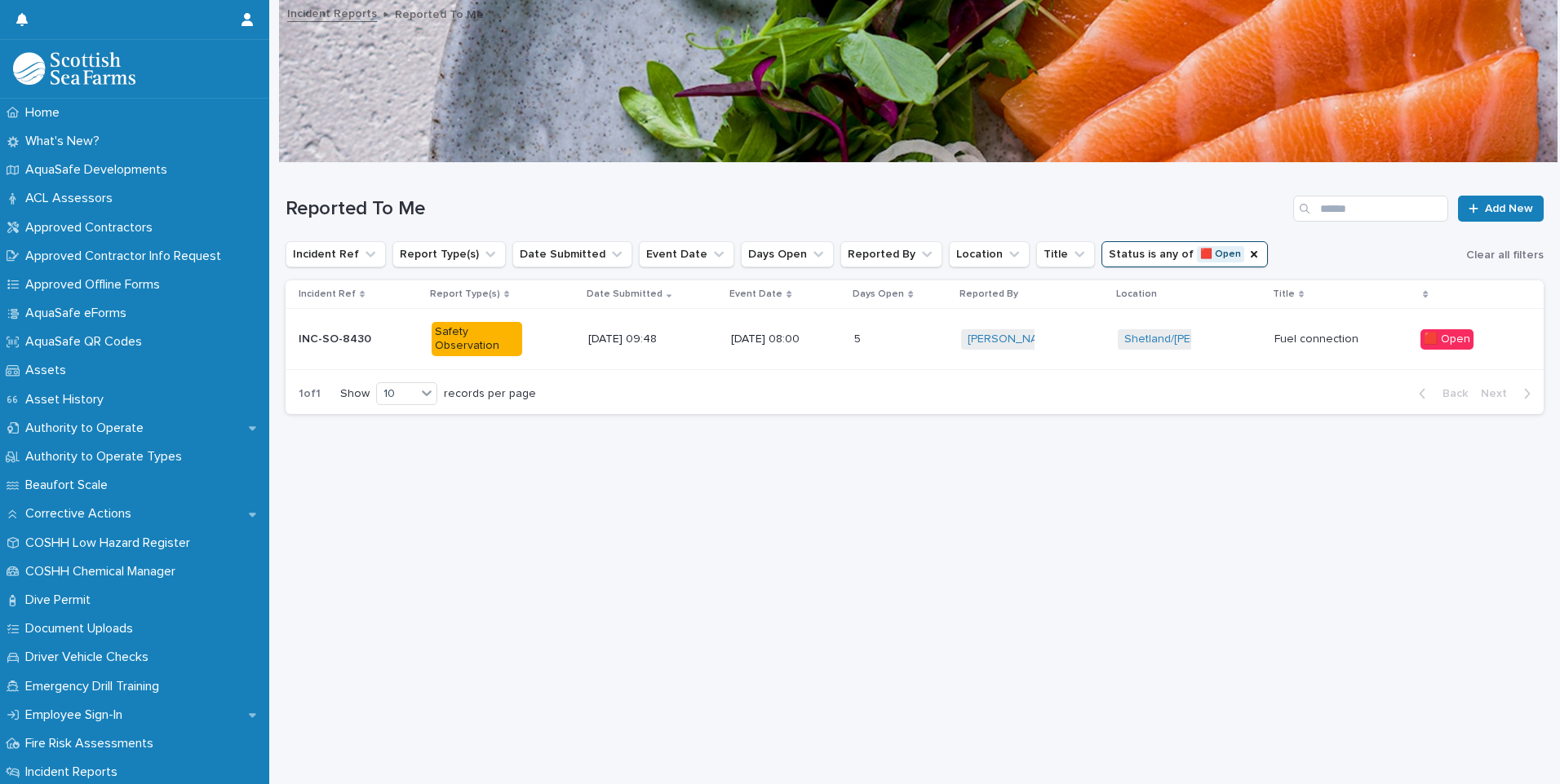
click at [837, 338] on div "[DATE] 08:00" at bounding box center [785, 340] width 110 height 27
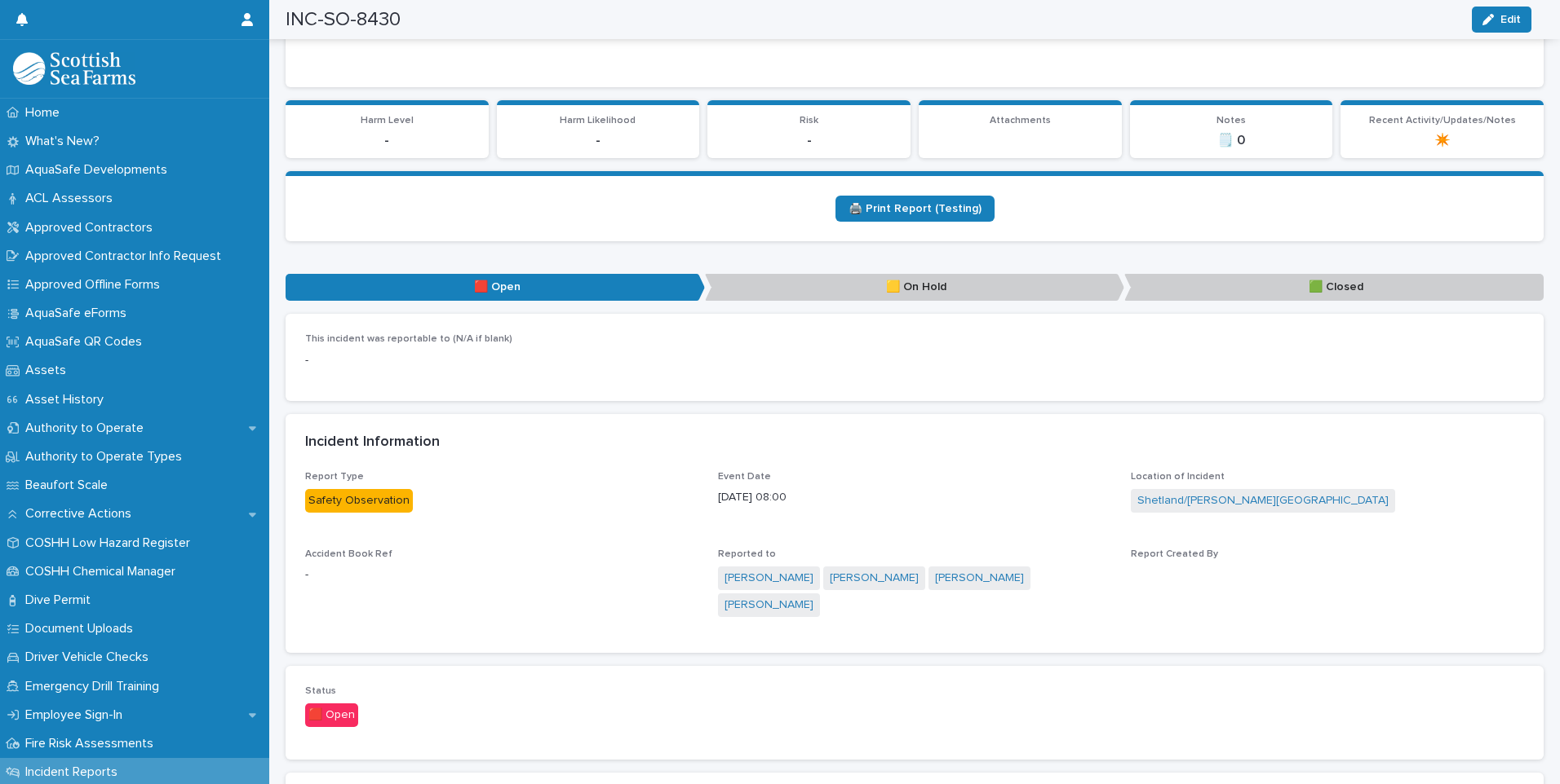
scroll to position [407, 0]
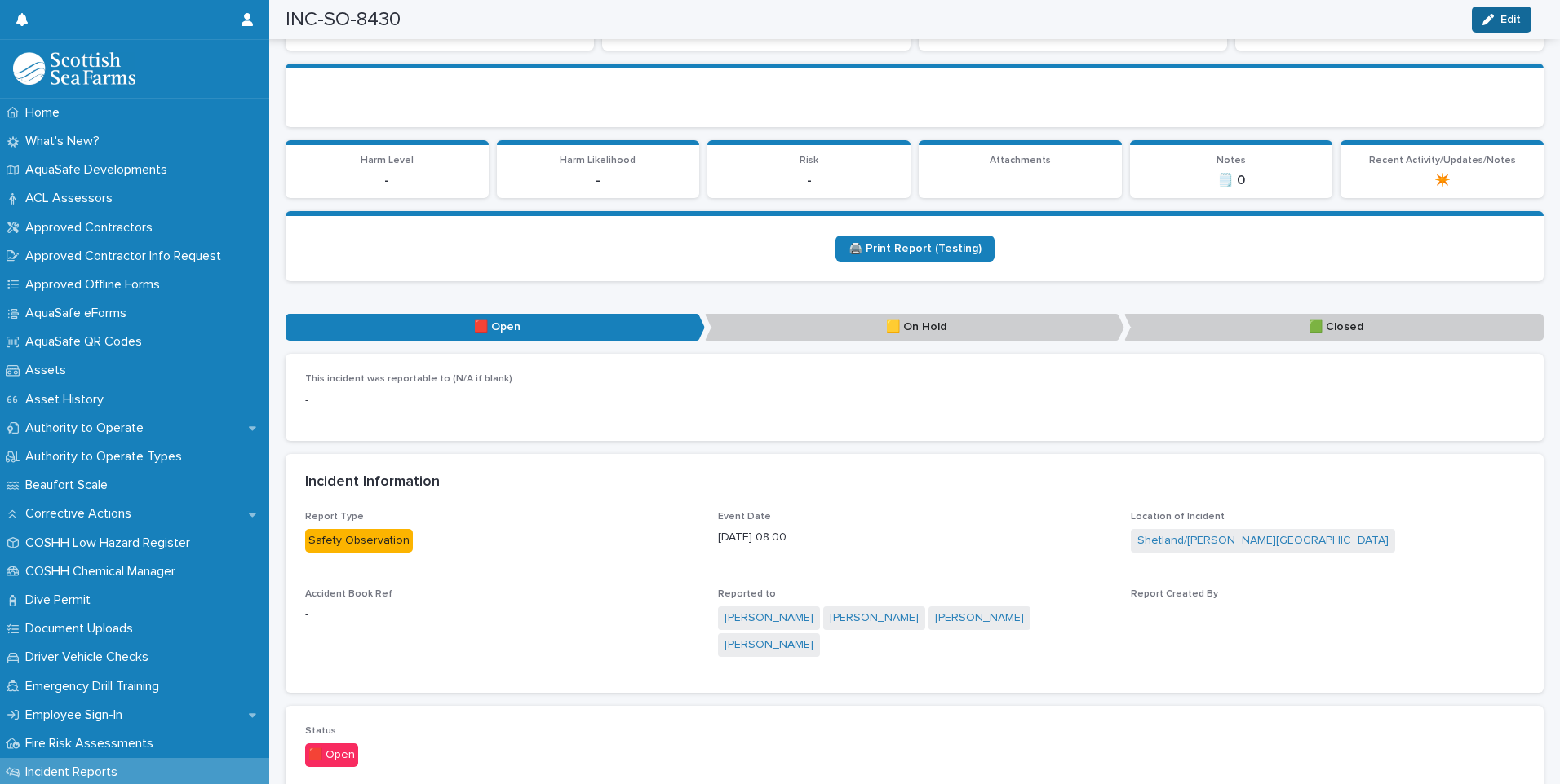
click at [1504, 15] on span "Edit" at bounding box center [1510, 19] width 21 height 12
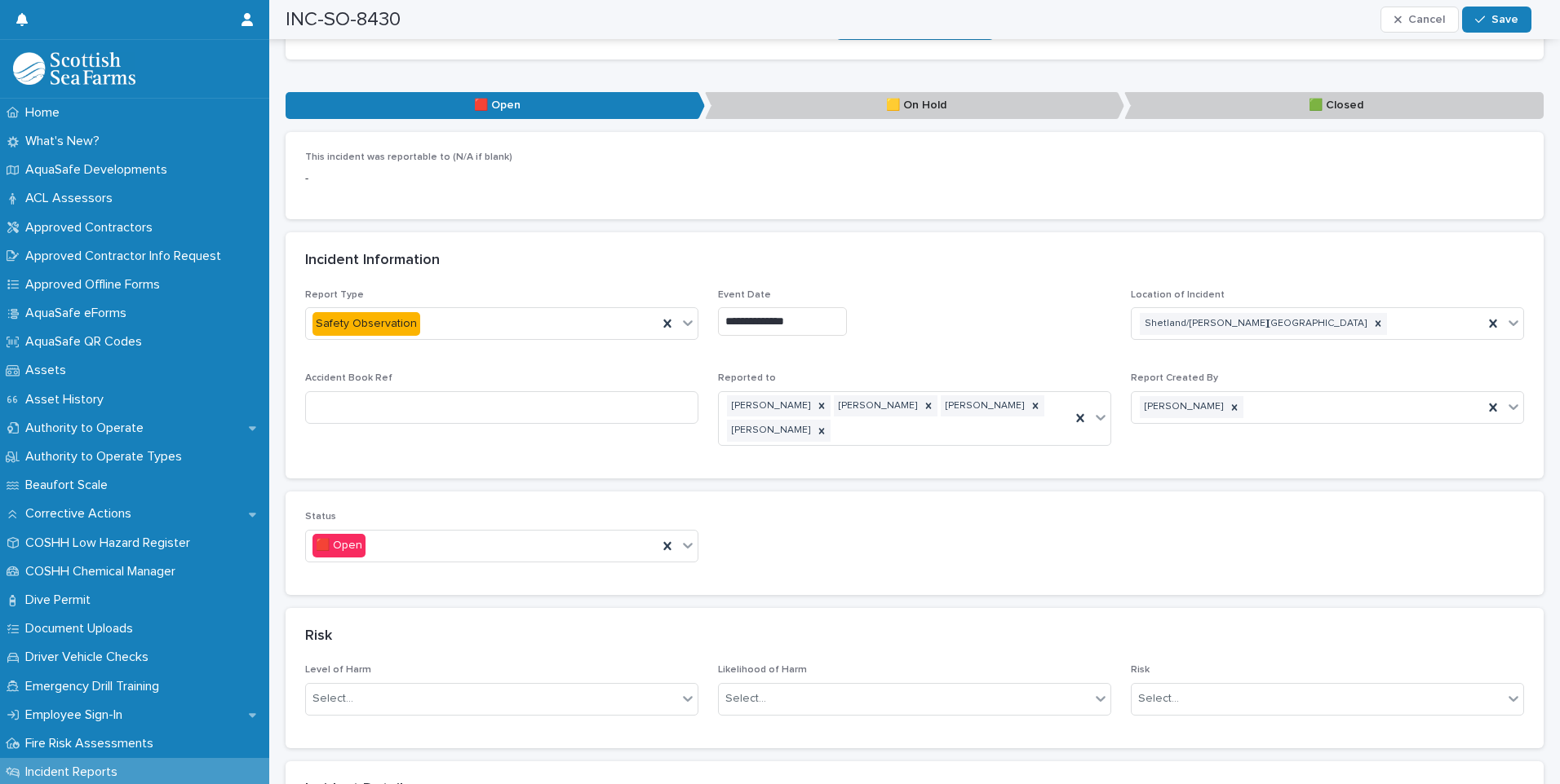
scroll to position [652, 0]
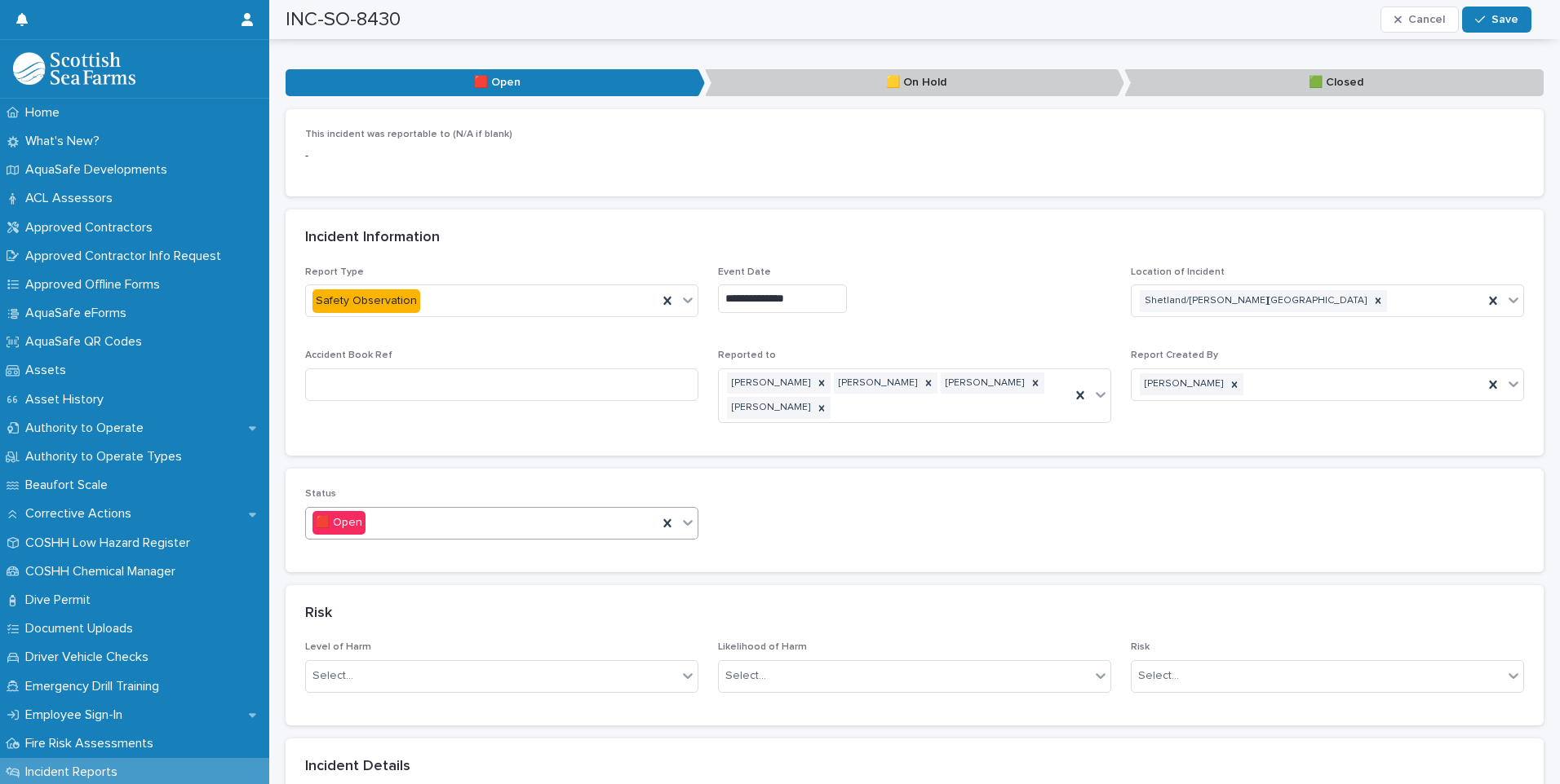
click at [688, 524] on icon at bounding box center [688, 522] width 16 height 16
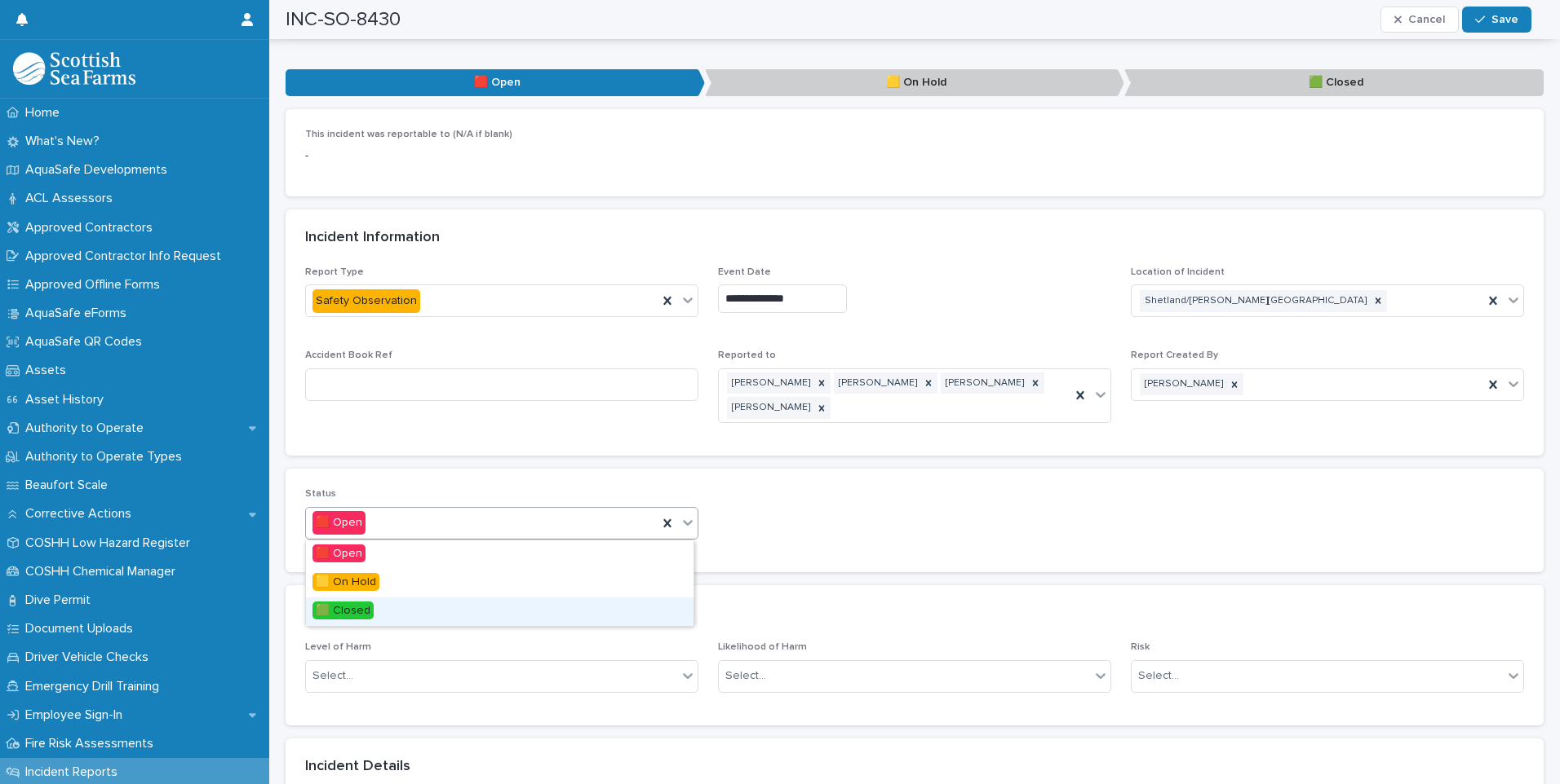
click at [399, 612] on div "🟩 Closed" at bounding box center [500, 612] width 388 height 29
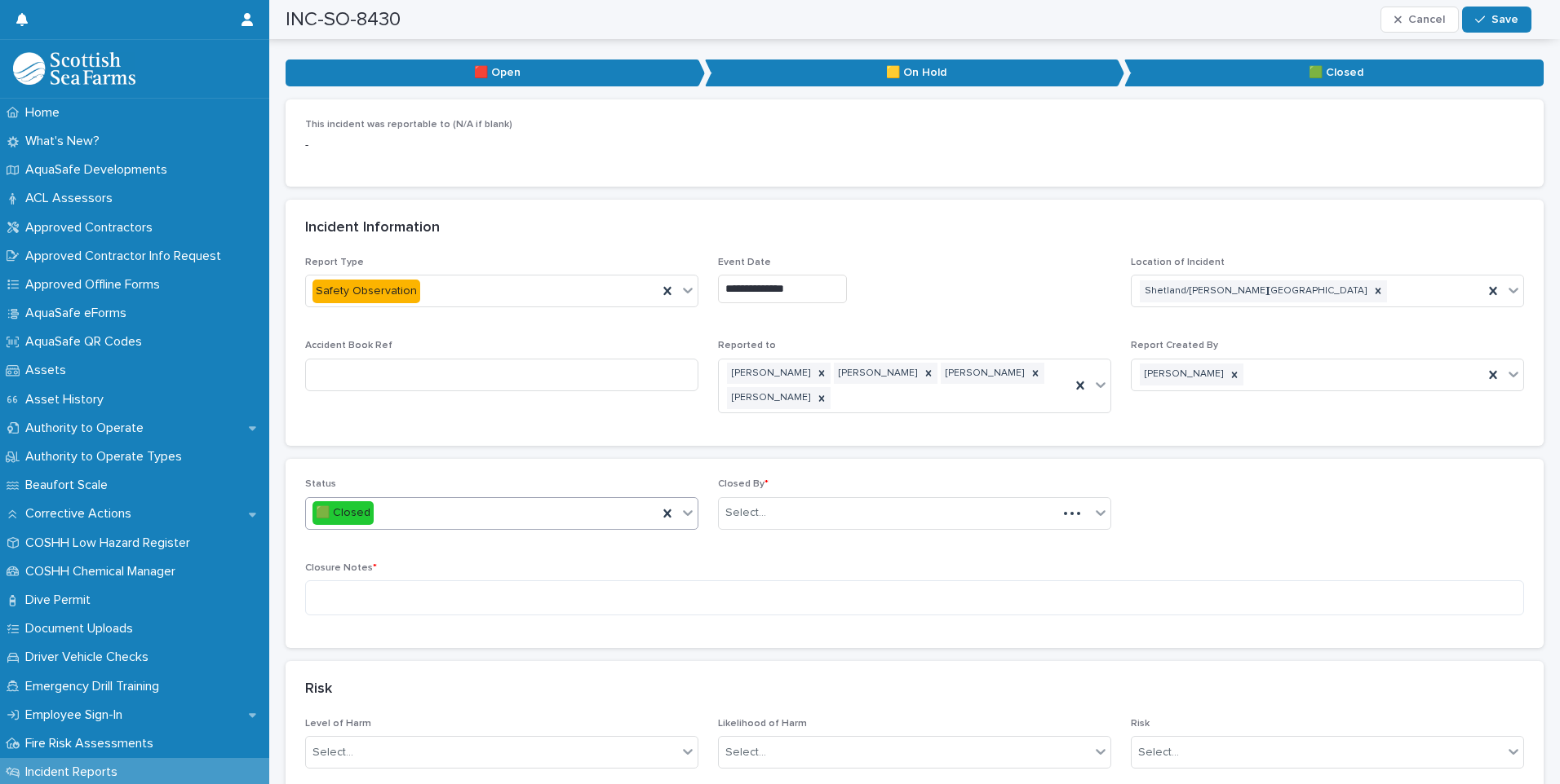
scroll to position [897, 0]
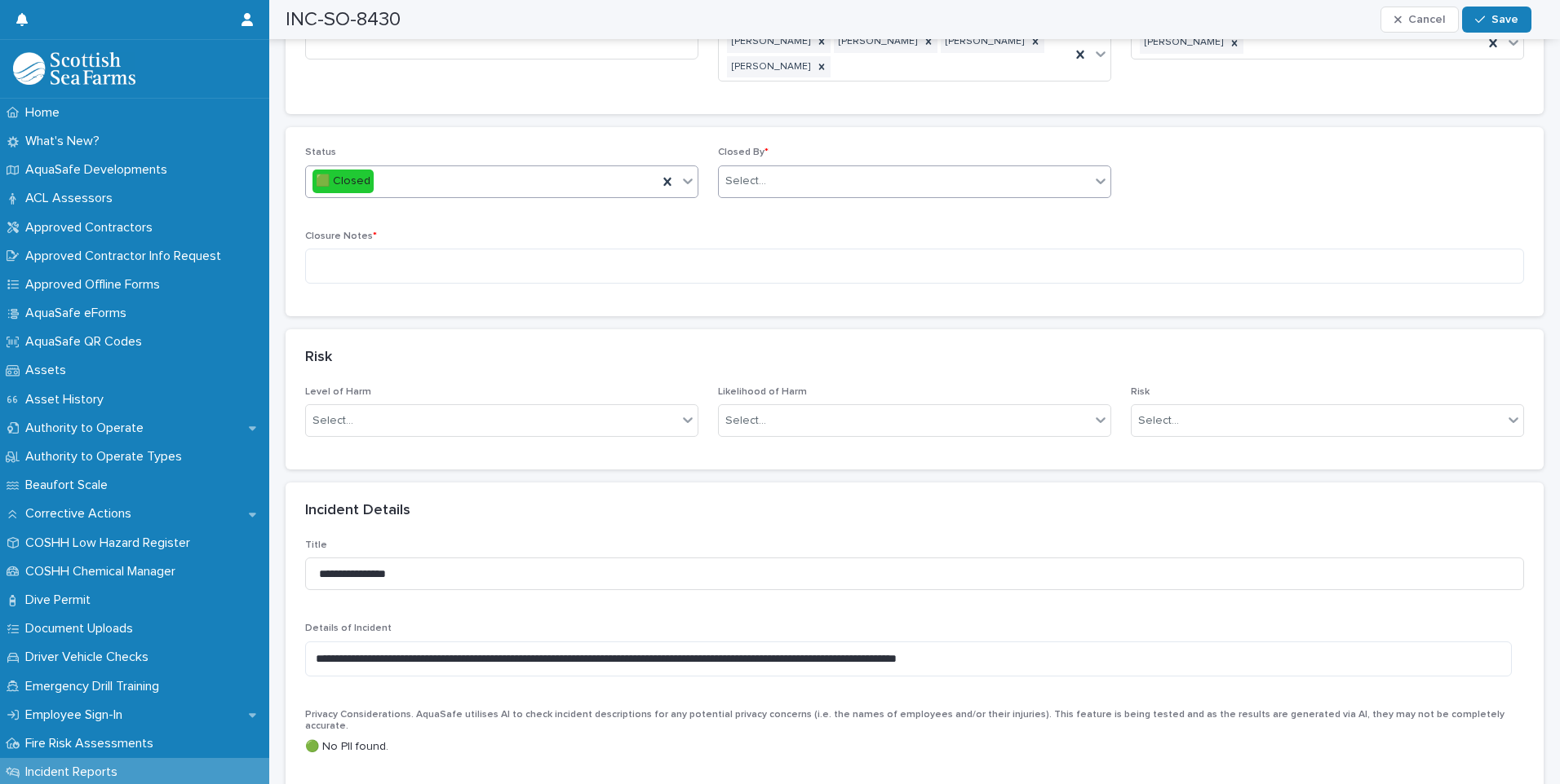
click at [853, 191] on div "Select..." at bounding box center [905, 181] width 372 height 27
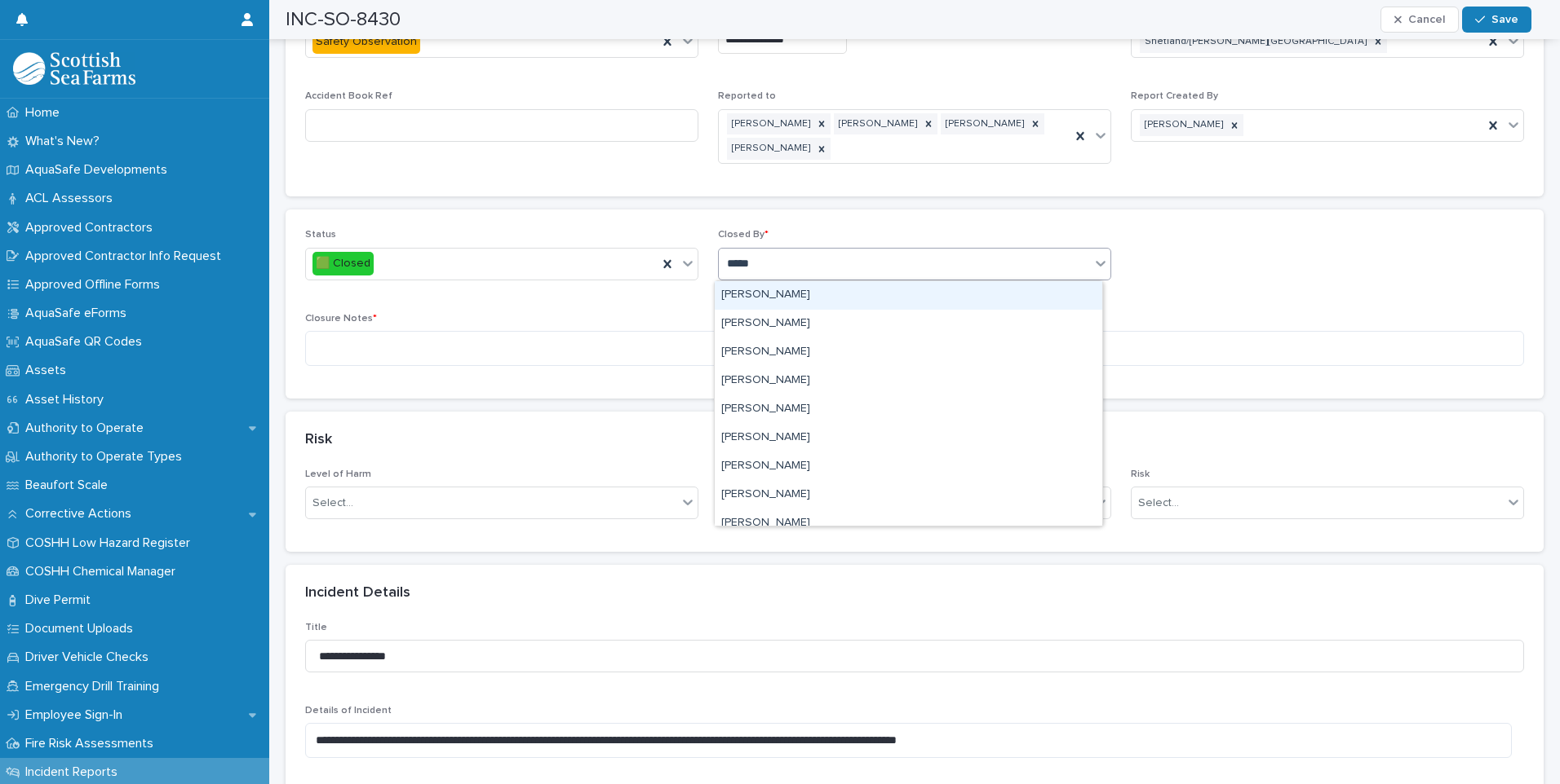
type input "******"
click at [786, 291] on div "[PERSON_NAME]" at bounding box center [908, 296] width 388 height 29
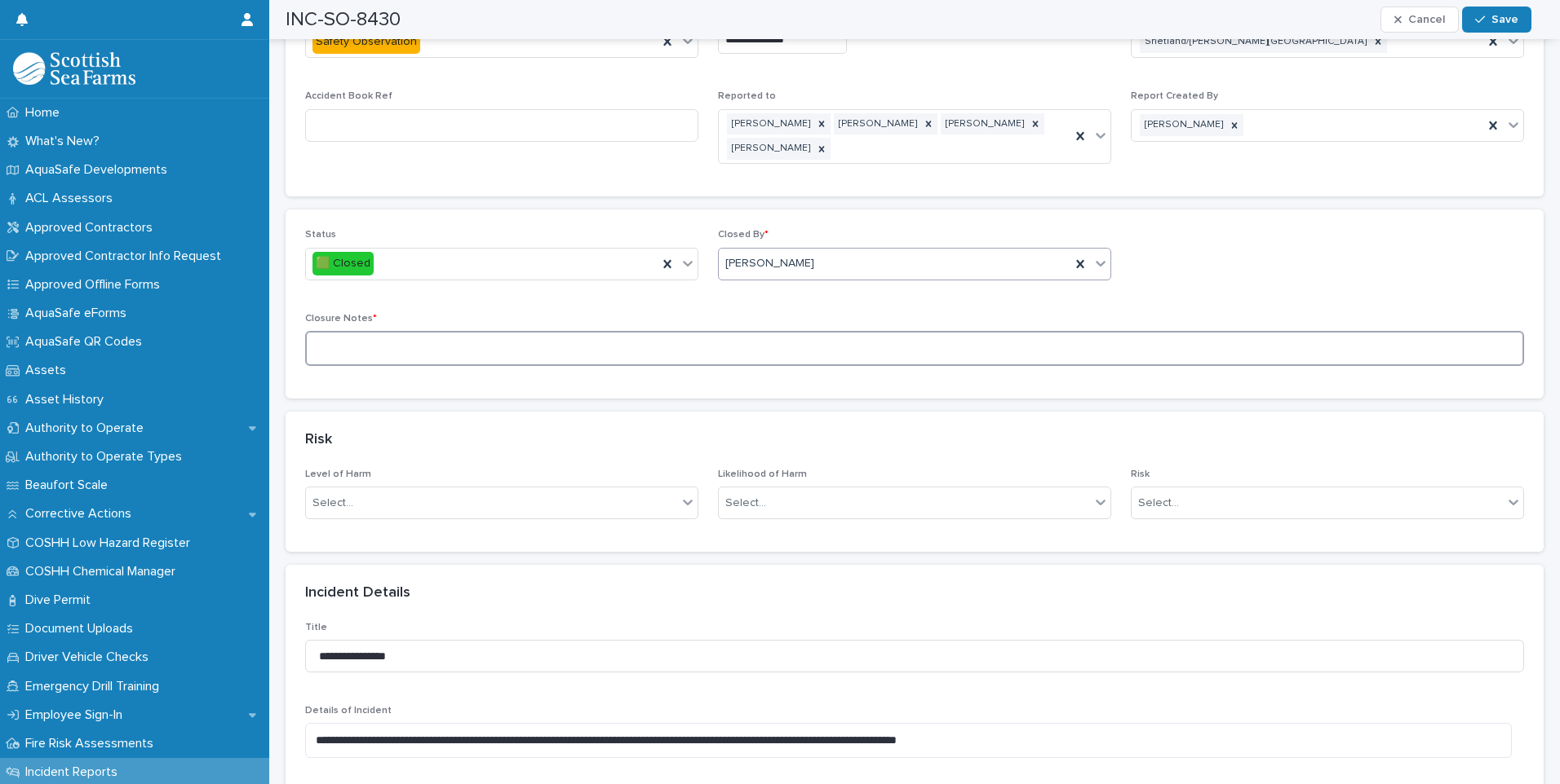
click at [384, 337] on textarea at bounding box center [915, 348] width 1219 height 35
type textarea "**********"
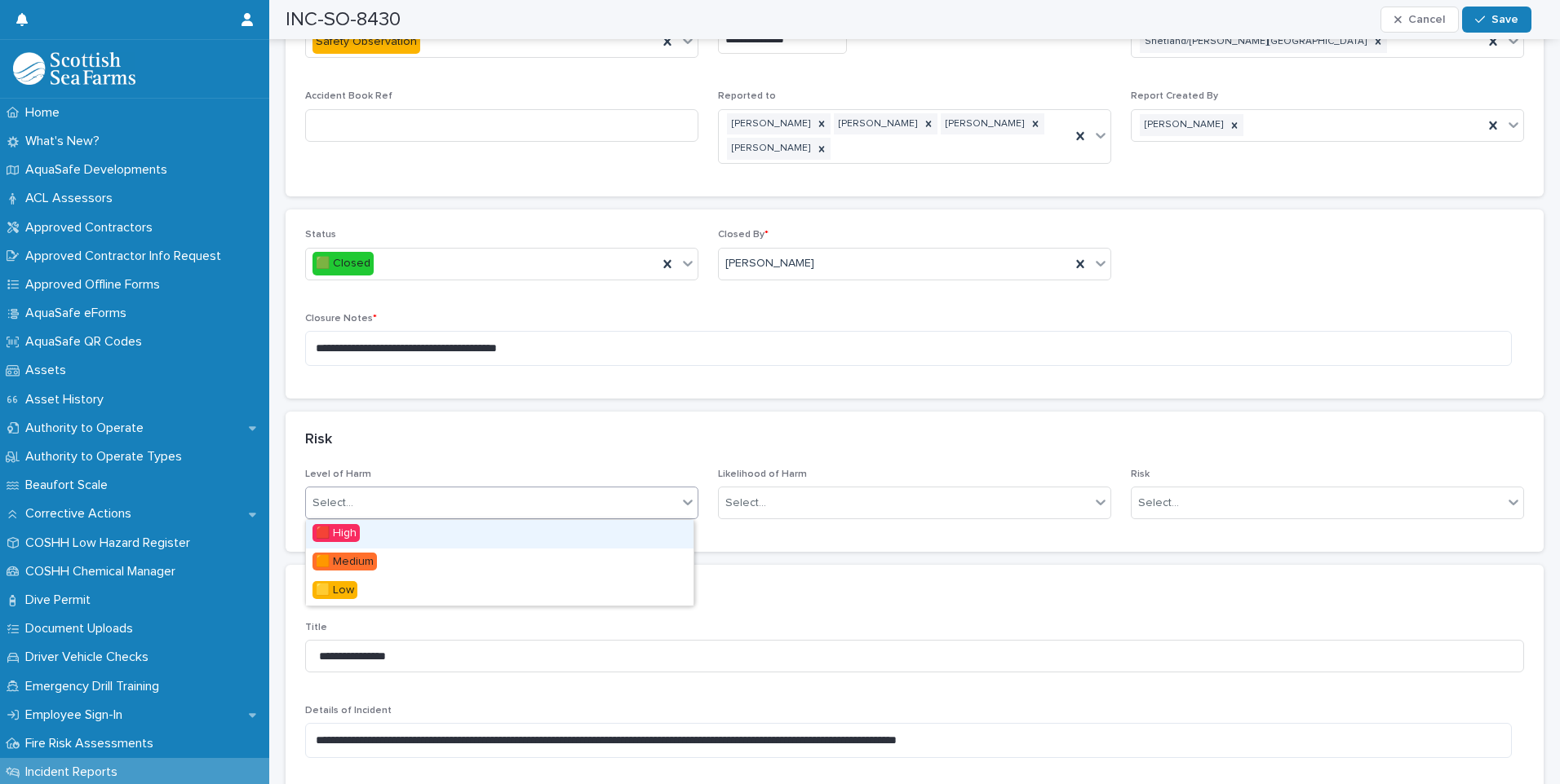
click at [584, 498] on div "Select..." at bounding box center [492, 503] width 372 height 27
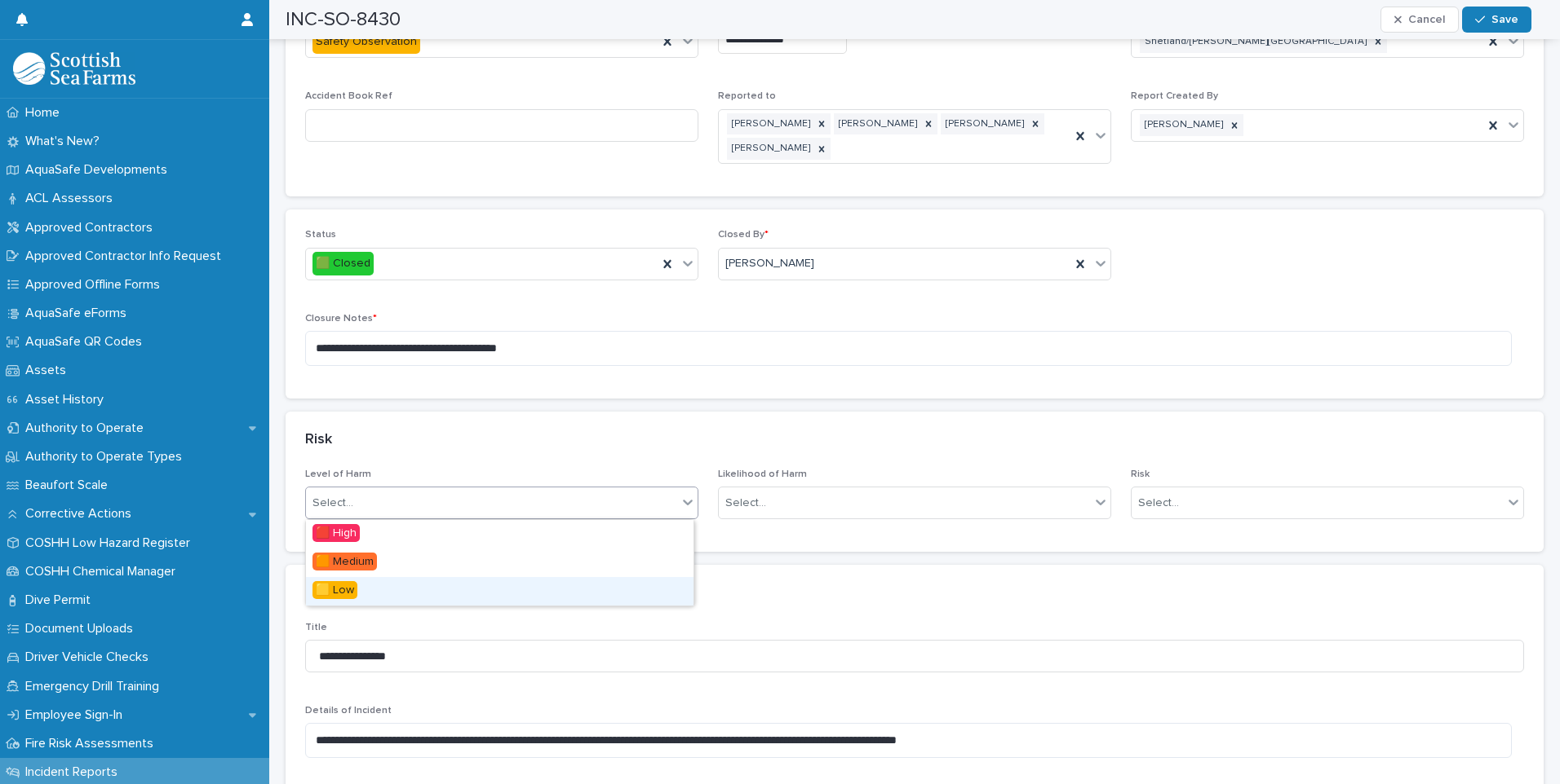
click at [416, 591] on div "🟨 Low" at bounding box center [500, 591] width 388 height 29
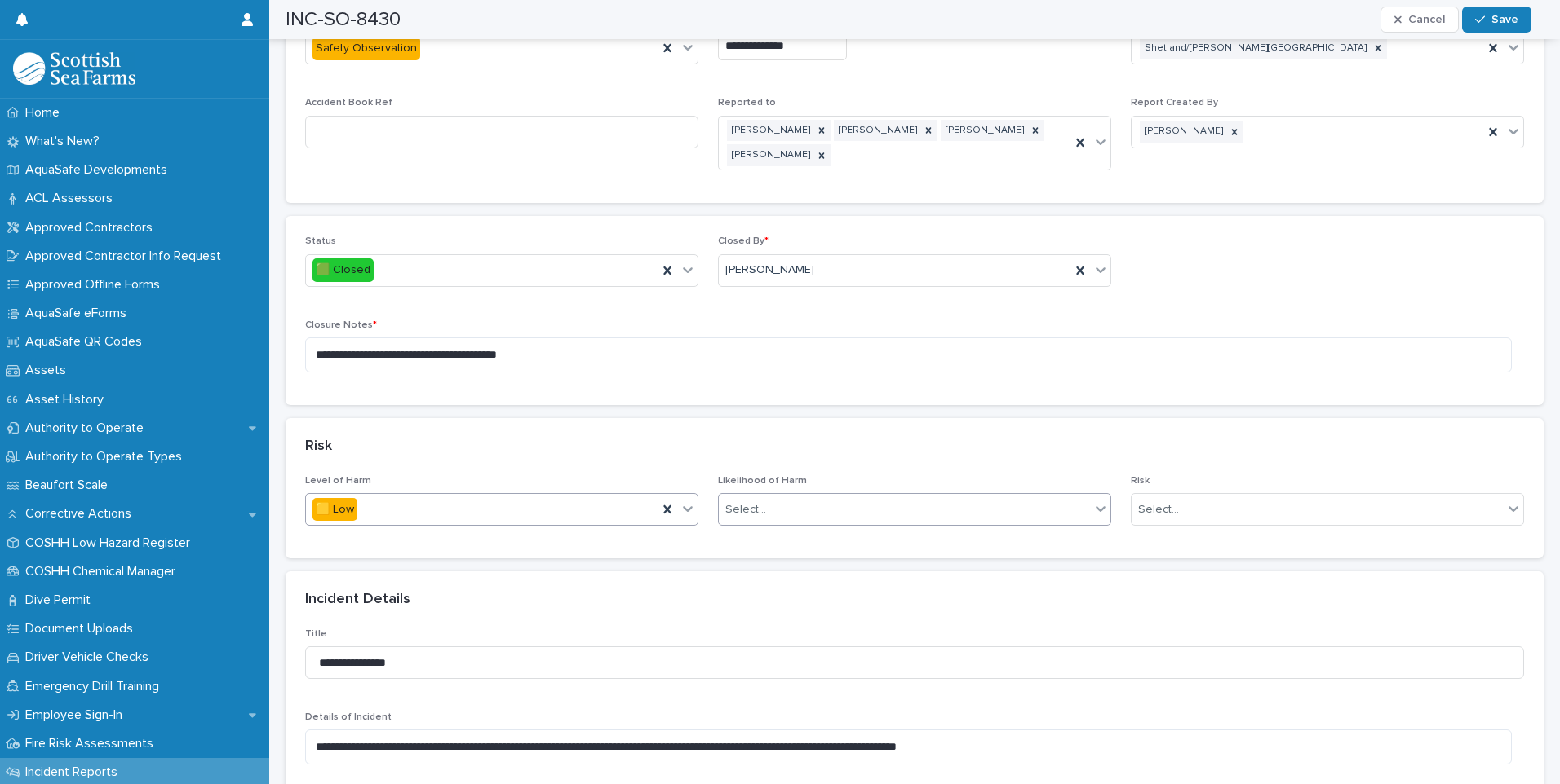
click at [804, 501] on div "Select..." at bounding box center [905, 510] width 372 height 27
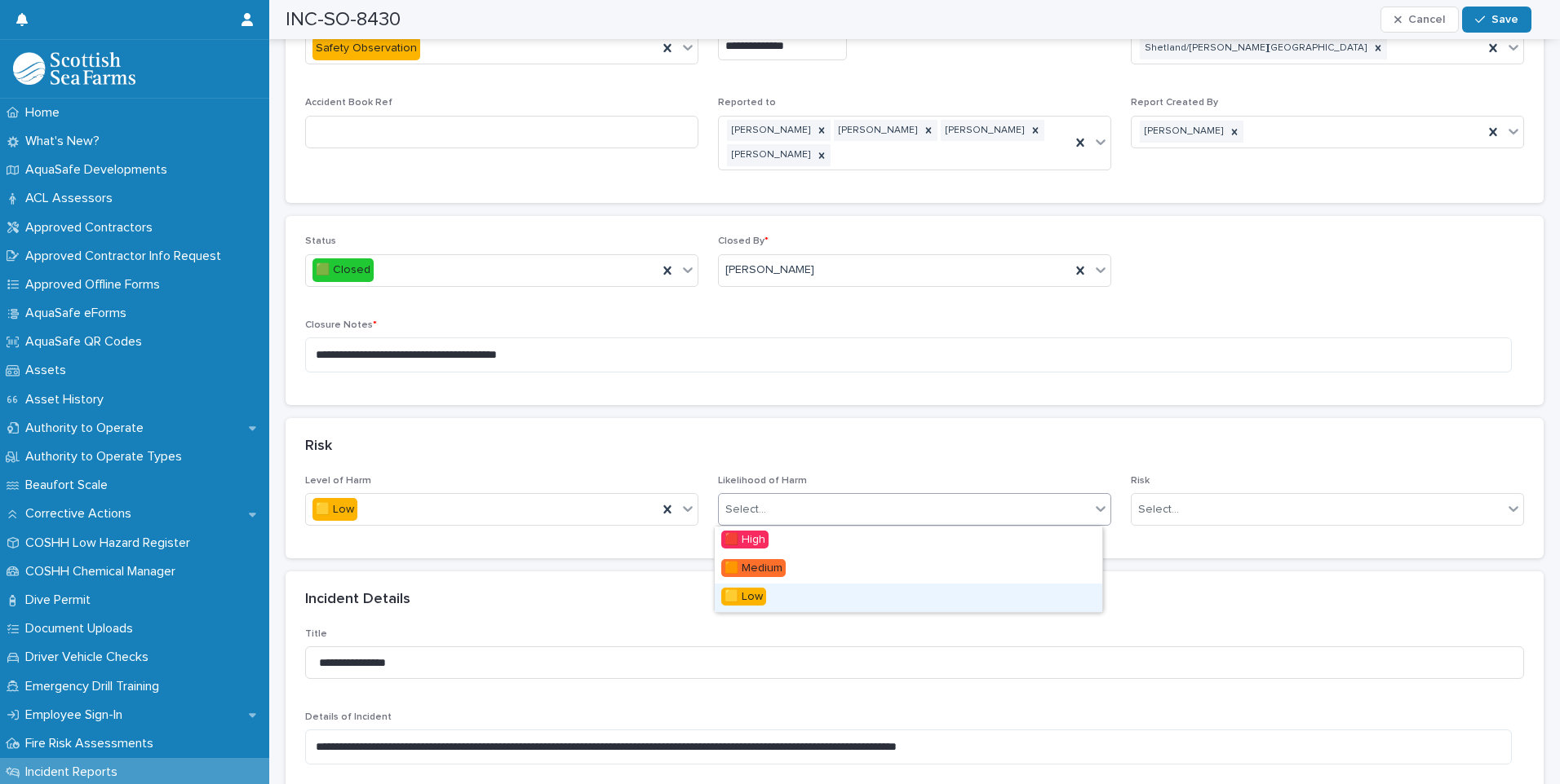
click at [771, 606] on div "🟨 Low" at bounding box center [908, 598] width 388 height 29
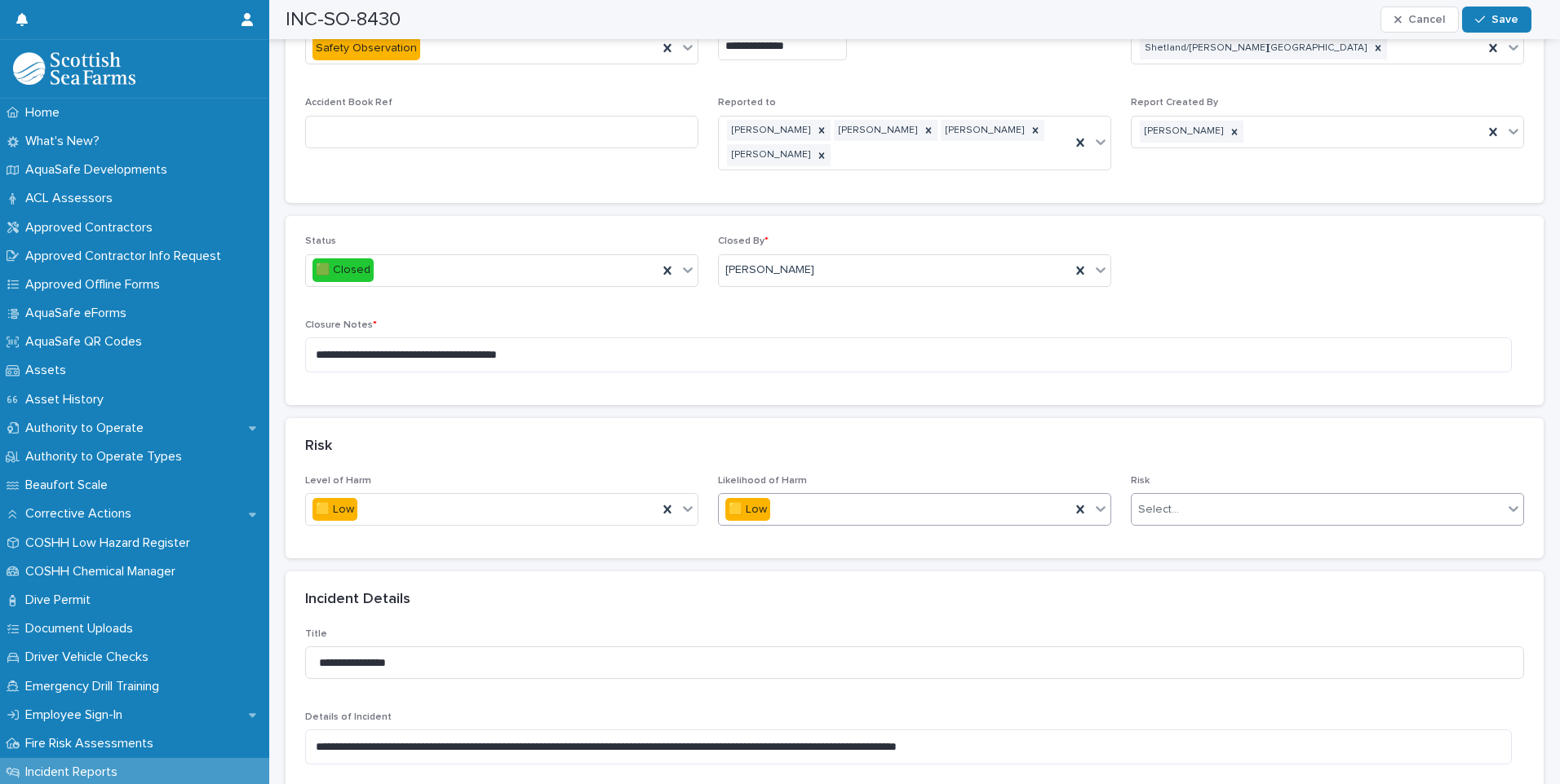
click at [1240, 515] on div "Select..." at bounding box center [1318, 510] width 372 height 27
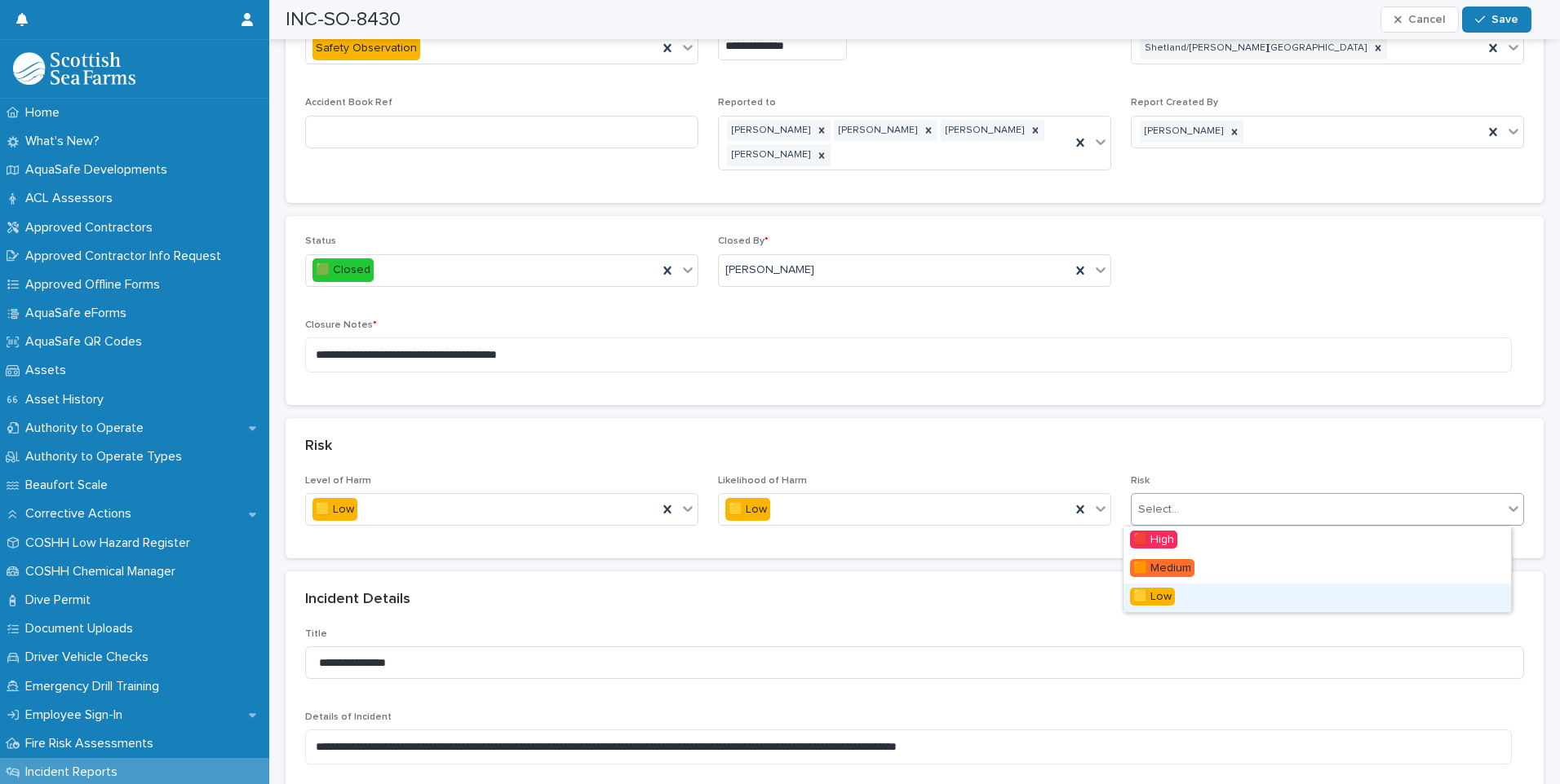
click at [1178, 588] on div "🟨 Low" at bounding box center [1317, 598] width 388 height 29
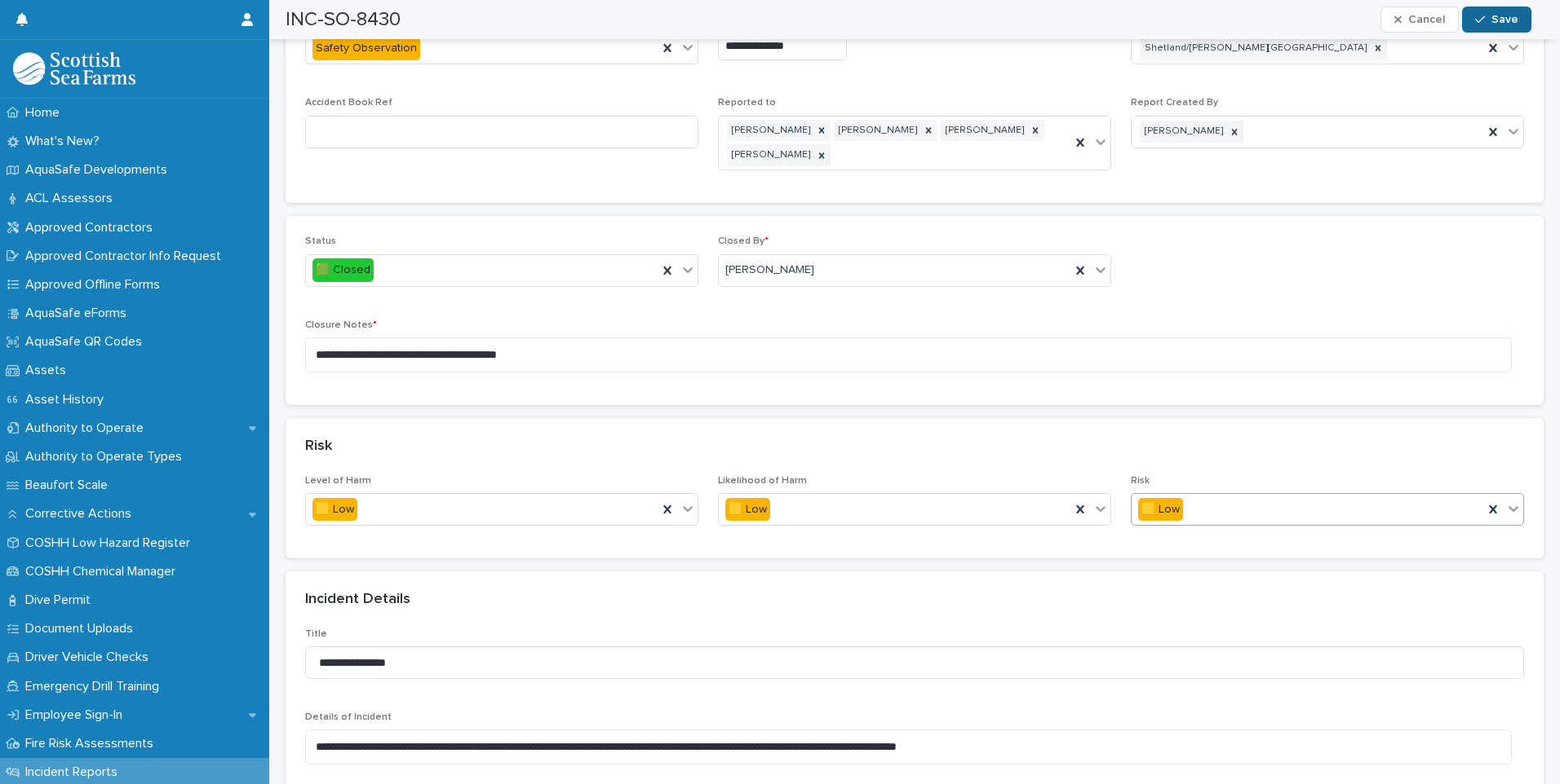
click at [1498, 24] on span "Save" at bounding box center [1504, 19] width 27 height 12
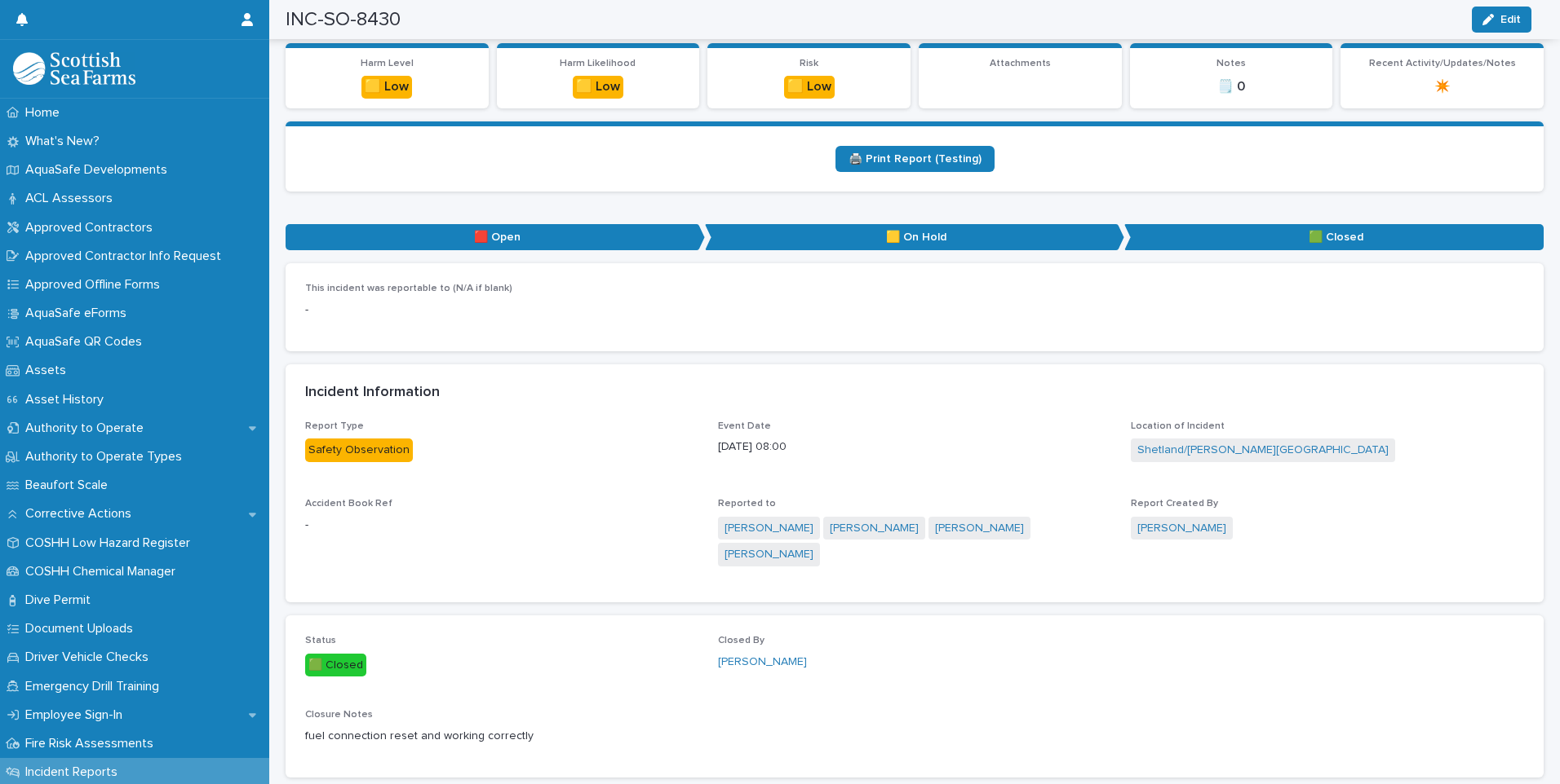
scroll to position [0, 0]
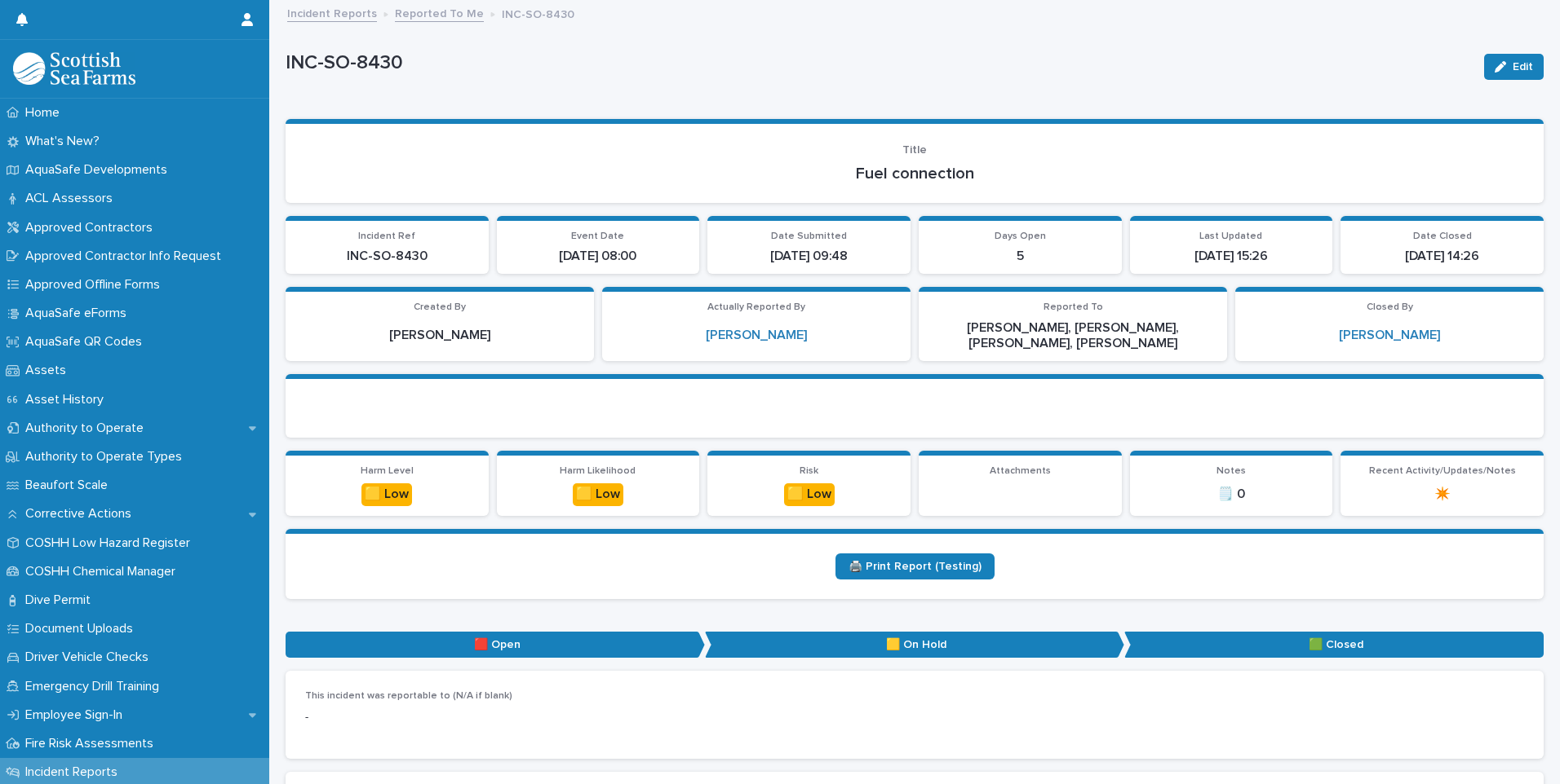
click at [423, 14] on link "Reported To Me" at bounding box center [439, 13] width 89 height 19
